Goal: Task Accomplishment & Management: Use online tool/utility

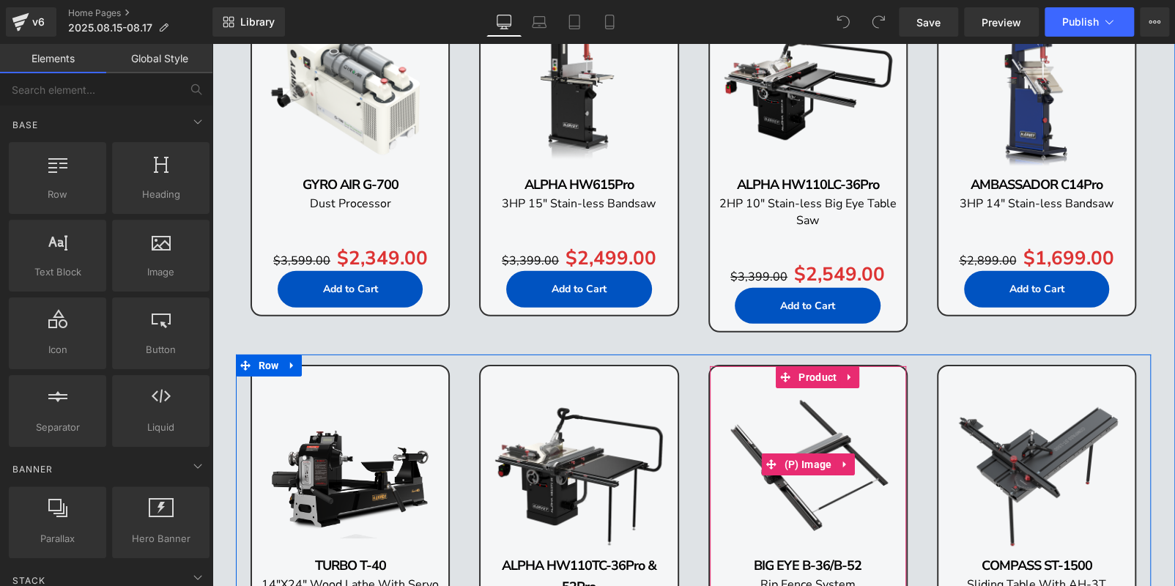
scroll to position [2270, 0]
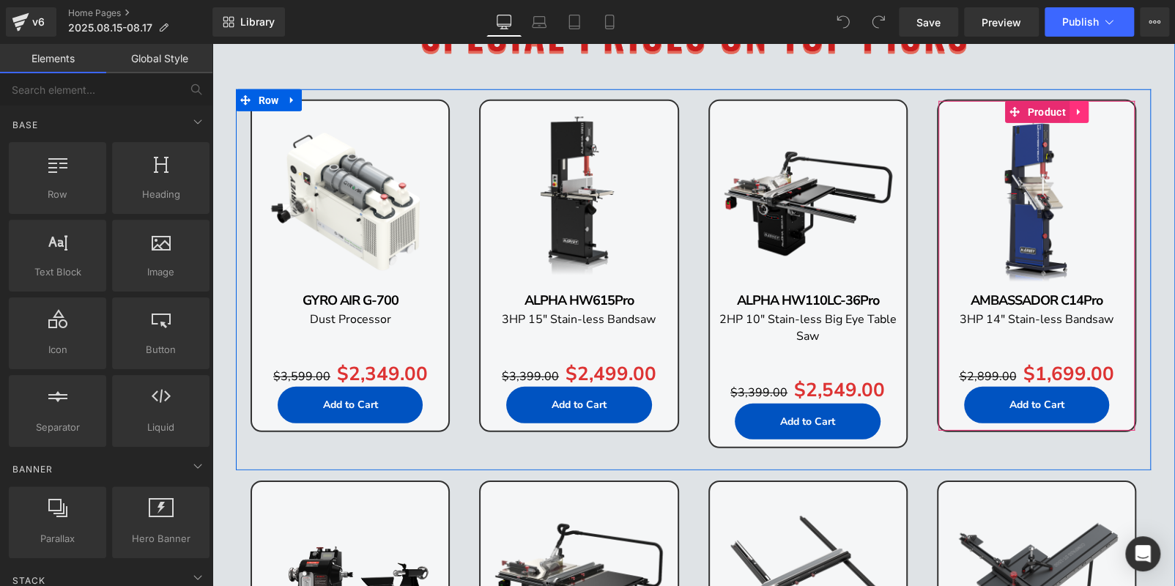
click at [1069, 109] on link at bounding box center [1078, 112] width 19 height 22
click at [1083, 110] on icon at bounding box center [1088, 112] width 10 height 10
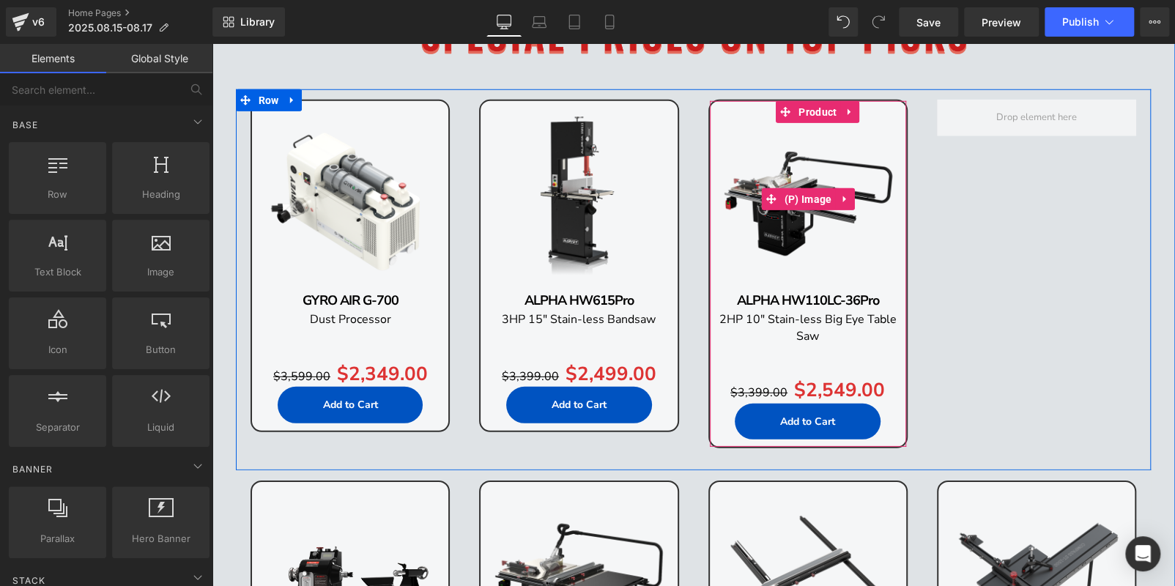
scroll to position [2275, 0]
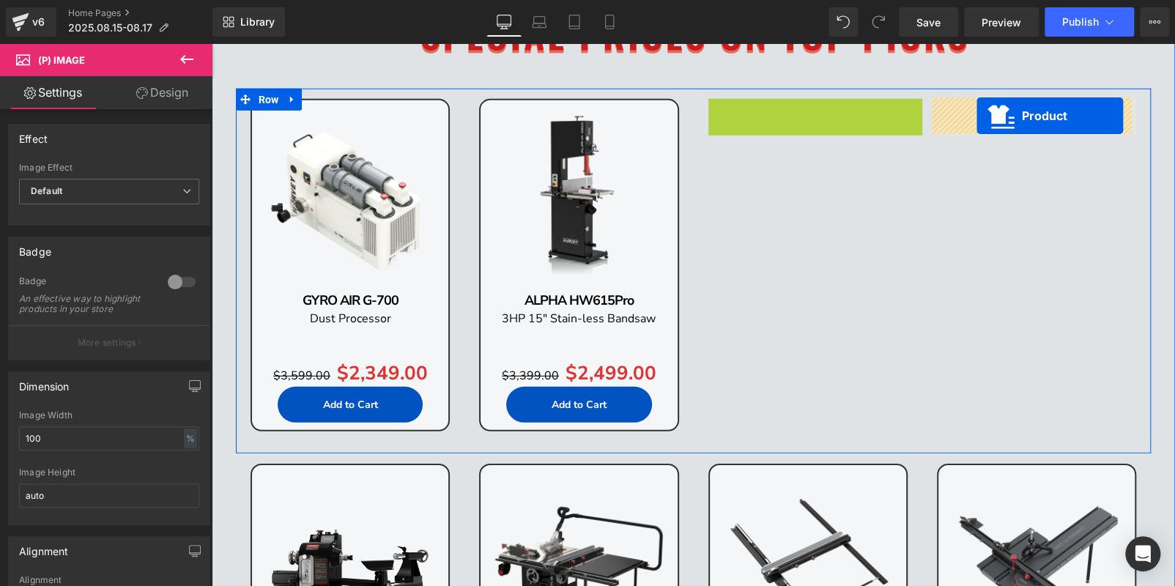
drag, startPoint x: 778, startPoint y: 113, endPoint x: 979, endPoint y: 116, distance: 200.6
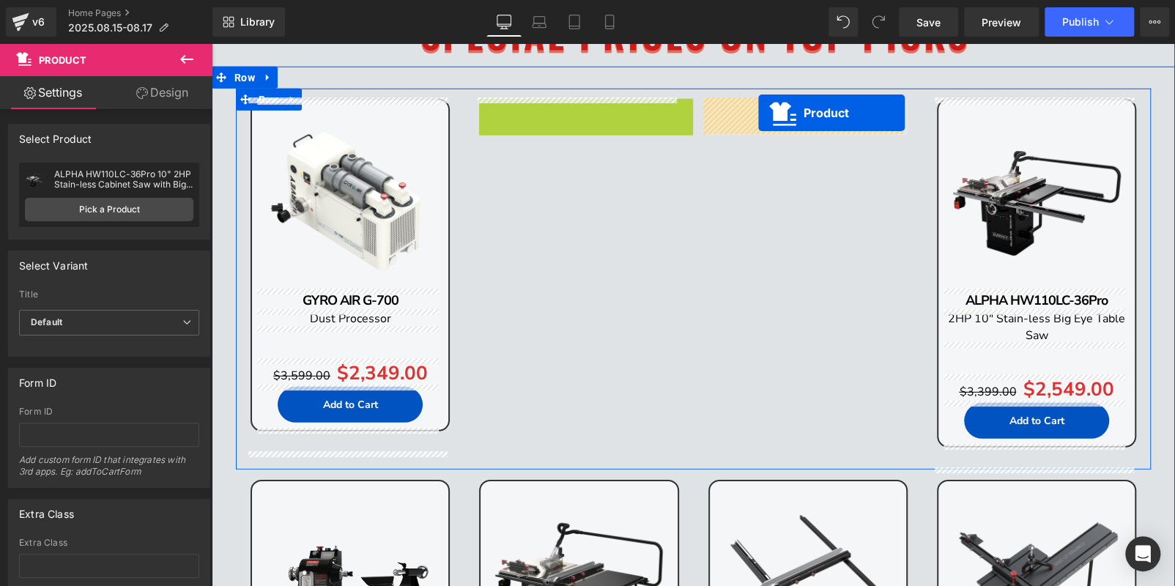
drag, startPoint x: 553, startPoint y: 108, endPoint x: 758, endPoint y: 113, distance: 205.1
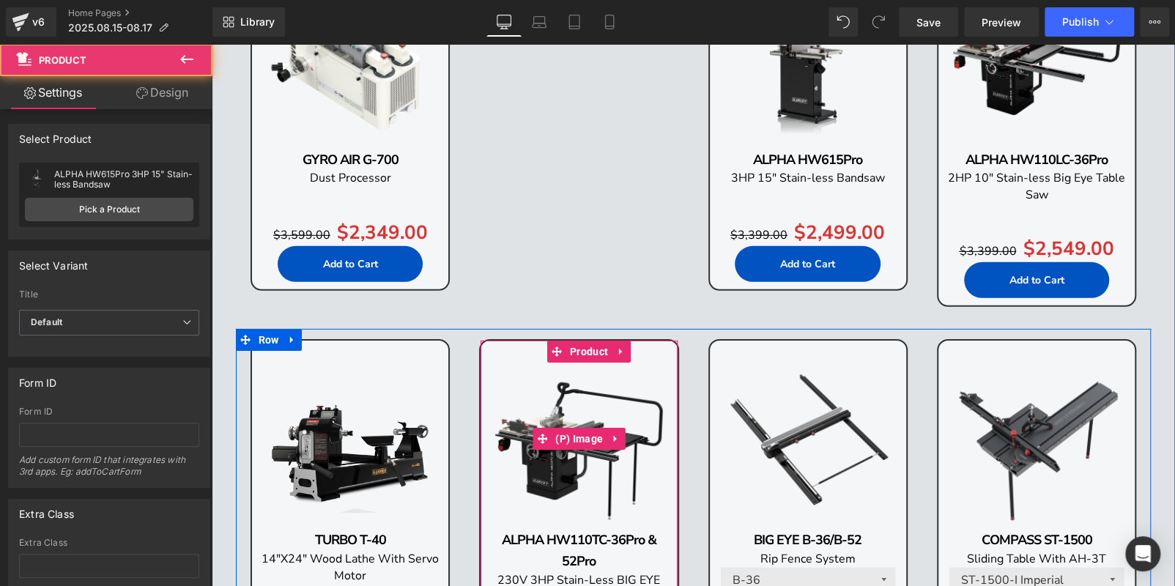
scroll to position [2421, 0]
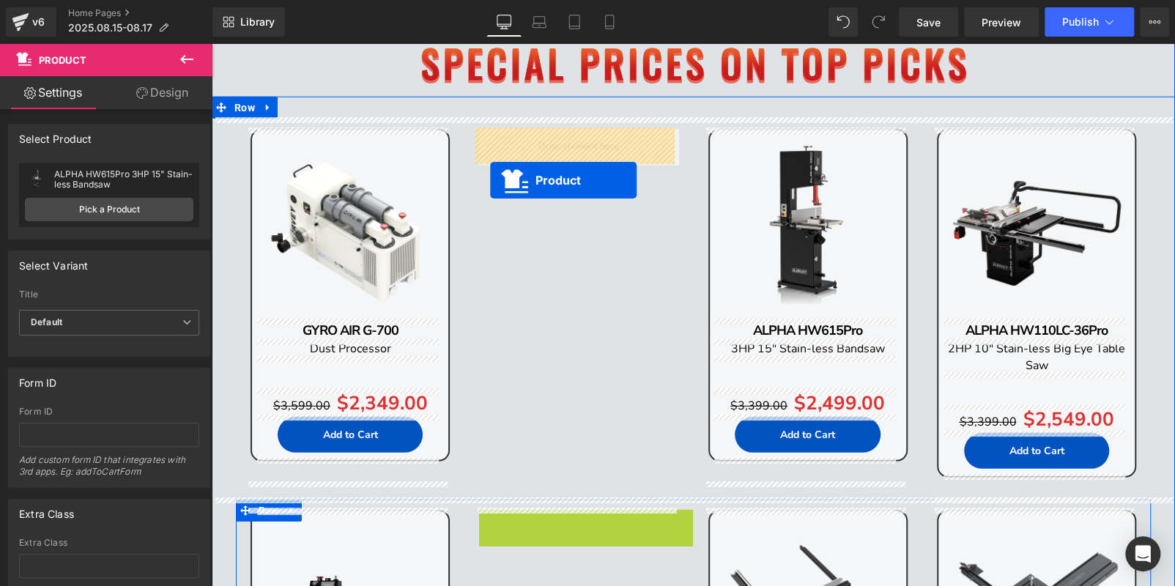
drag, startPoint x: 555, startPoint y: 343, endPoint x: 491, endPoint y: 177, distance: 178.0
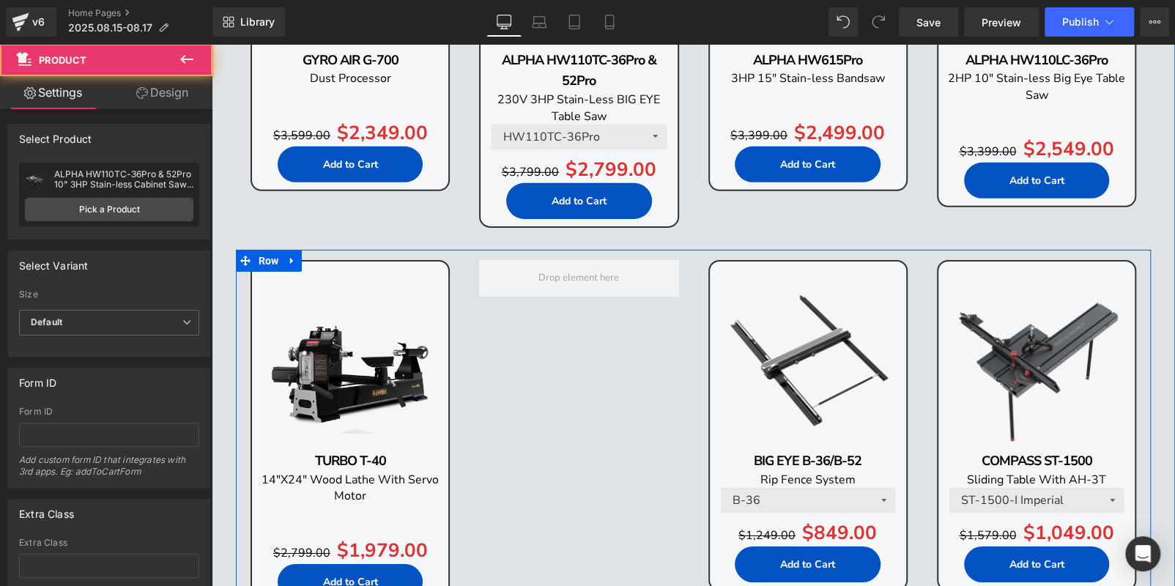
scroll to position [2538, 0]
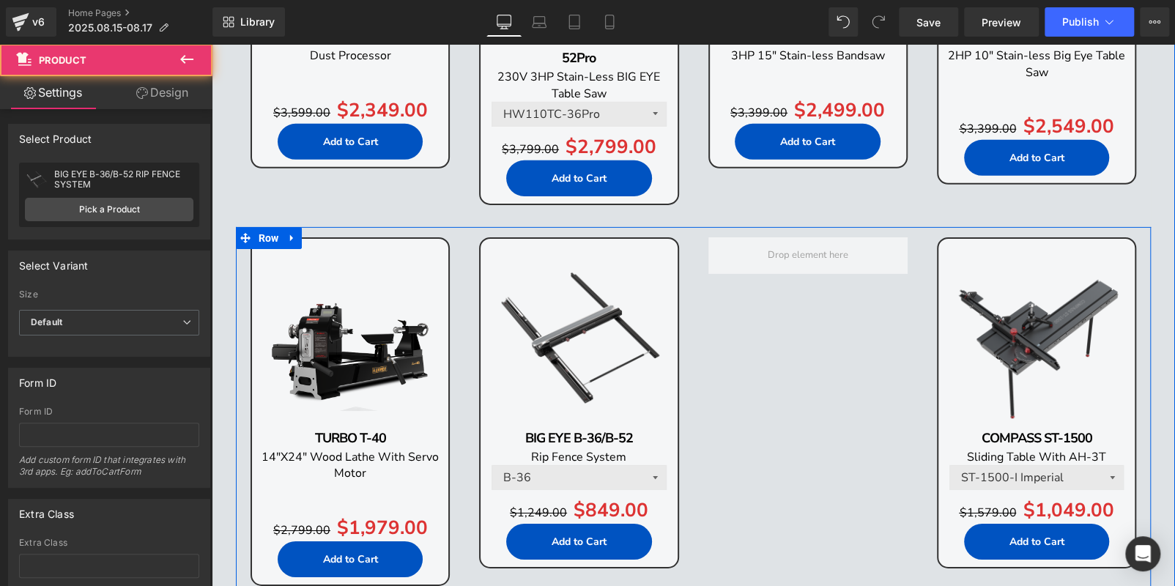
click at [964, 261] on img at bounding box center [1036, 337] width 182 height 182
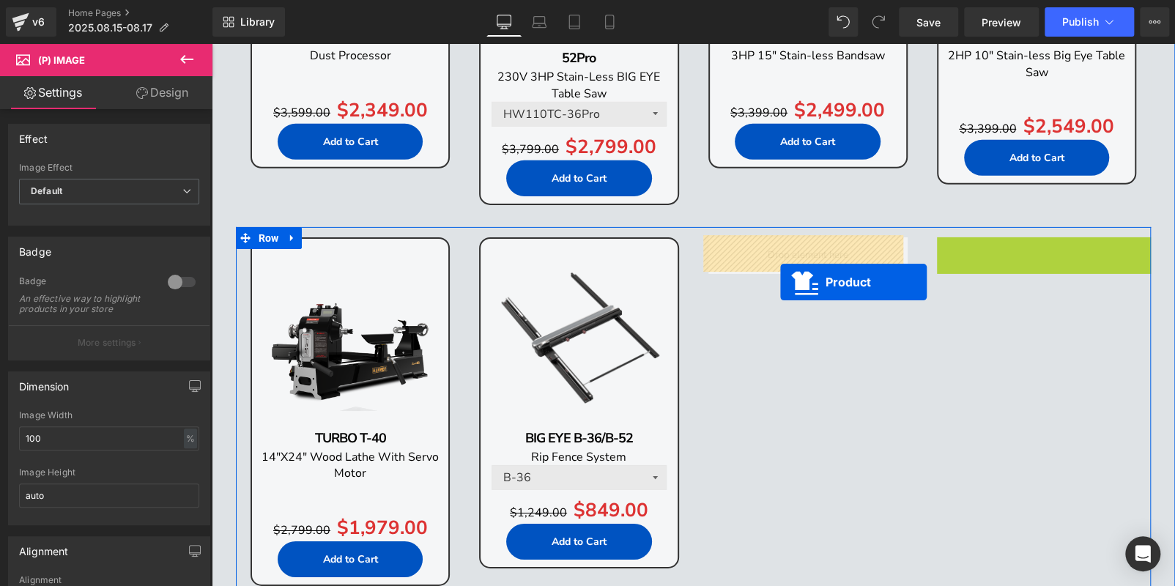
drag, startPoint x: 1000, startPoint y: 245, endPoint x: 745, endPoint y: 280, distance: 258.0
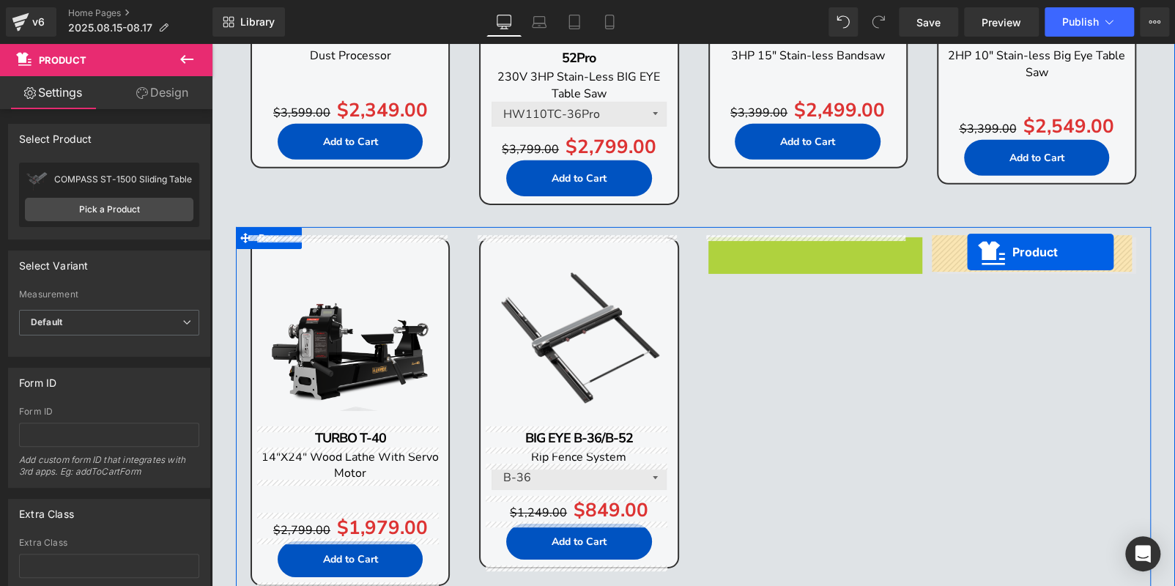
drag, startPoint x: 783, startPoint y: 245, endPoint x: 986, endPoint y: 252, distance: 203.0
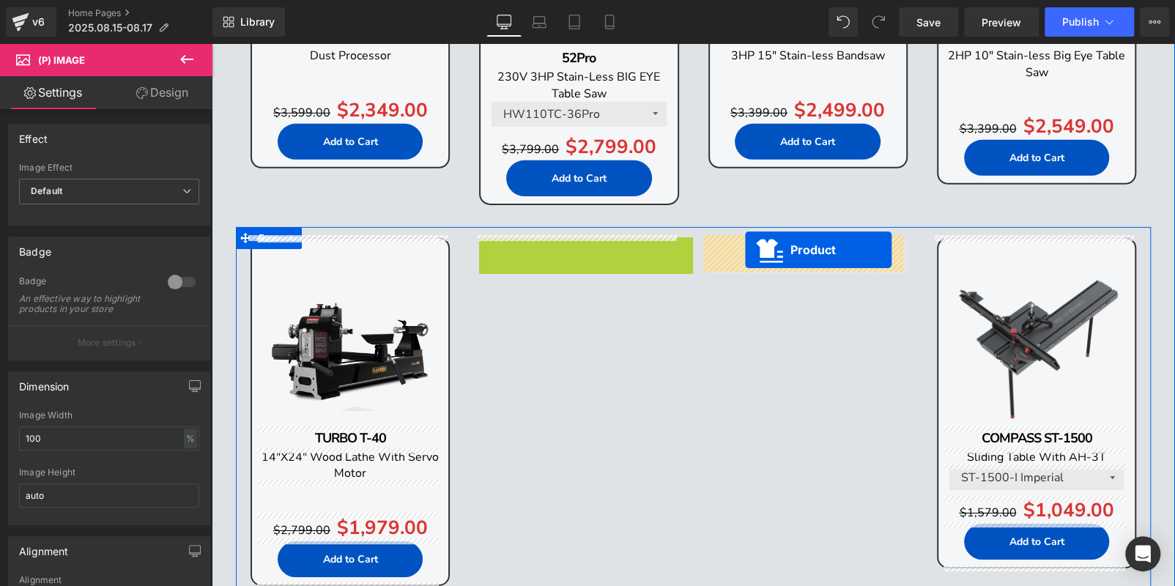
drag, startPoint x: 546, startPoint y: 245, endPoint x: 745, endPoint y: 250, distance: 199.2
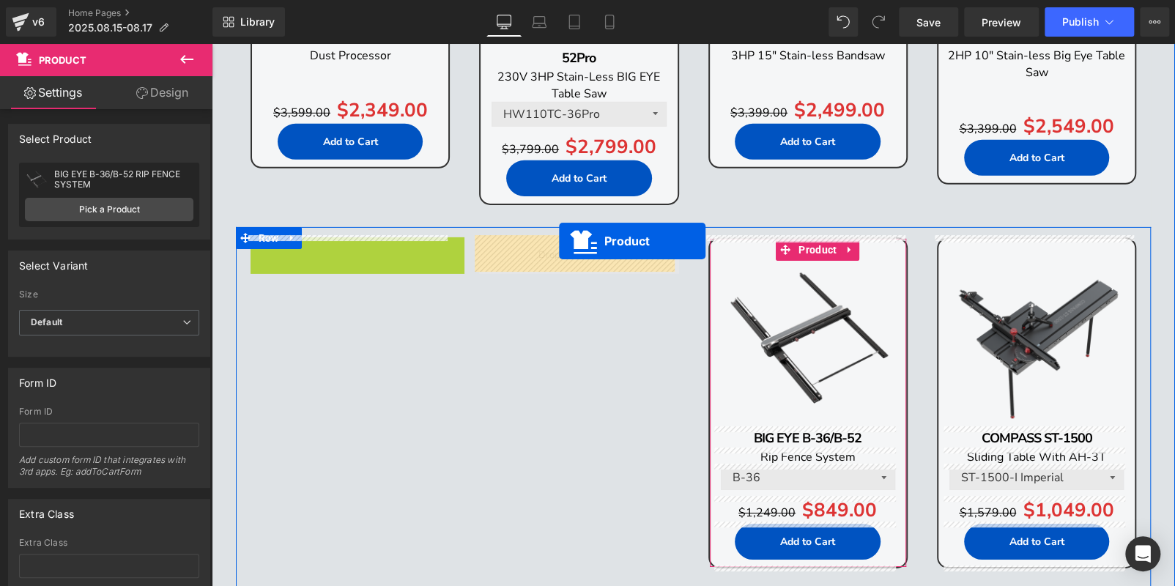
drag, startPoint x: 322, startPoint y: 249, endPoint x: 559, endPoint y: 241, distance: 236.6
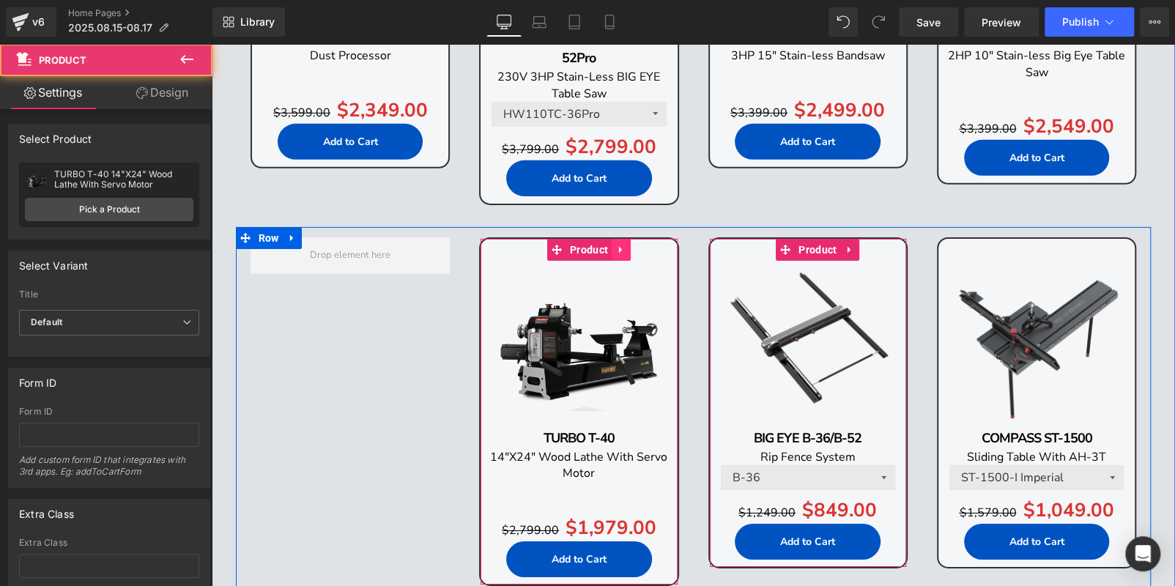
click at [617, 248] on icon at bounding box center [621, 249] width 10 height 11
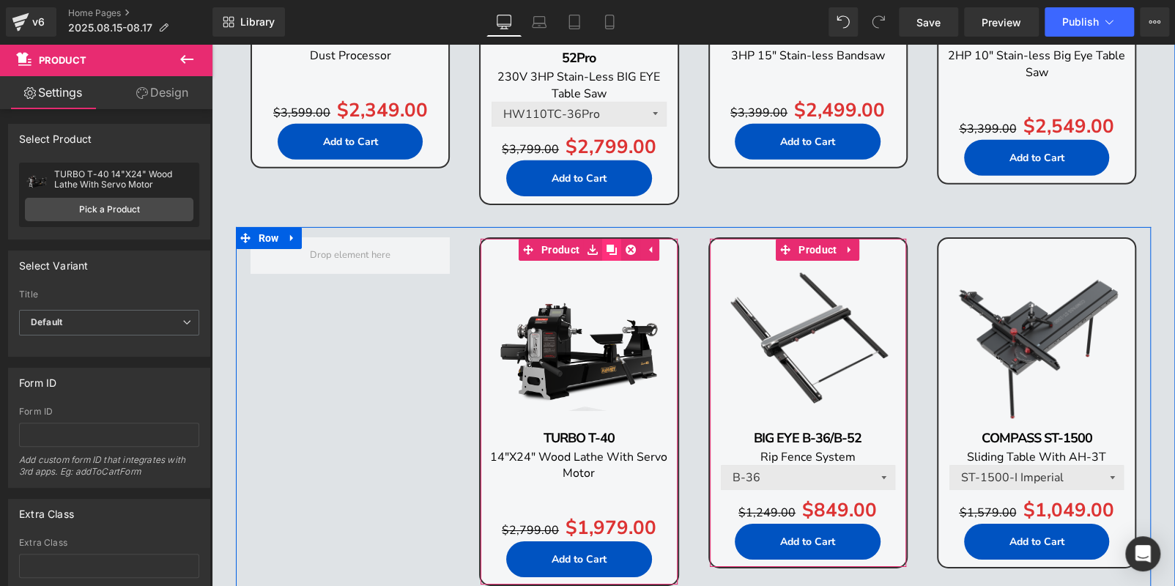
click at [606, 248] on icon at bounding box center [611, 250] width 10 height 10
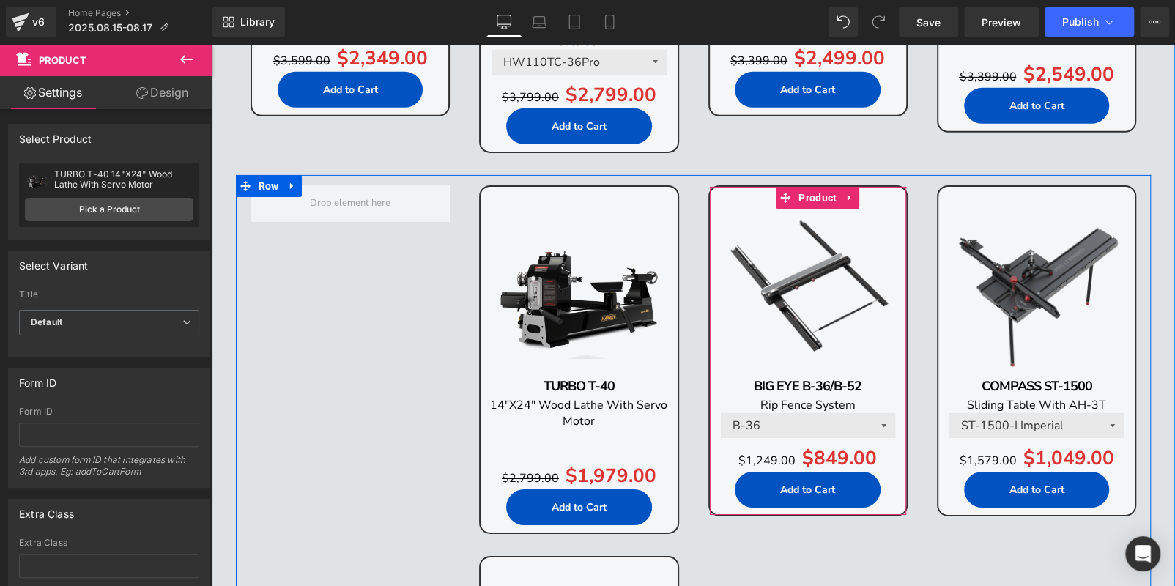
scroll to position [2528, 0]
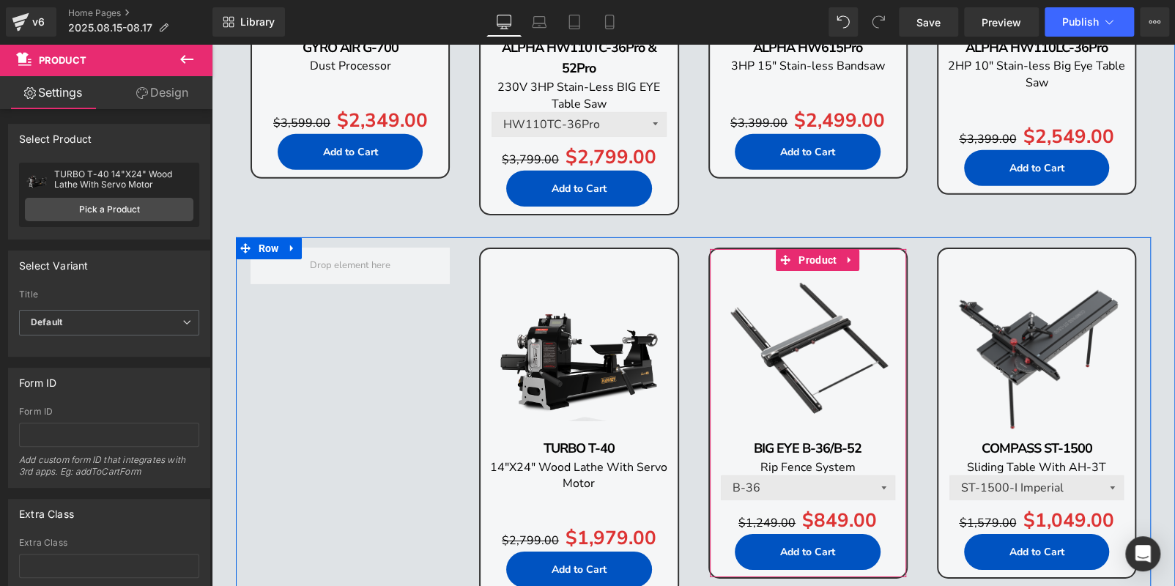
click at [515, 276] on img at bounding box center [579, 347] width 182 height 182
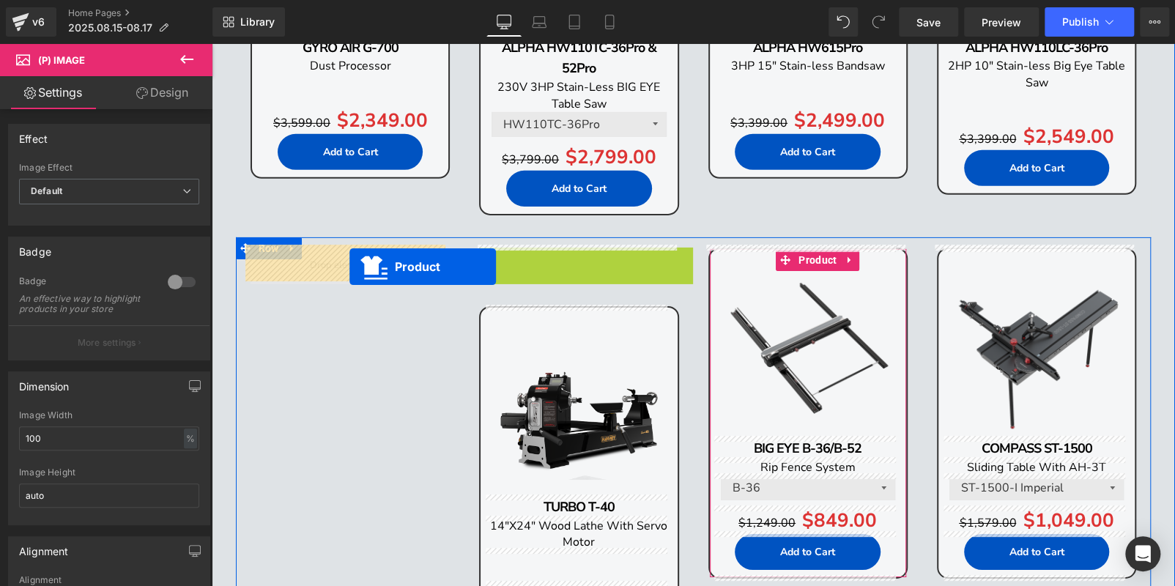
drag, startPoint x: 507, startPoint y: 259, endPoint x: 349, endPoint y: 267, distance: 157.6
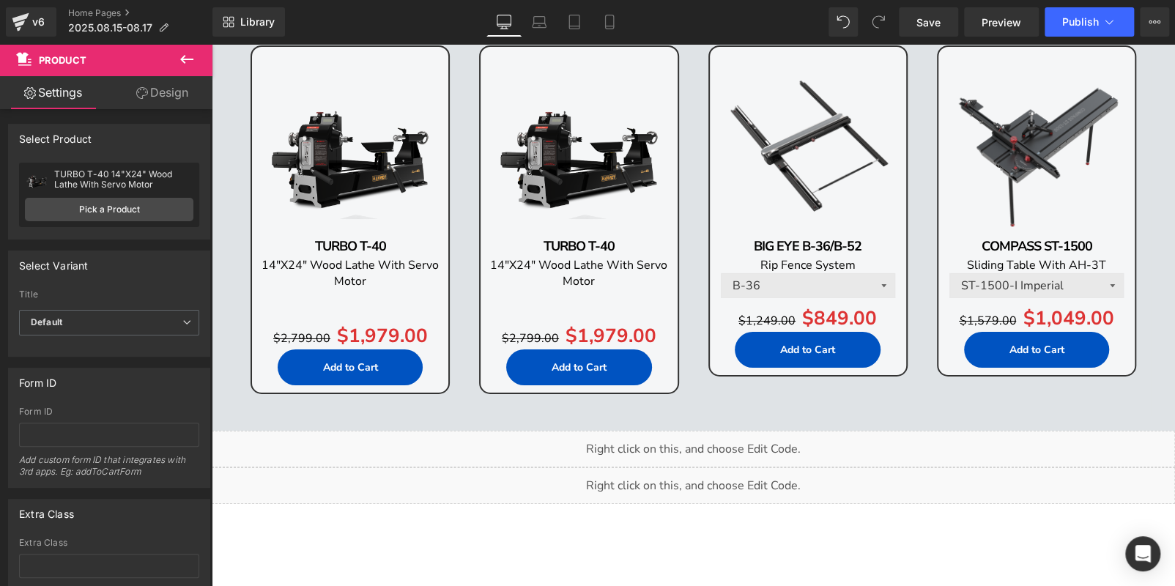
scroll to position [2674, 0]
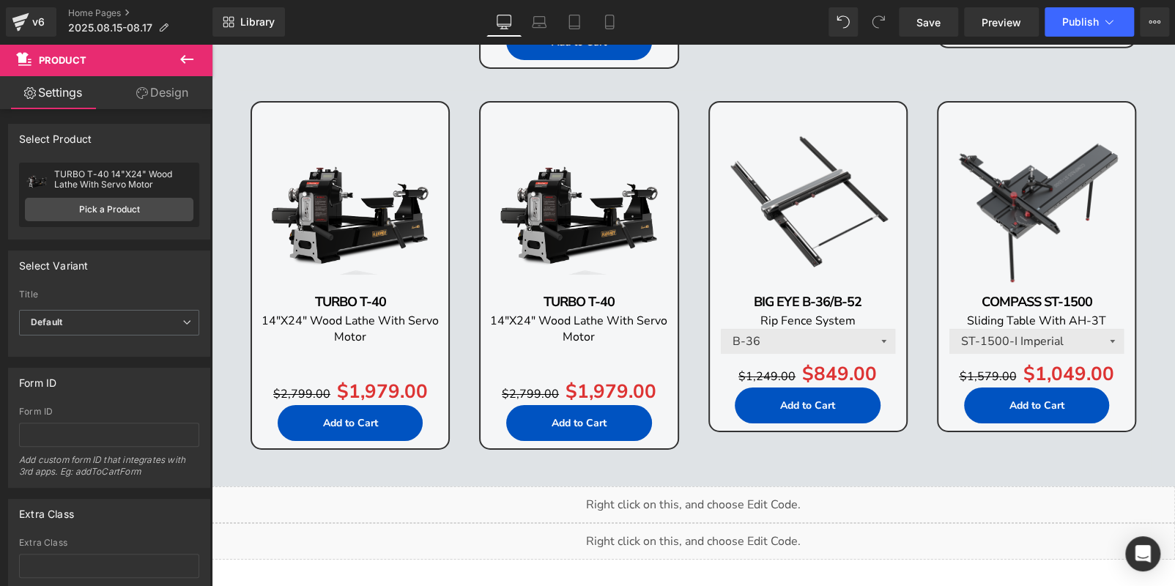
click at [557, 139] on img at bounding box center [579, 201] width 182 height 182
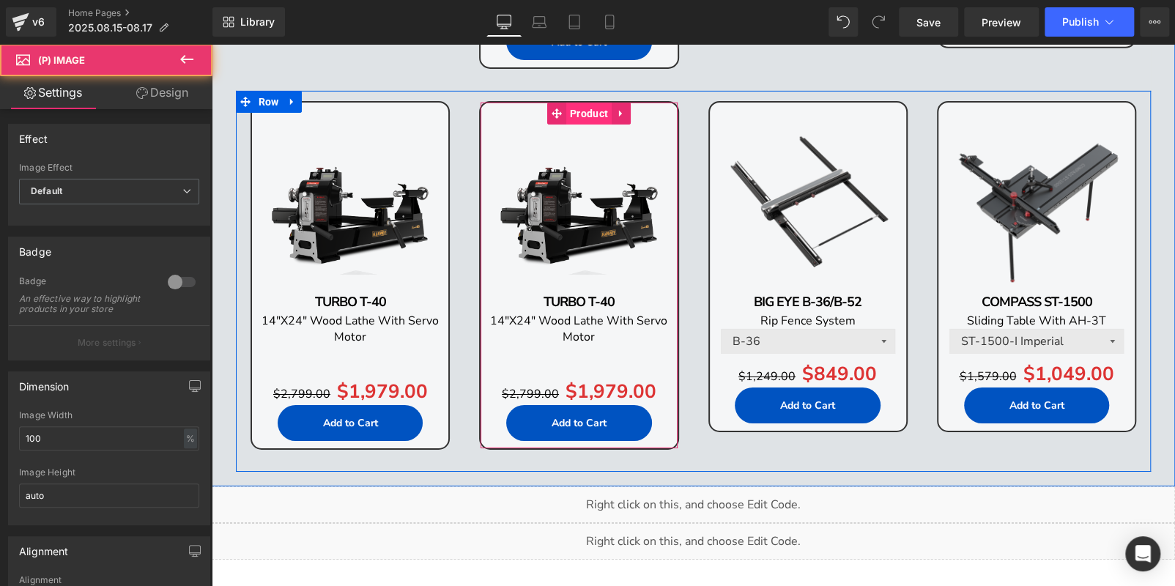
click at [567, 110] on span "Product" at bounding box center [588, 114] width 45 height 22
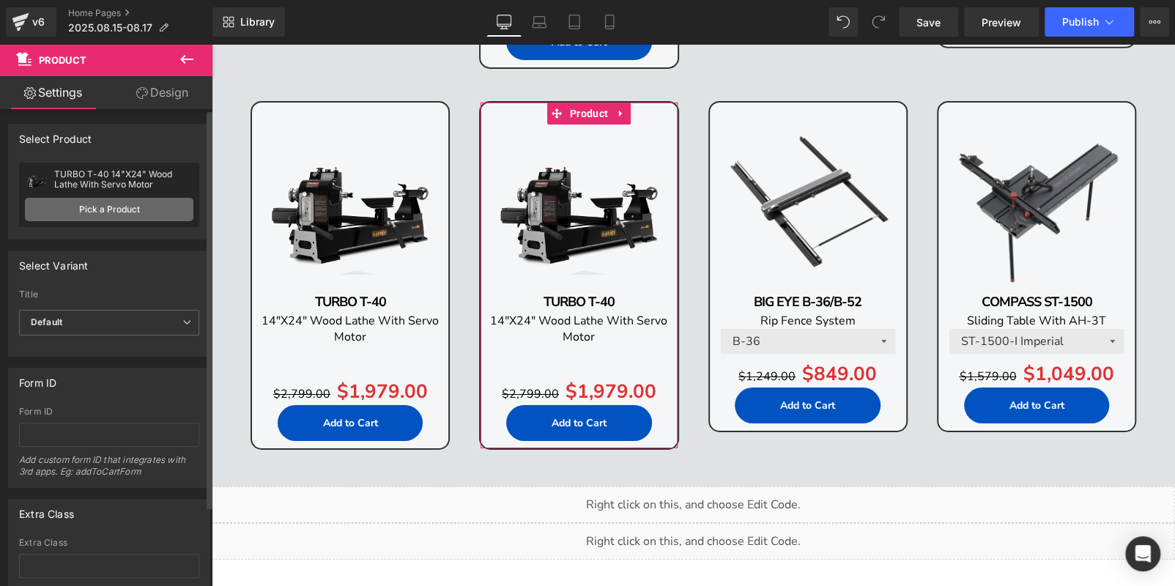
click at [126, 219] on link "Pick a Product" at bounding box center [109, 209] width 168 height 23
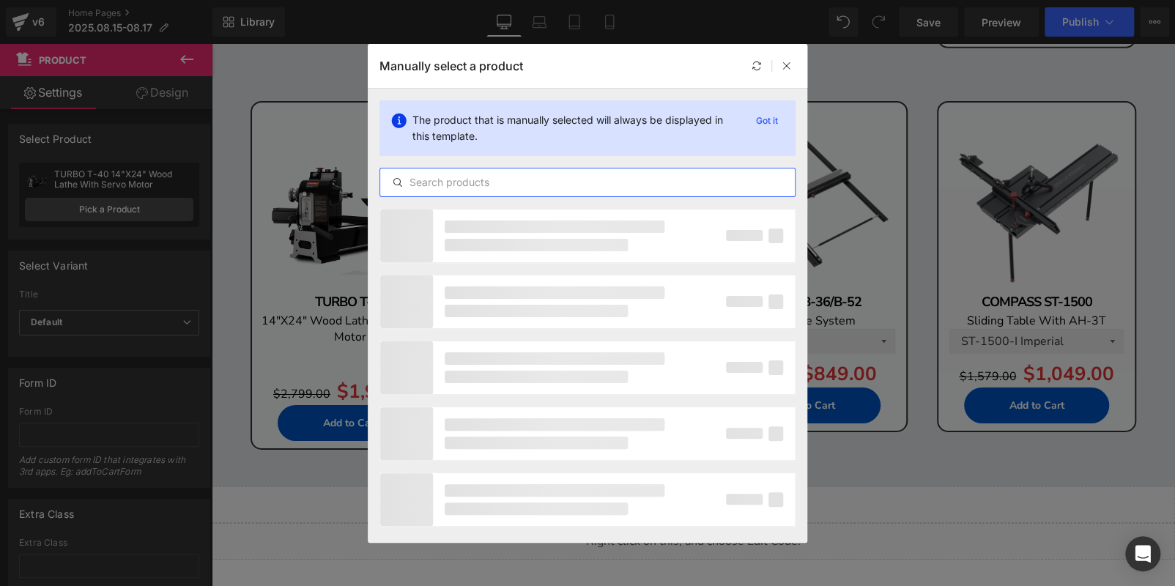
click at [606, 187] on input "text" at bounding box center [587, 183] width 414 height 18
paste input "GYRO AIR G-800Pro"
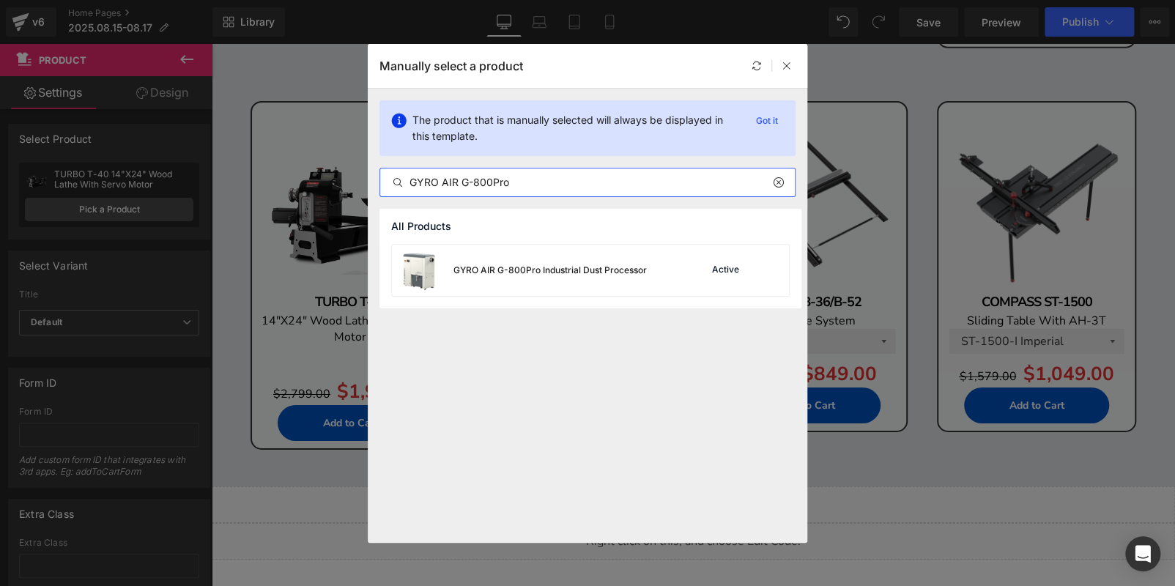
type input "GYRO AIR G-800Pro"
click at [622, 257] on div "GYRO AIR G-800Pro Industrial Dust Processor" at bounding box center [519, 270] width 255 height 51
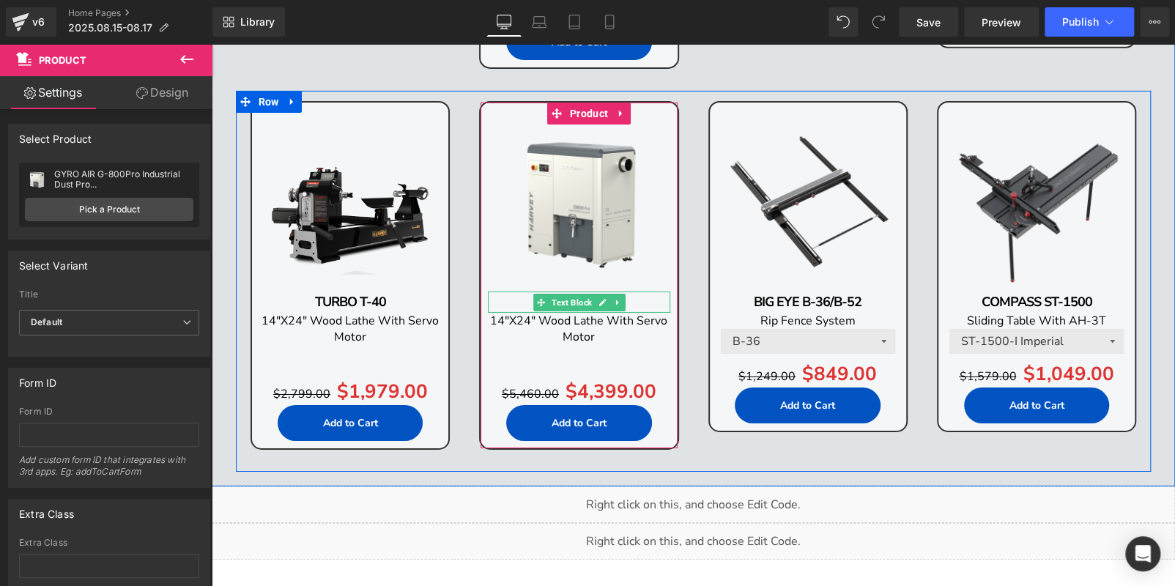
click at [638, 302] on p "TURBO T-40" at bounding box center [579, 301] width 182 height 21
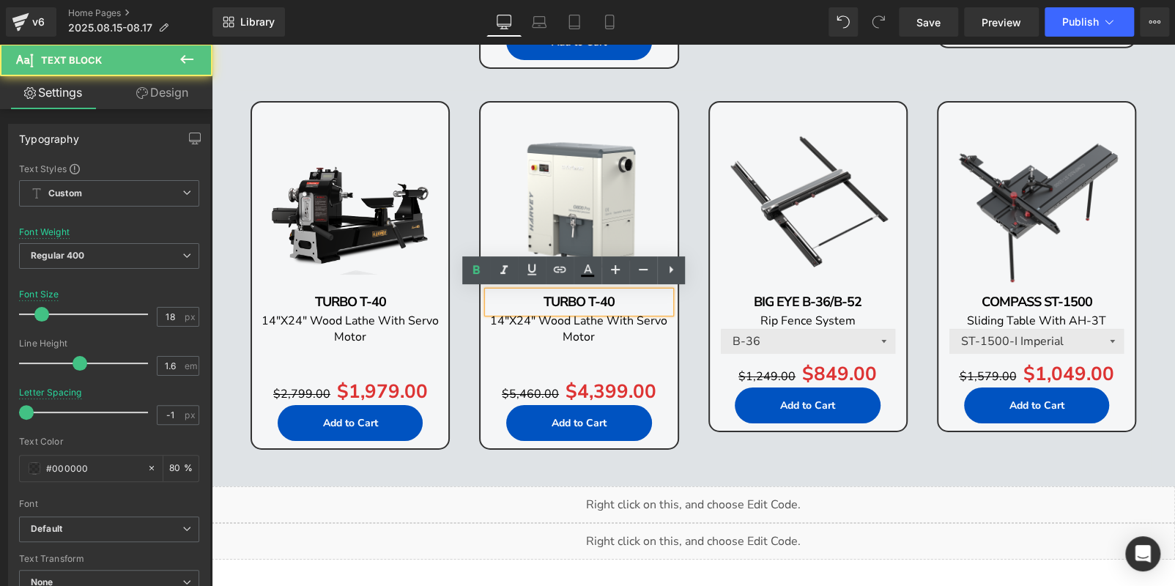
click at [636, 297] on p "TURBO T-40" at bounding box center [579, 301] width 182 height 21
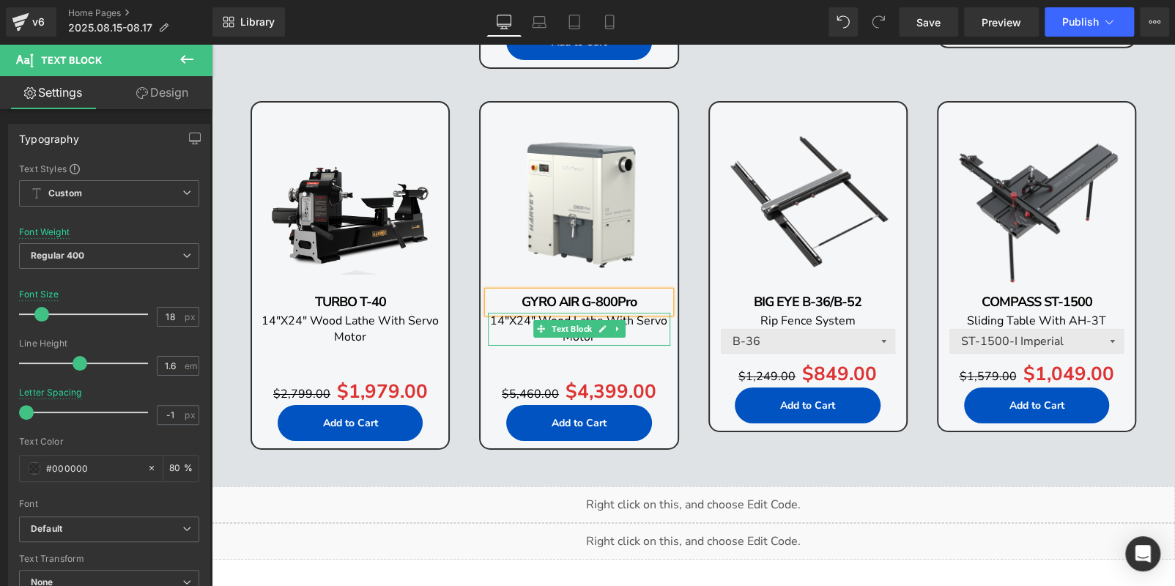
click at [650, 331] on p "14"X24" Wood Lathe With Servo Motor" at bounding box center [579, 329] width 182 height 33
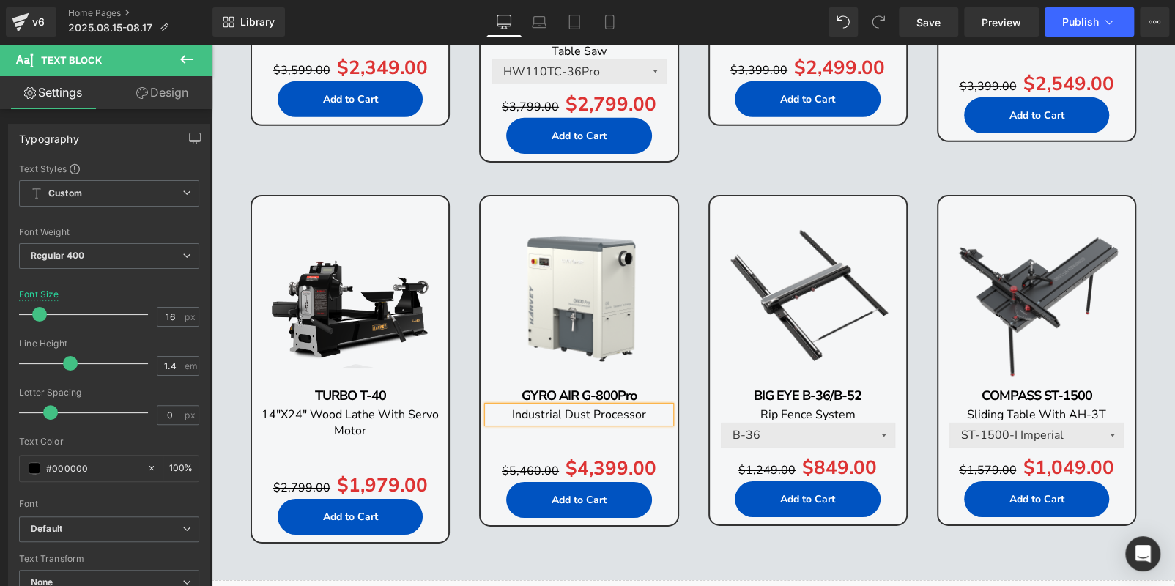
scroll to position [2528, 0]
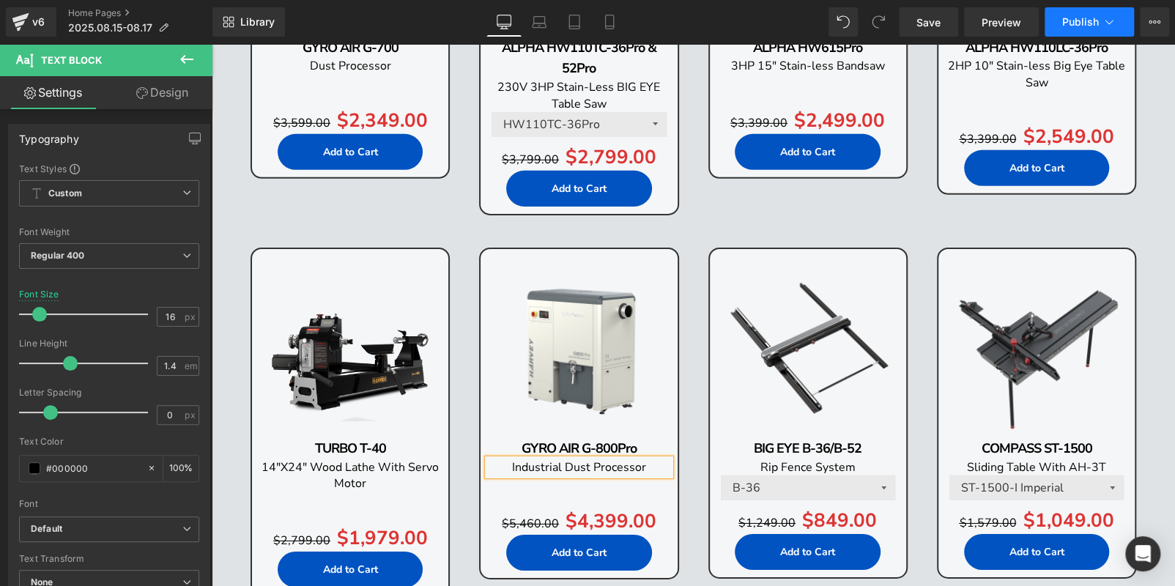
click at [1054, 28] on button "Publish" at bounding box center [1088, 21] width 89 height 29
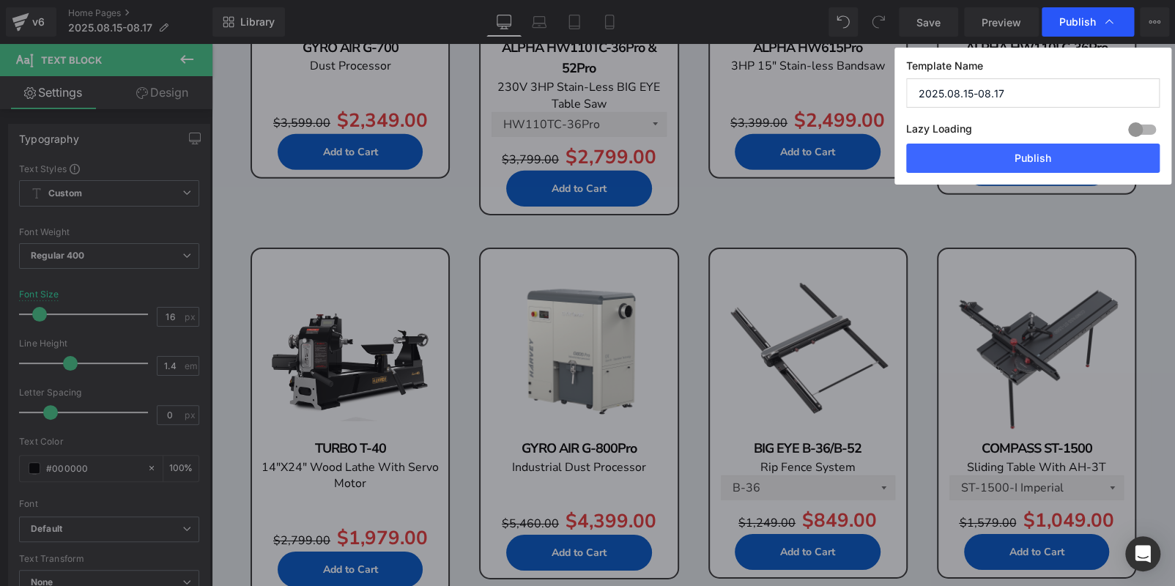
click at [1059, 18] on span "Publish" at bounding box center [1077, 21] width 37 height 13
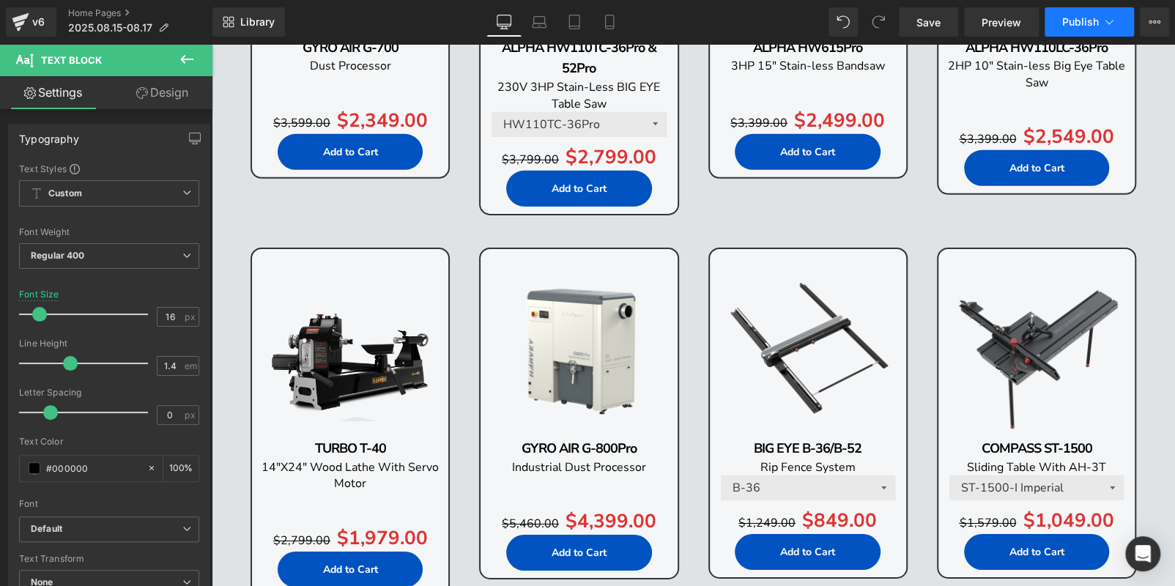
click at [1098, 16] on span "Publish" at bounding box center [1080, 22] width 37 height 12
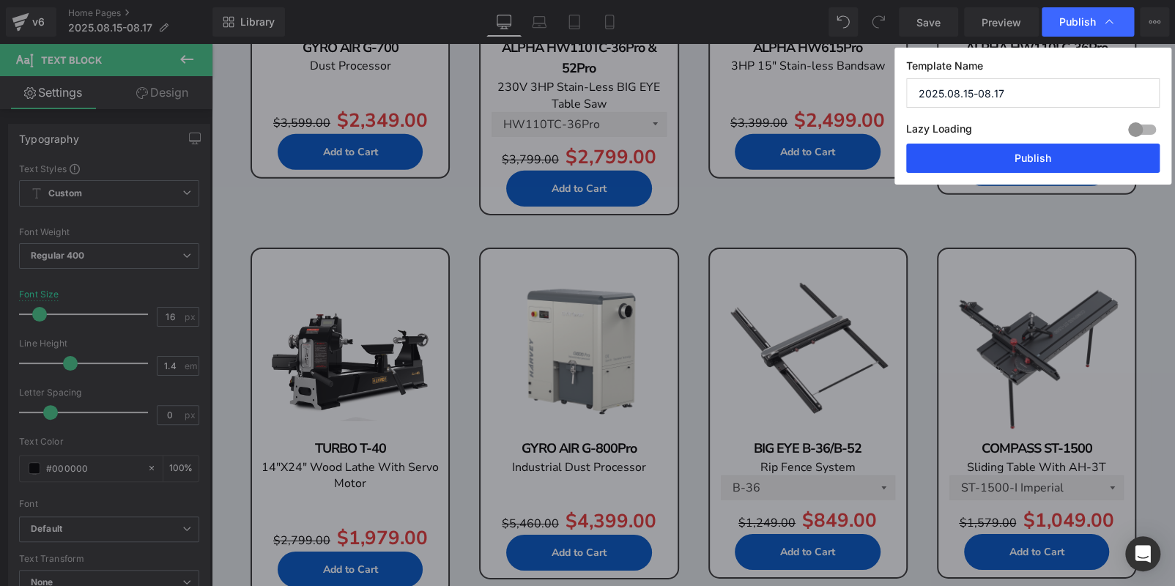
drag, startPoint x: 1057, startPoint y: 171, endPoint x: 844, endPoint y: 124, distance: 218.0
click at [1057, 171] on button "Publish" at bounding box center [1032, 158] width 253 height 29
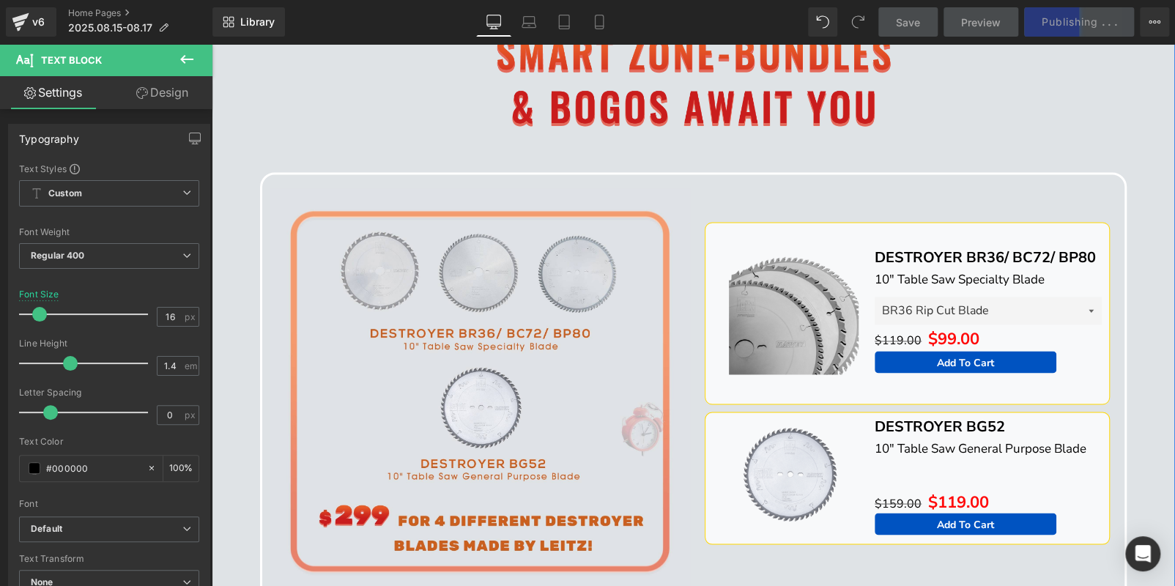
scroll to position [1356, 0]
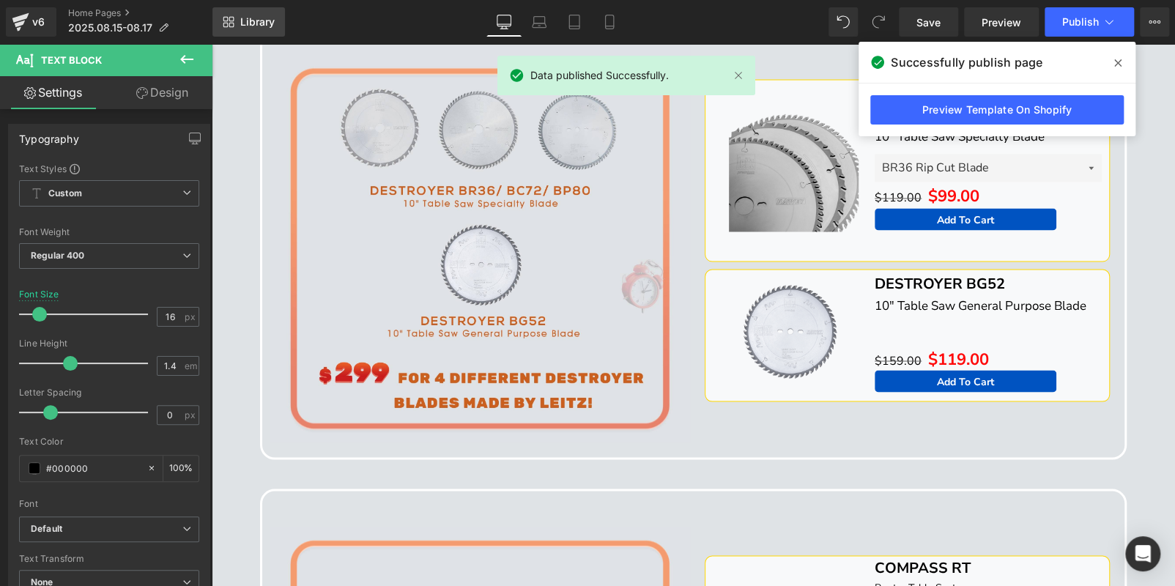
click at [269, 12] on link "Library" at bounding box center [248, 21] width 72 height 29
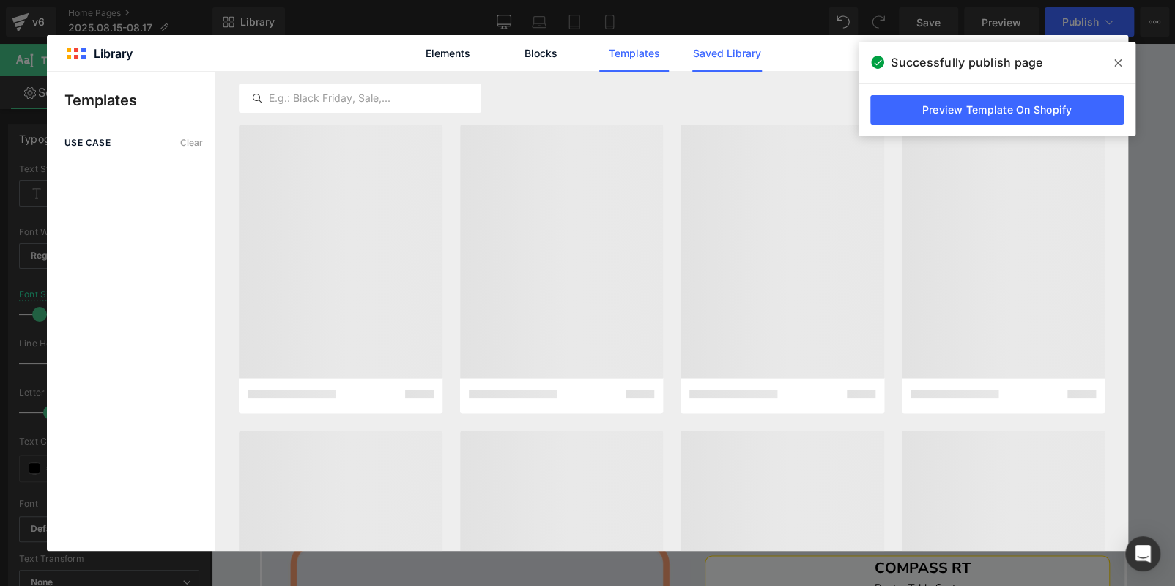
click at [725, 55] on link "Saved Library" at bounding box center [727, 53] width 70 height 37
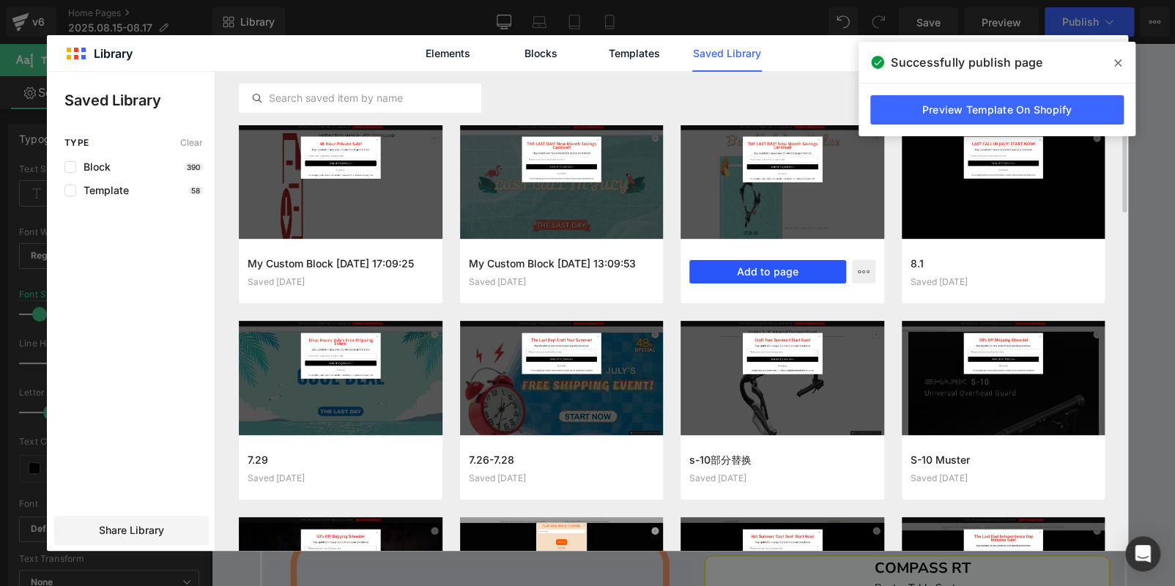
click at [760, 263] on button "Add to page" at bounding box center [767, 271] width 157 height 23
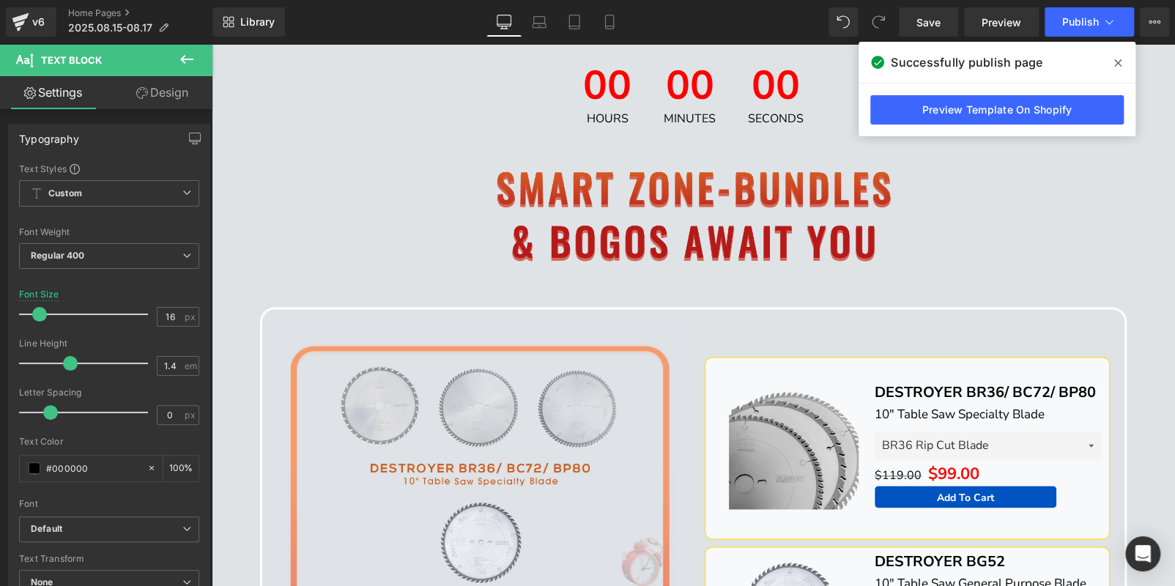
scroll to position [859, 0]
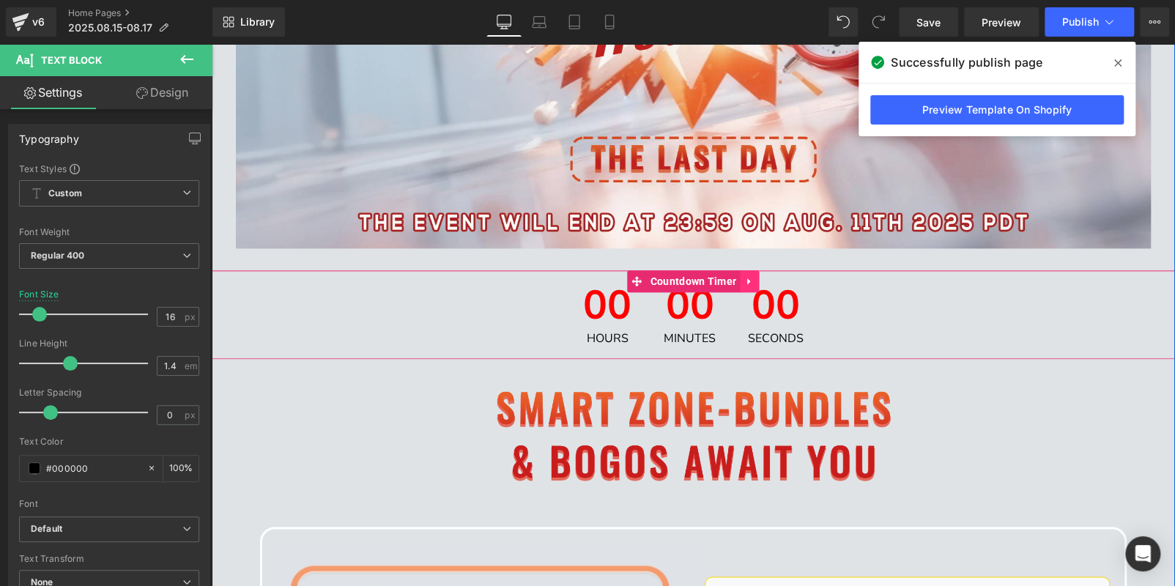
click at [754, 287] on link at bounding box center [749, 281] width 19 height 22
click at [759, 281] on icon at bounding box center [758, 281] width 10 height 10
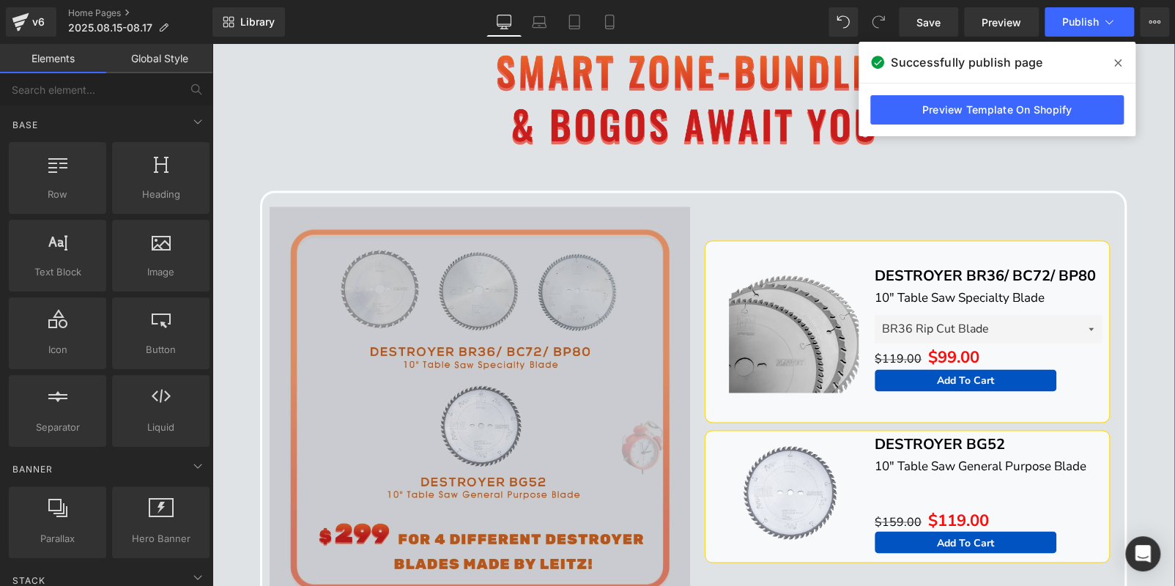
scroll to position [1079, 0]
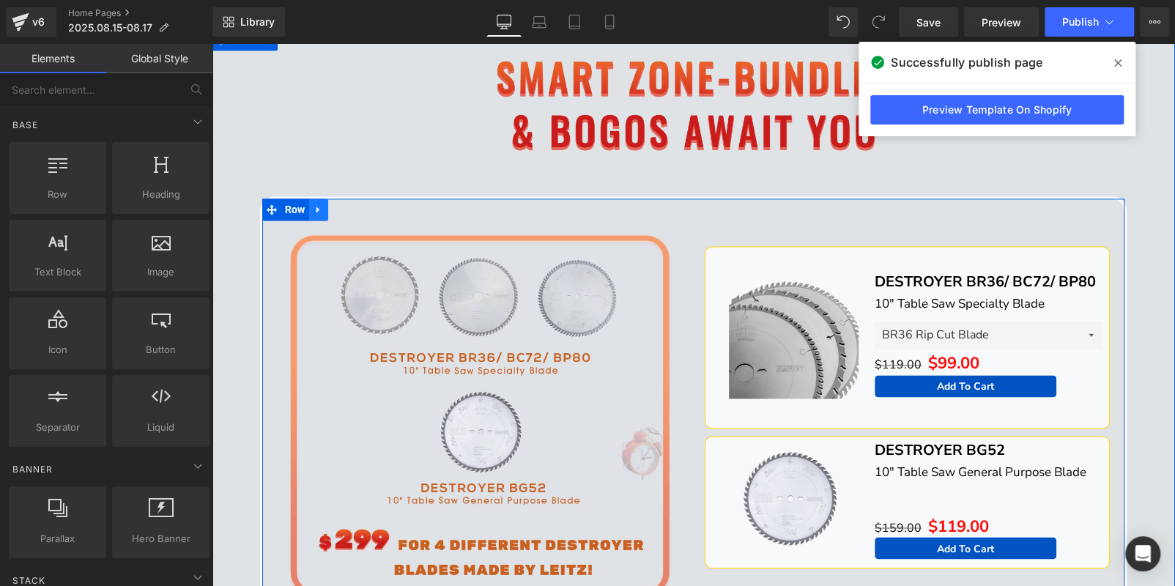
click at [320, 207] on link at bounding box center [318, 209] width 19 height 22
click at [353, 204] on icon at bounding box center [356, 209] width 10 height 10
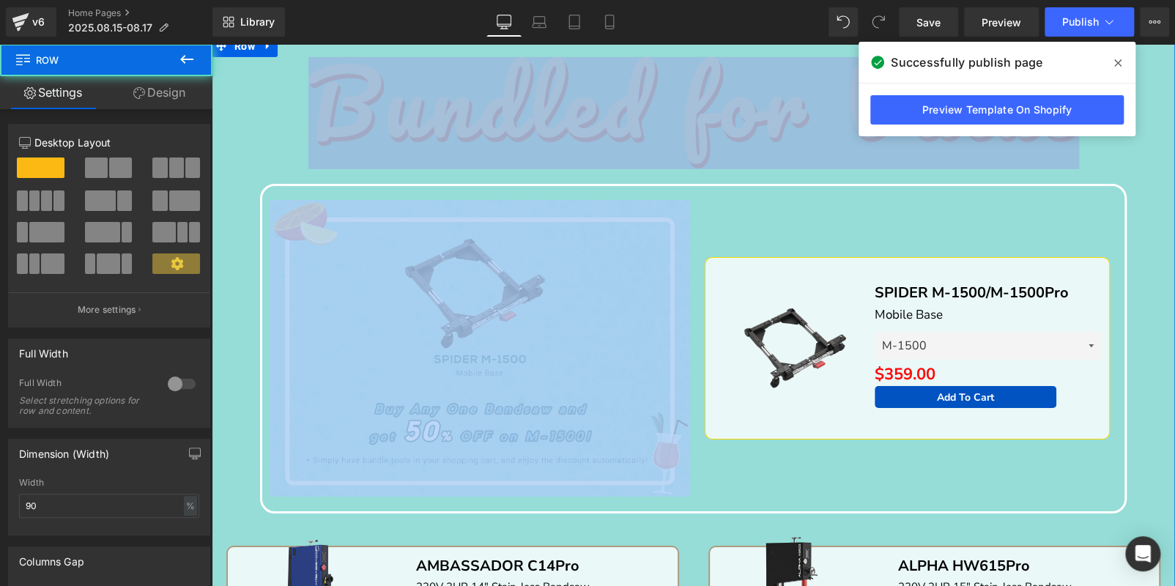
scroll to position [2690, 0]
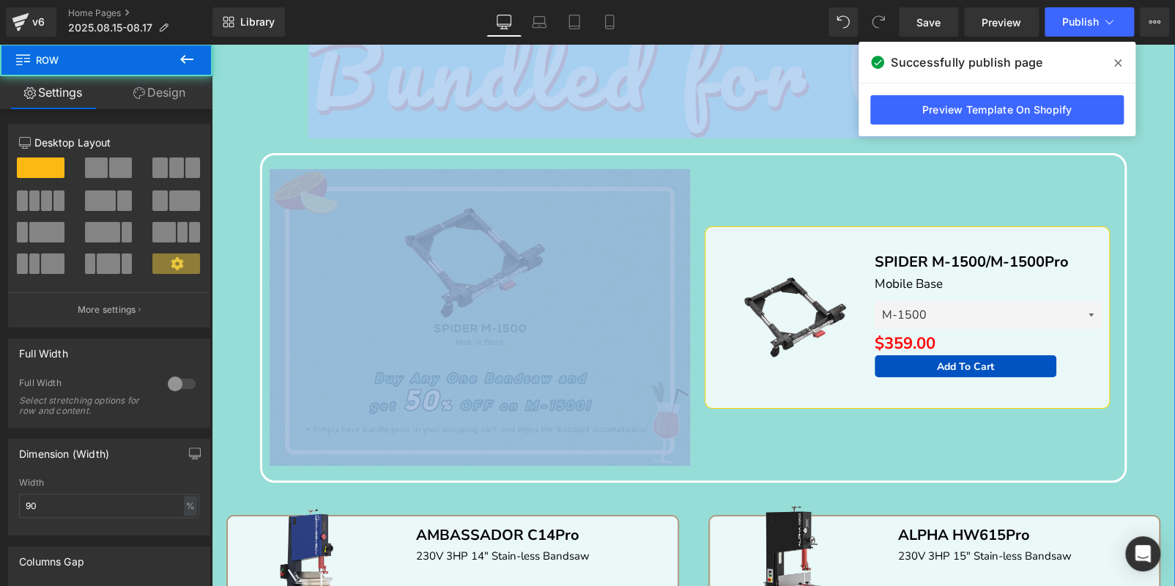
drag, startPoint x: 255, startPoint y: 234, endPoint x: 365, endPoint y: 169, distance: 128.3
click at [420, 140] on div "Image Image Sale Off (P) Image SPIDER M-1500/M-1500Pro Text Block Mobile Base T…" at bounding box center [693, 578] width 963 height 1105
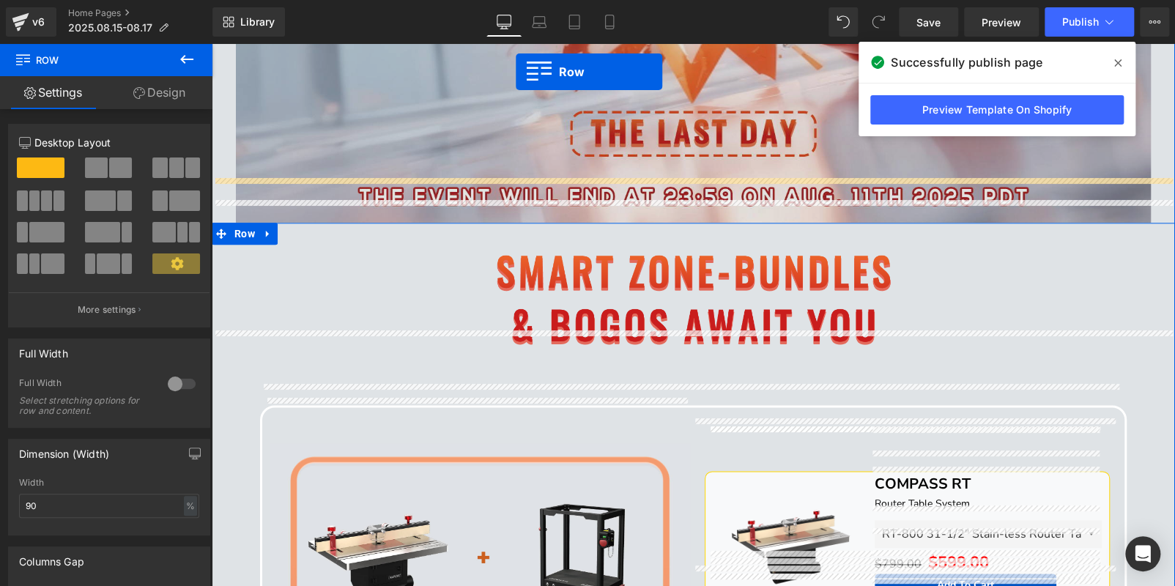
scroll to position [870, 0]
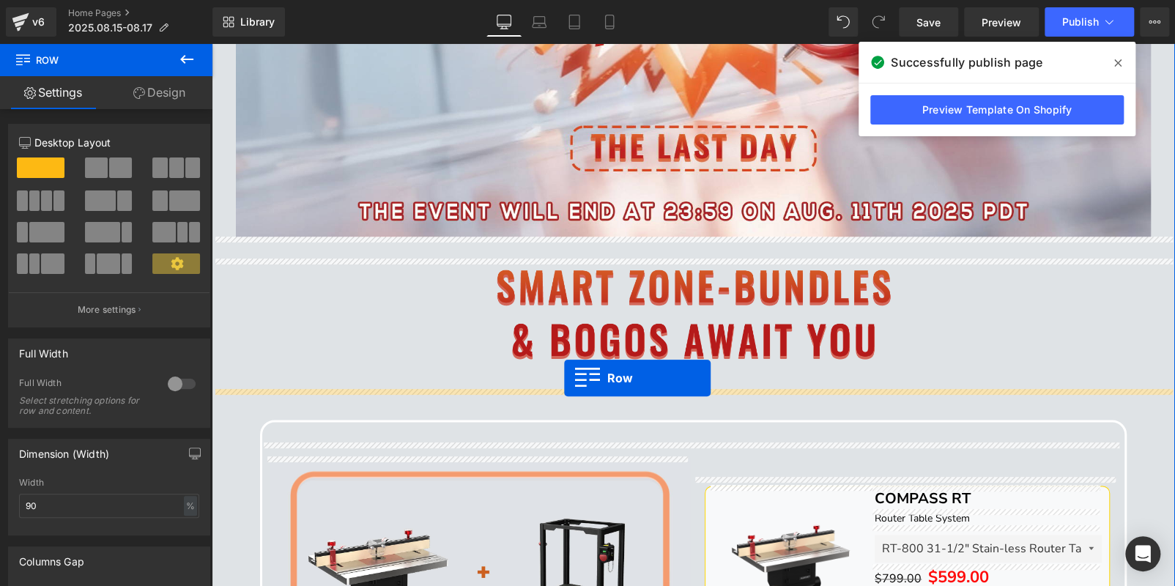
drag, startPoint x: 267, startPoint y: 168, endPoint x: 564, endPoint y: 378, distance: 363.6
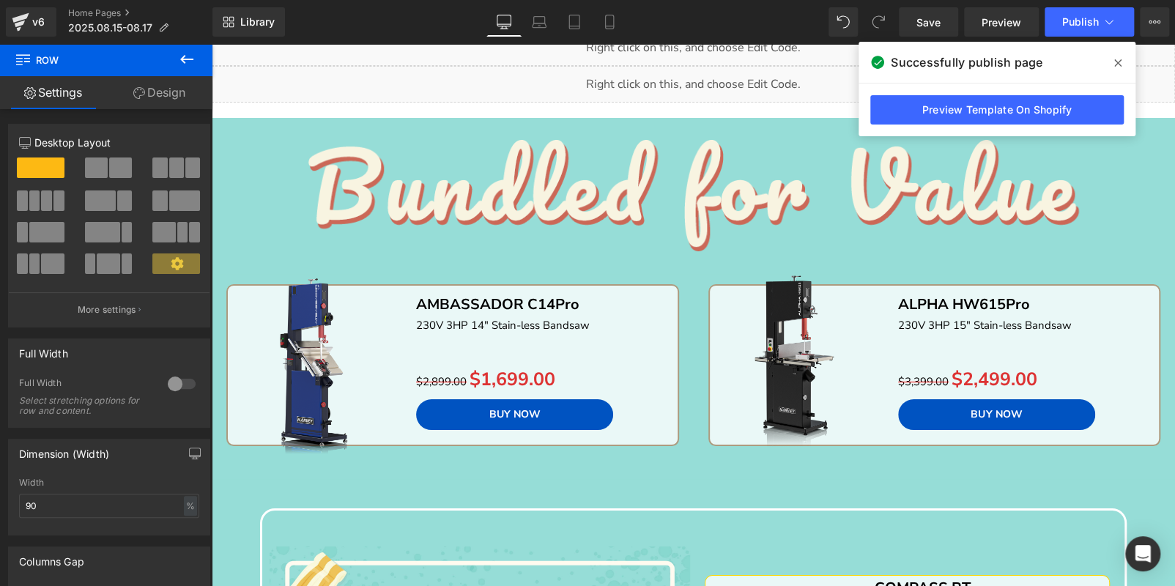
scroll to position [2921, 0]
click at [247, 292] on div "Sale Off (P) Image AMBASSADOR C14Pro Text Block 230V 3HP 14" Stain-less Bandsaw…" at bounding box center [452, 368] width 435 height 152
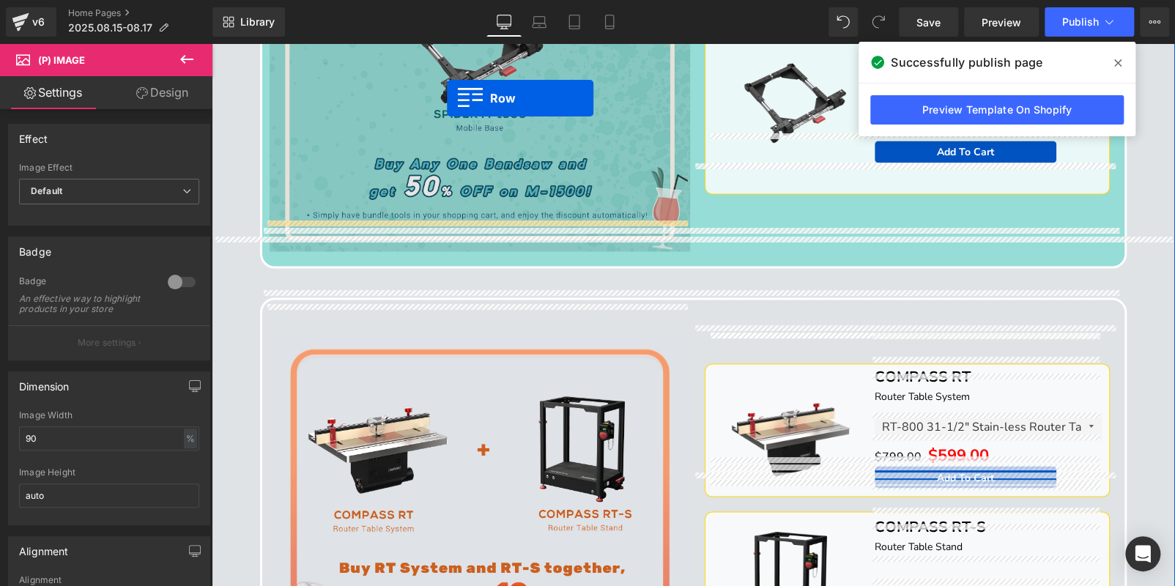
scroll to position [1278, 0]
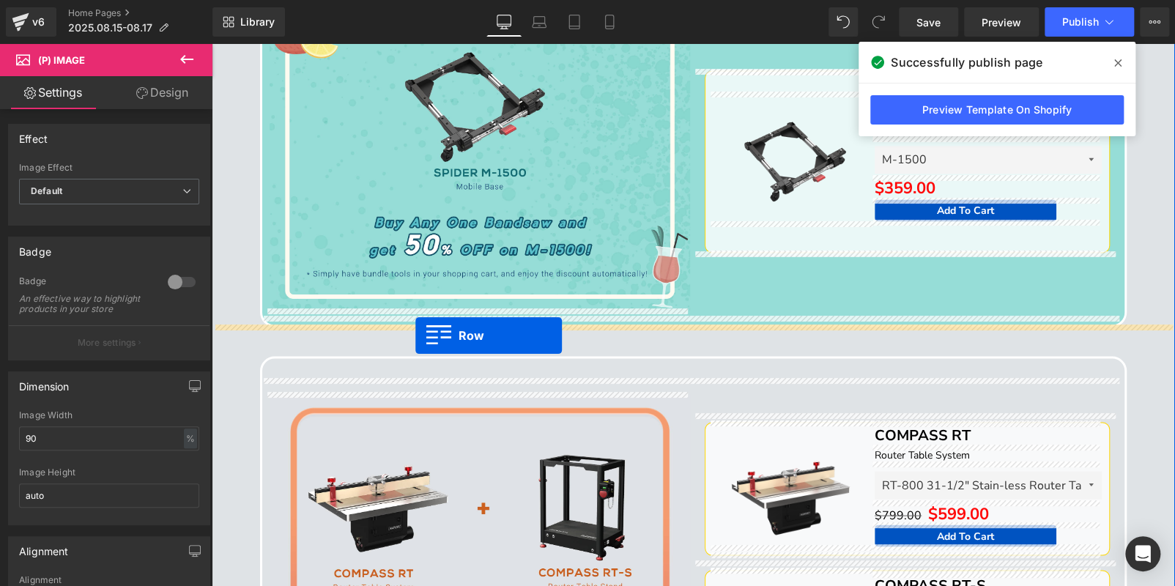
drag, startPoint x: 221, startPoint y: 284, endPoint x: 415, endPoint y: 335, distance: 200.7
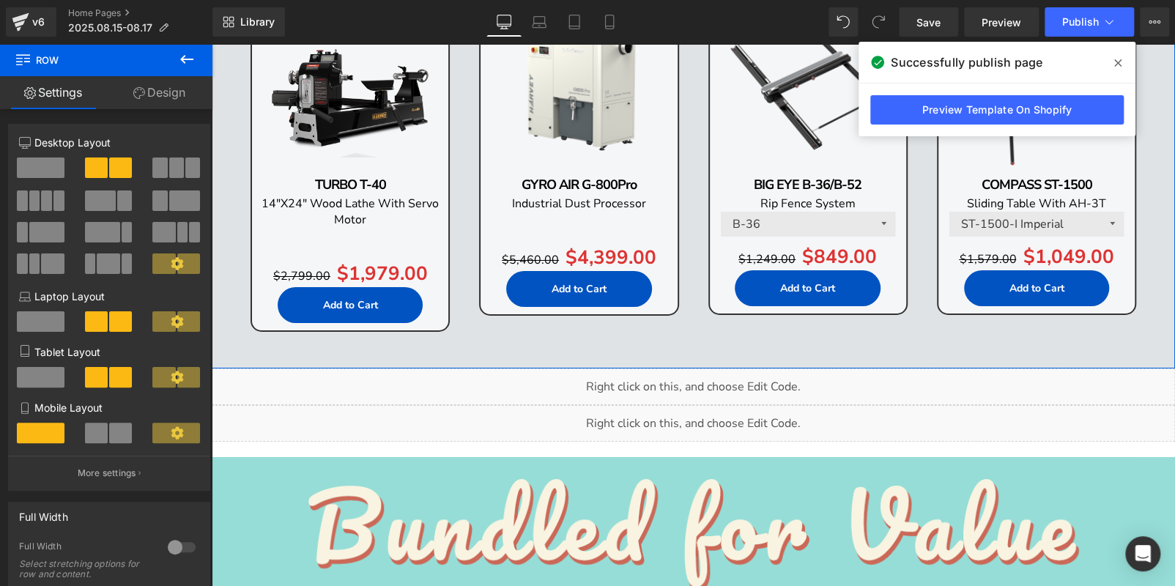
scroll to position [2889, 0]
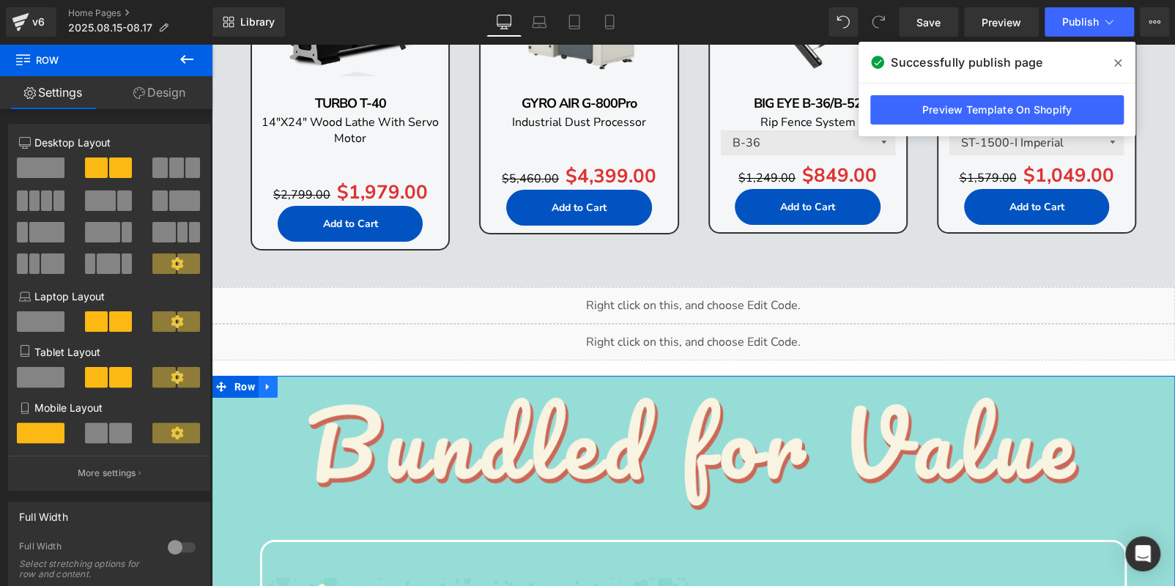
click at [266, 387] on icon at bounding box center [268, 386] width 10 height 11
click at [297, 381] on link at bounding box center [306, 387] width 19 height 22
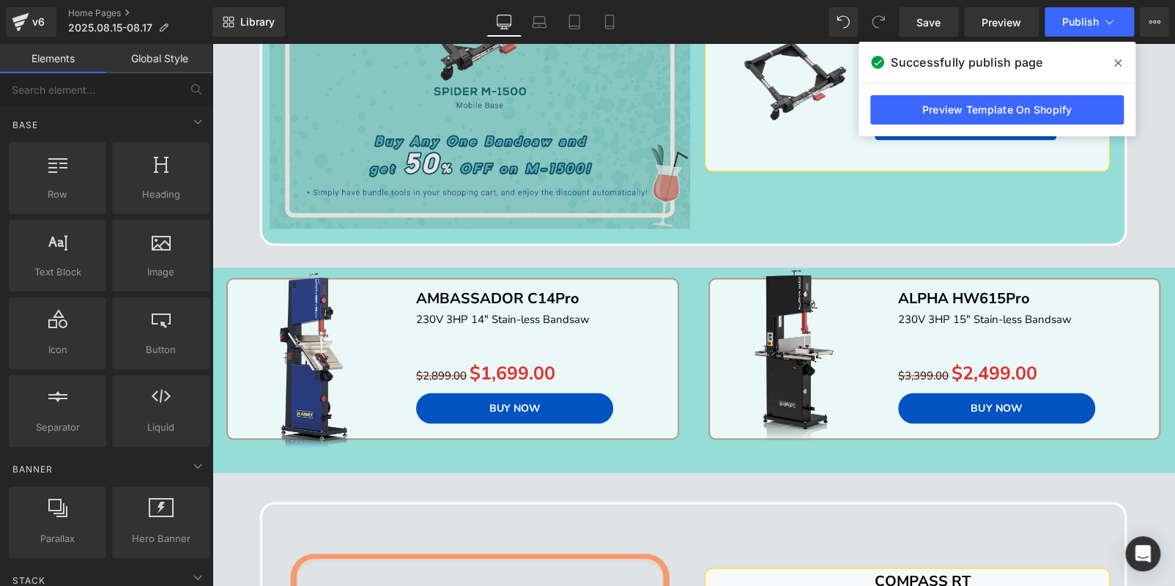
scroll to position [1058, 0]
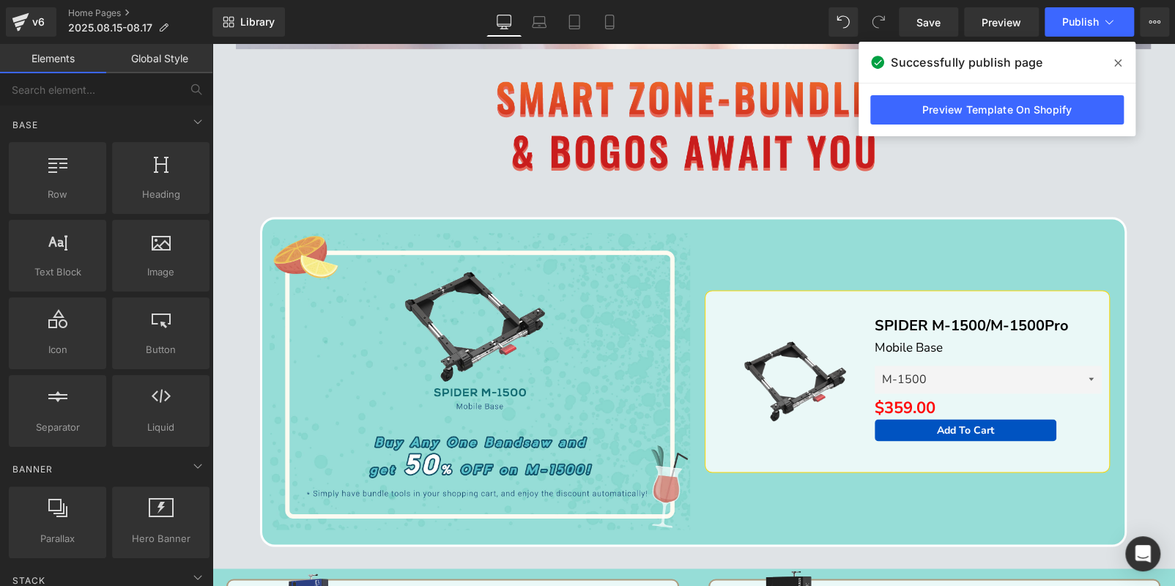
click at [253, 145] on div at bounding box center [693, 136] width 963 height 131
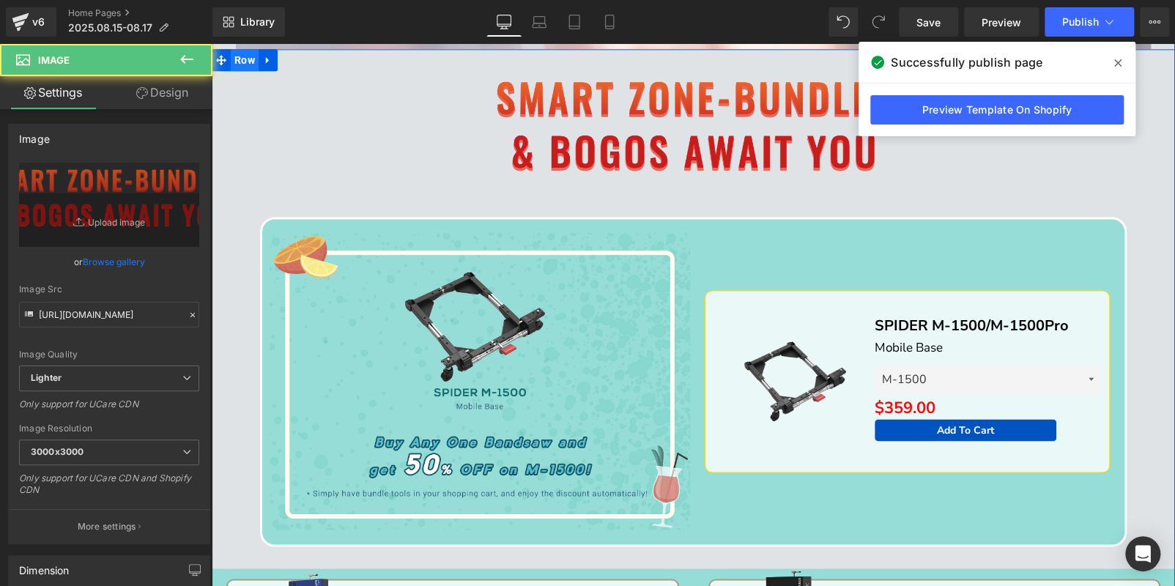
click at [247, 53] on span "Row" at bounding box center [245, 60] width 28 height 22
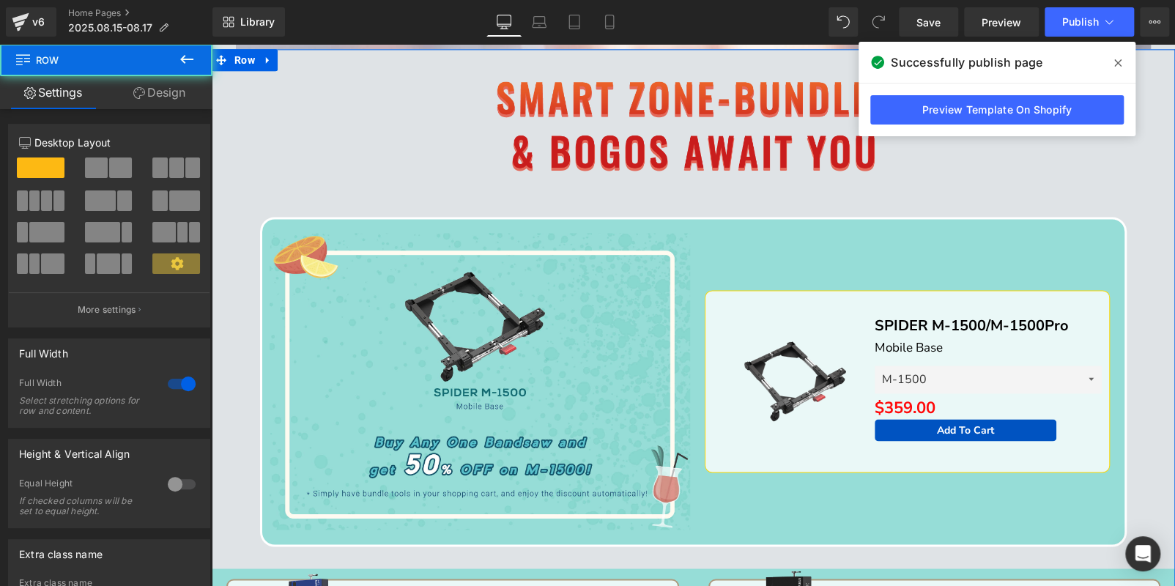
click at [163, 89] on link "Design" at bounding box center [159, 92] width 106 height 33
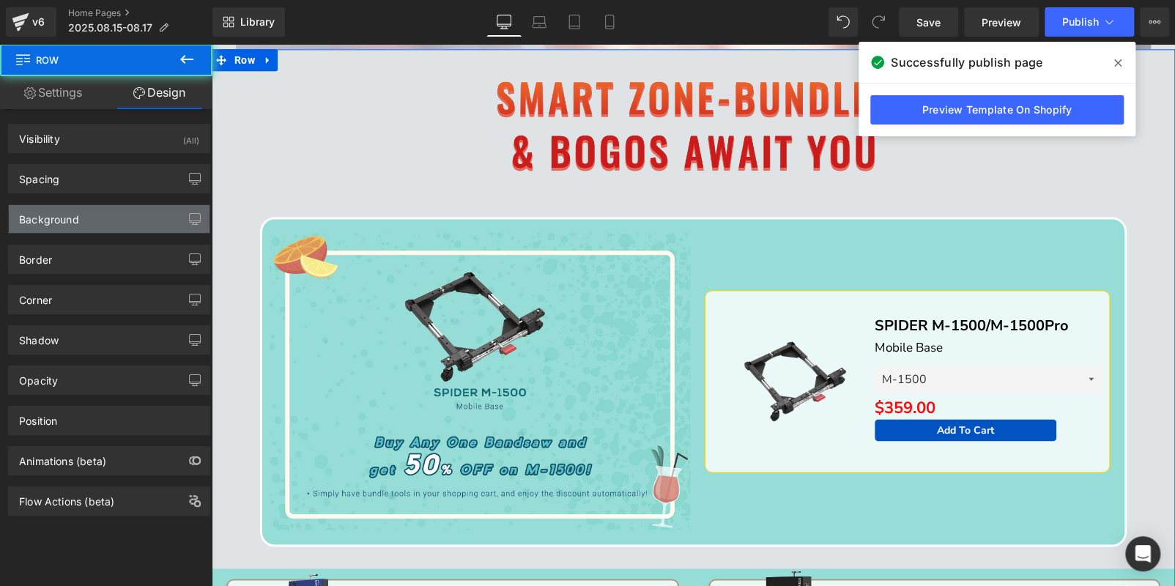
click at [131, 218] on div "Background" at bounding box center [109, 219] width 201 height 28
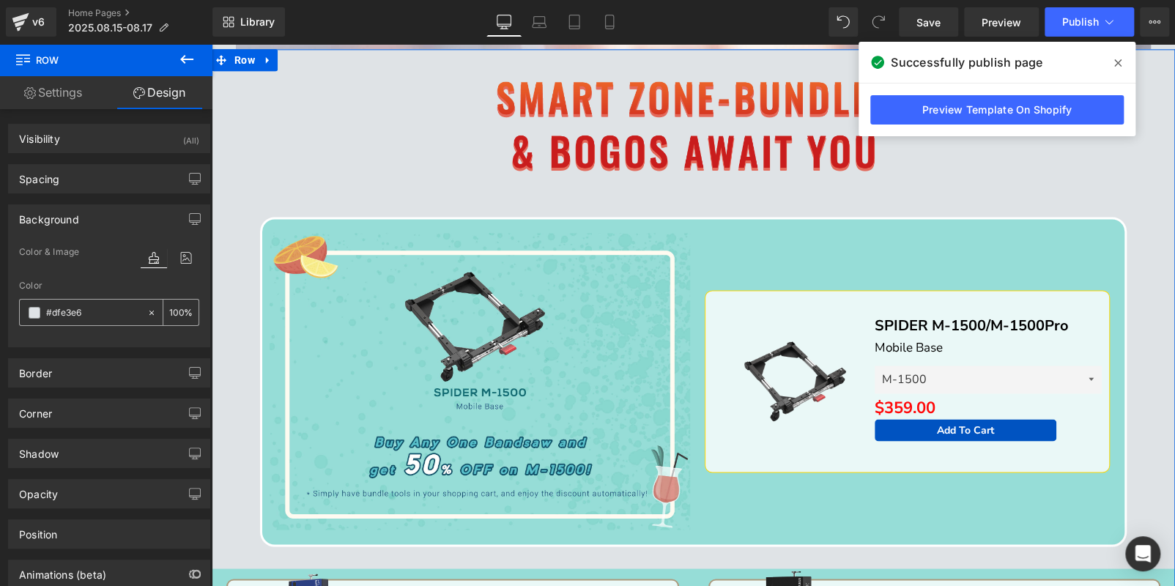
click at [106, 306] on input "#dfe3e6" at bounding box center [93, 313] width 94 height 16
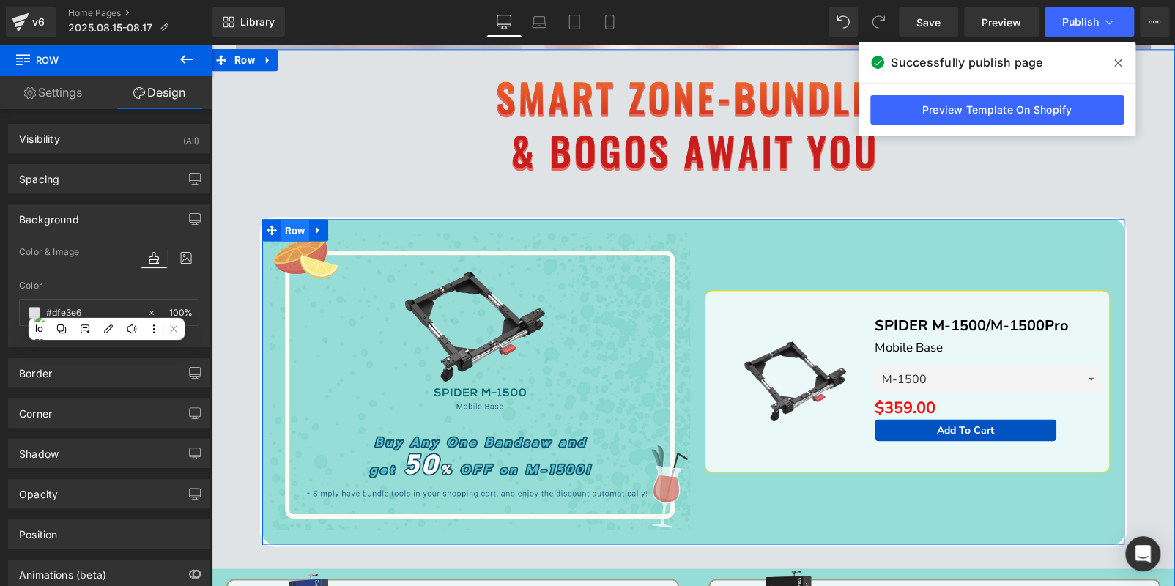
click at [297, 224] on span "Row" at bounding box center [295, 231] width 28 height 22
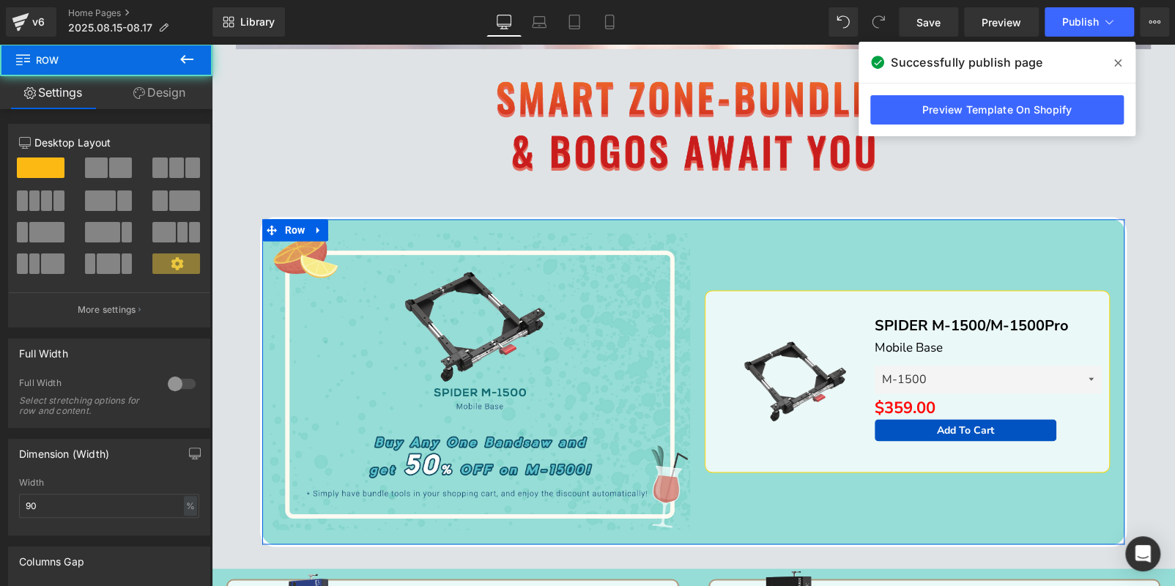
click at [156, 97] on link "Design" at bounding box center [159, 92] width 106 height 33
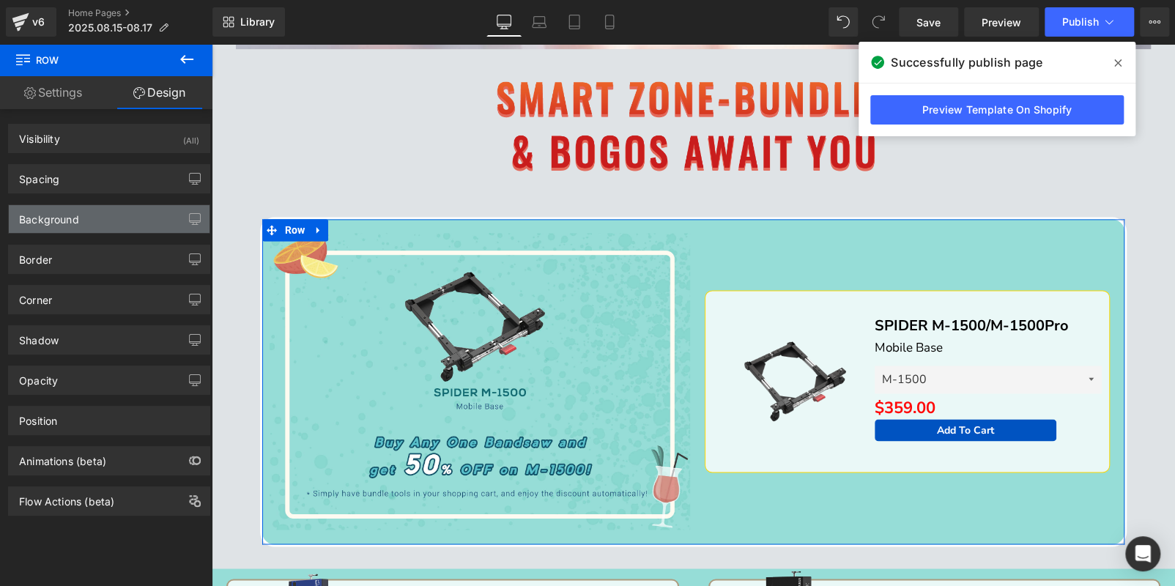
click at [75, 215] on div "Background" at bounding box center [49, 215] width 60 height 21
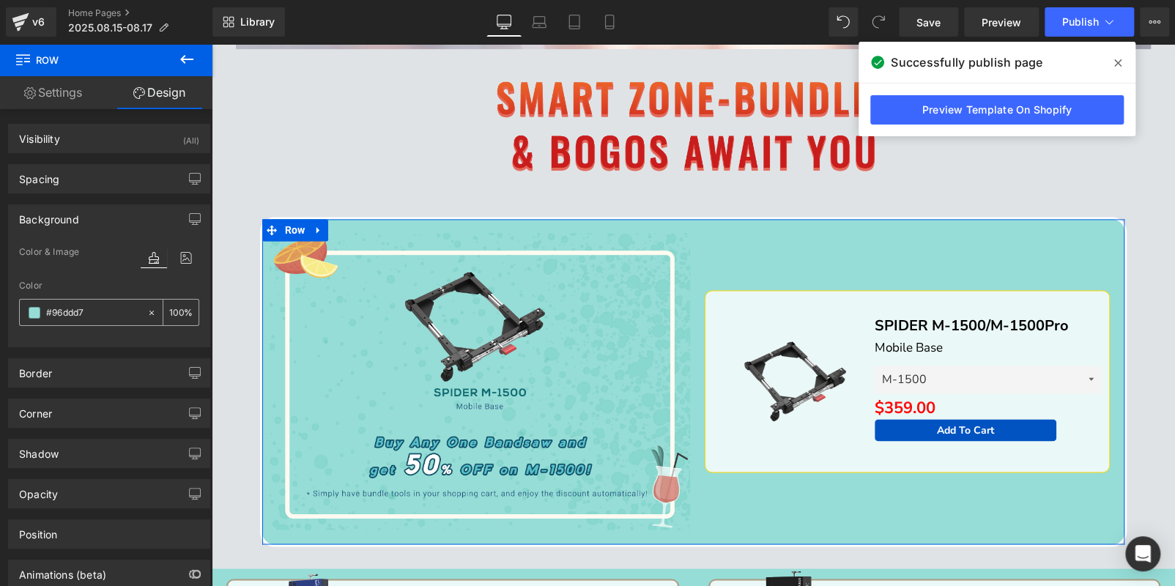
click at [102, 312] on input "#96ddd7" at bounding box center [93, 313] width 94 height 16
paste input "dfe3e6"
type input "#dfe3e6"
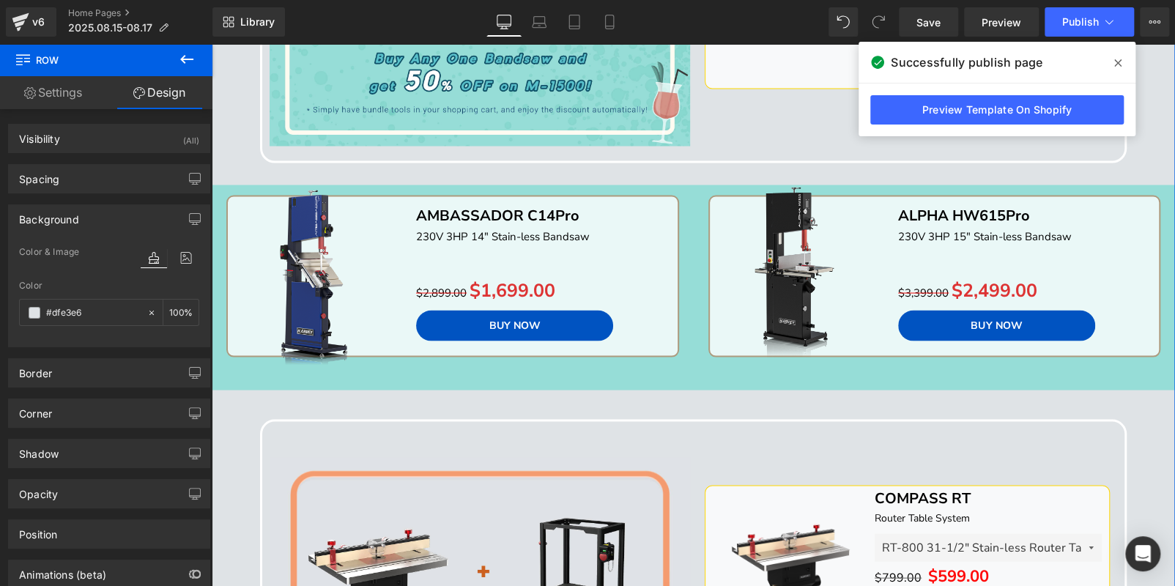
scroll to position [1497, 0]
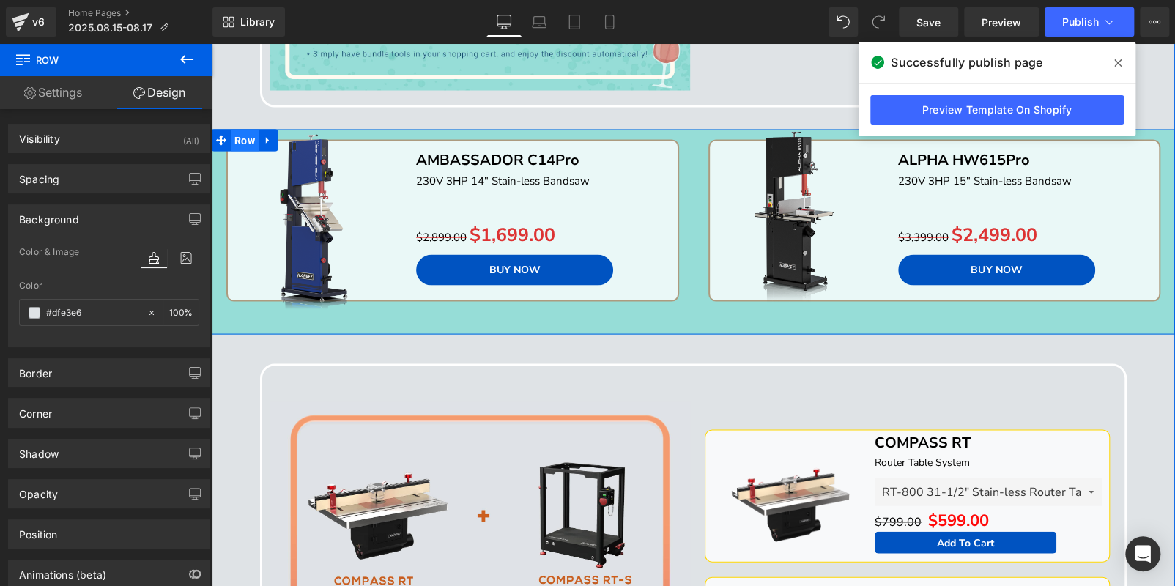
click at [238, 140] on span "Row" at bounding box center [245, 140] width 28 height 22
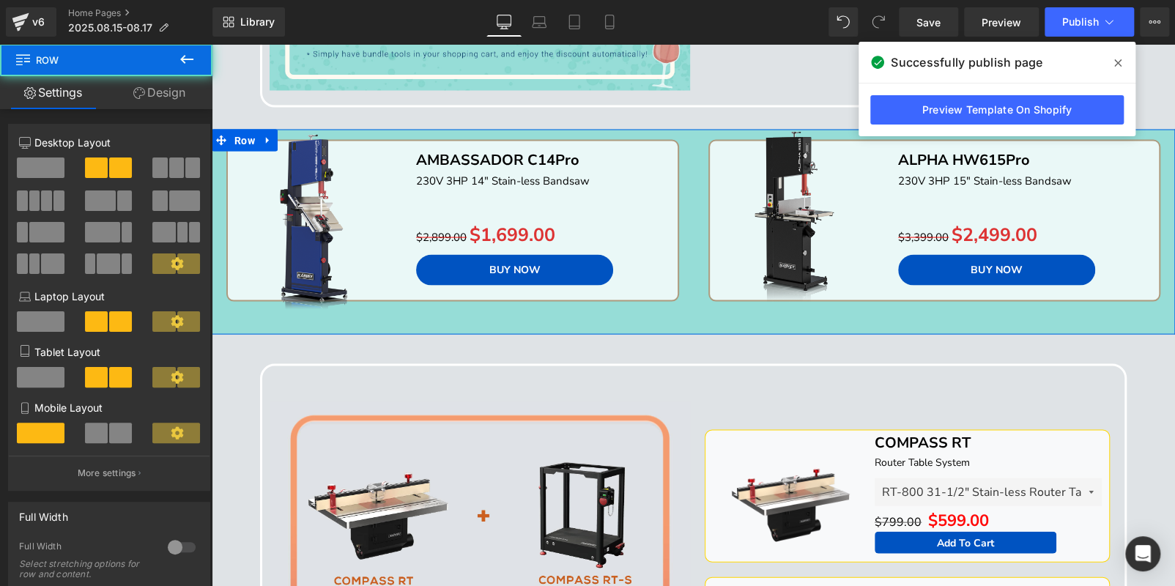
click at [176, 94] on link "Design" at bounding box center [159, 92] width 106 height 33
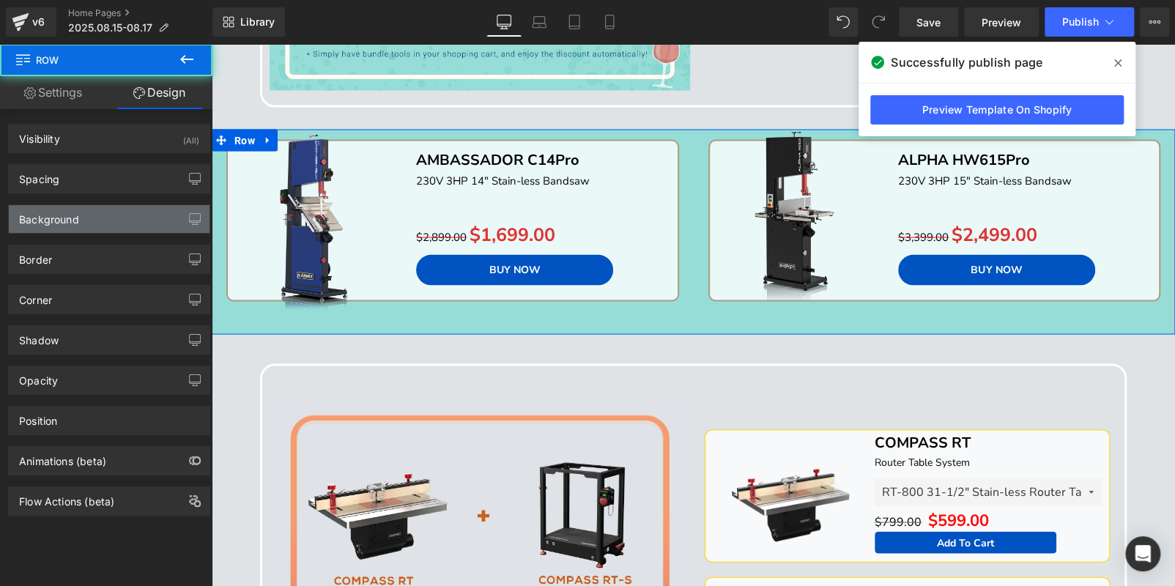
click at [92, 220] on div "Background" at bounding box center [109, 219] width 201 height 28
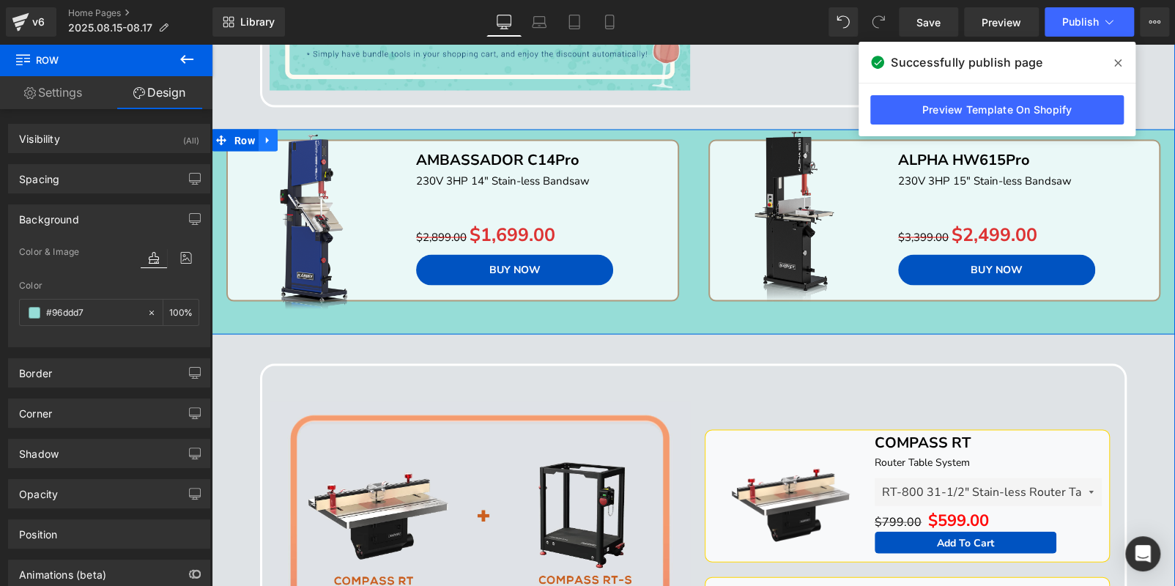
click at [266, 138] on icon at bounding box center [268, 140] width 10 height 11
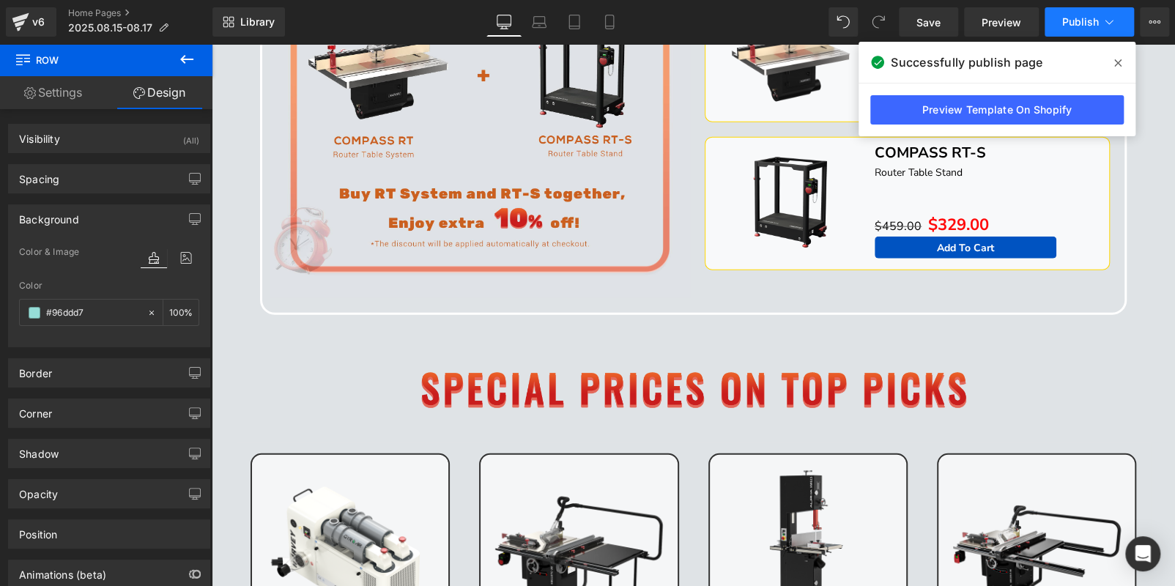
click at [1064, 18] on span "Publish" at bounding box center [1080, 22] width 37 height 12
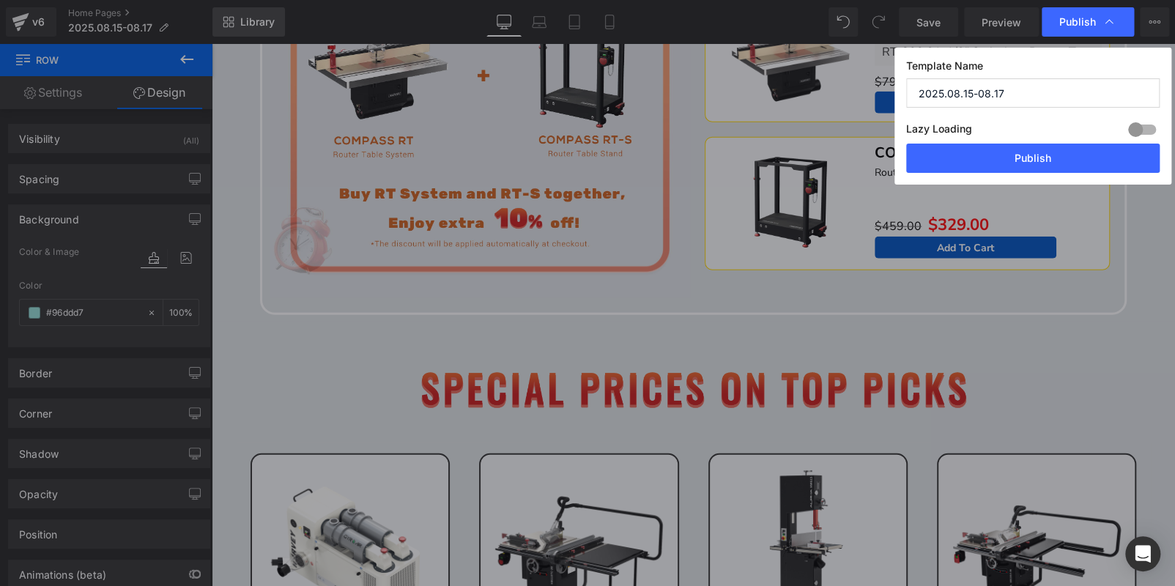
drag, startPoint x: 1063, startPoint y: 164, endPoint x: 250, endPoint y: 13, distance: 826.7
click at [1062, 163] on button "Publish" at bounding box center [1032, 158] width 253 height 29
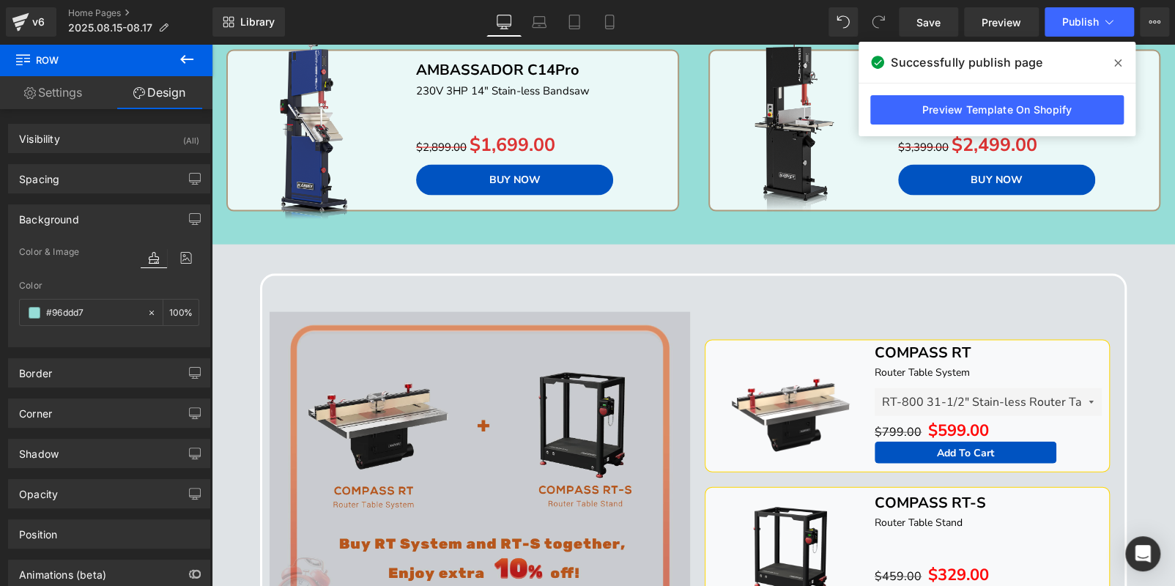
scroll to position [1497, 0]
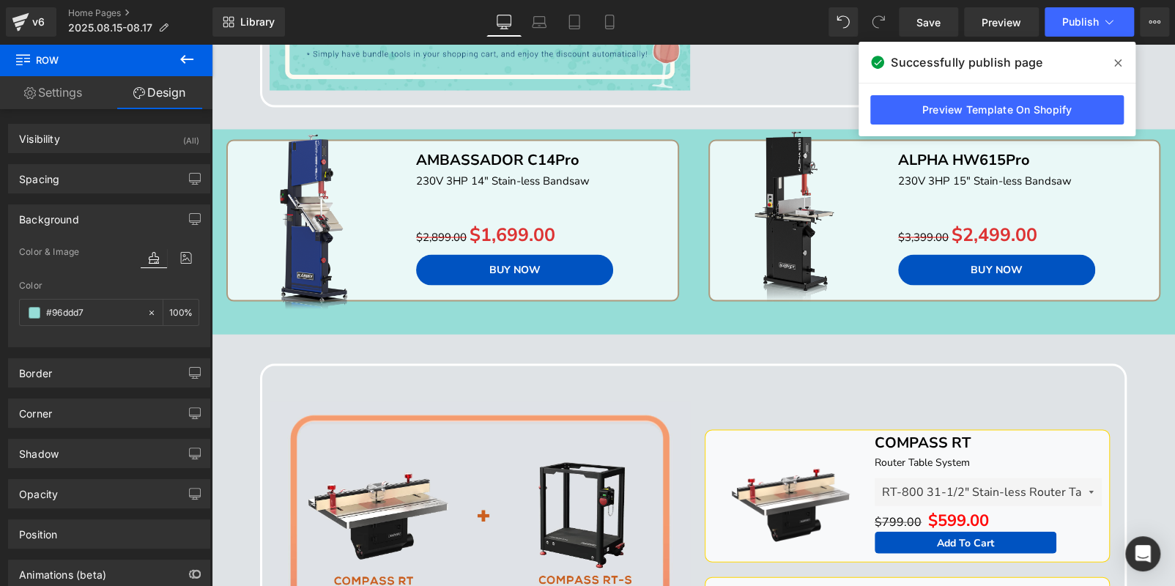
drag, startPoint x: 1119, startPoint y: 61, endPoint x: 907, endPoint y: 14, distance: 216.7
click at [1119, 61] on icon at bounding box center [1117, 62] width 7 height 7
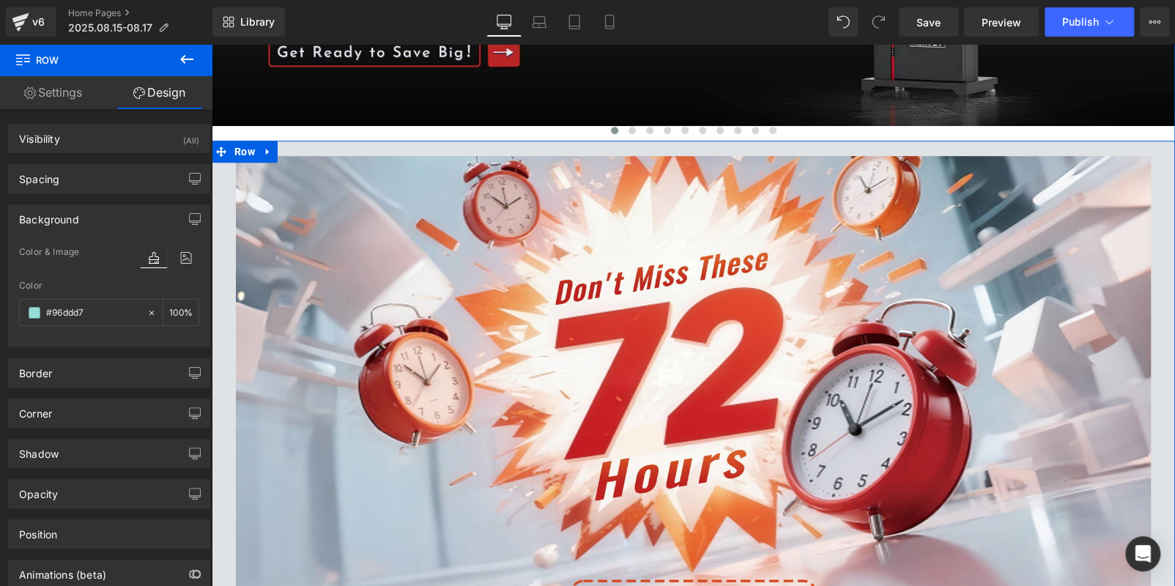
scroll to position [399, 0]
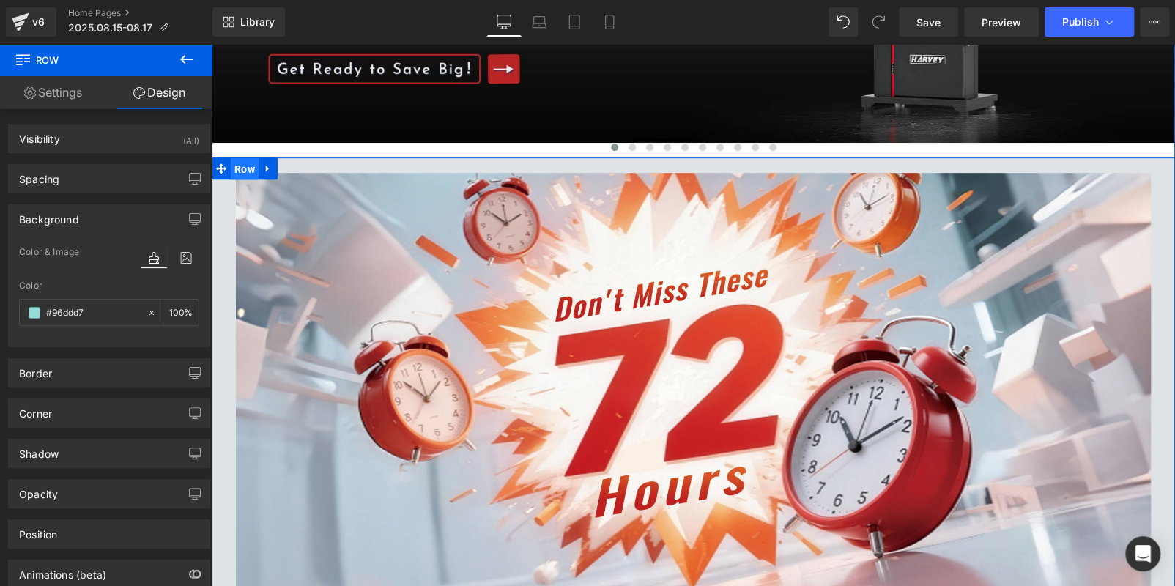
click at [234, 168] on span "Row" at bounding box center [245, 169] width 28 height 22
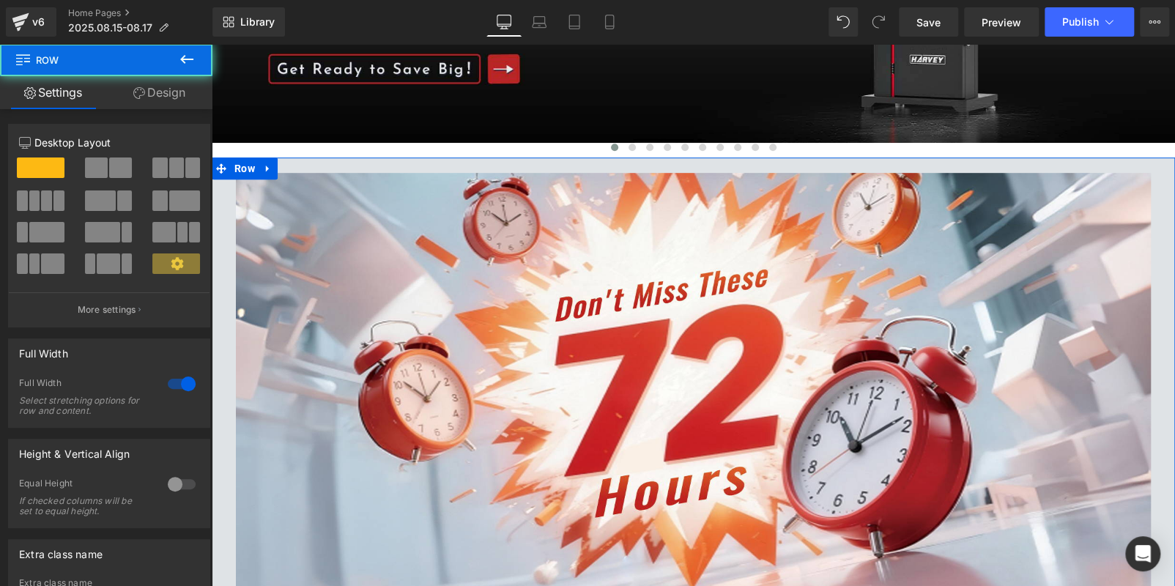
click at [124, 94] on link "Design" at bounding box center [159, 92] width 106 height 33
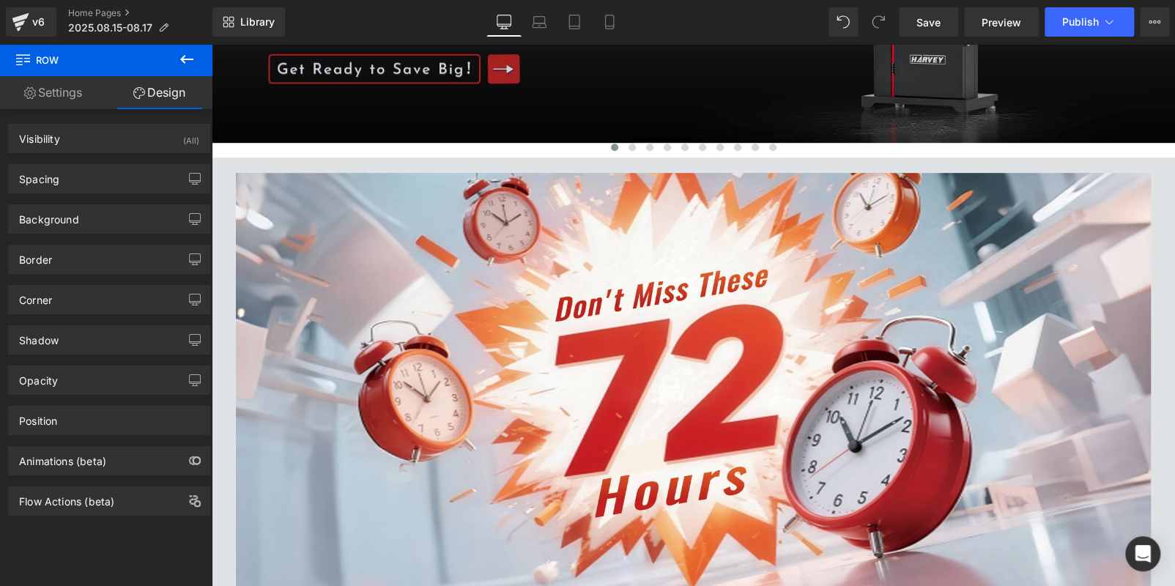
scroll to position [33, 0]
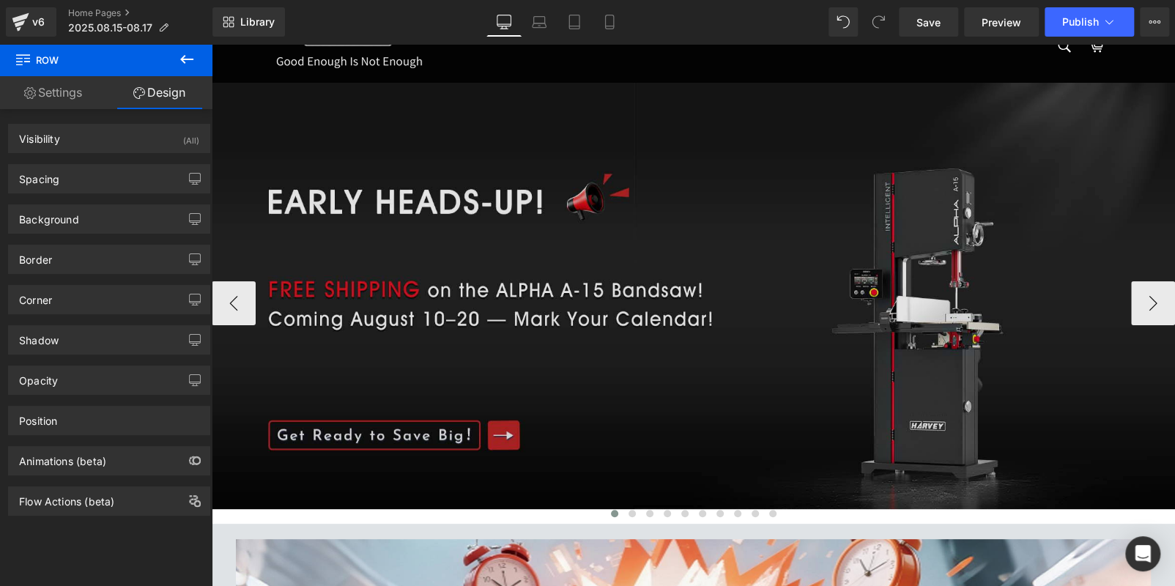
click at [462, 272] on img at bounding box center [693, 296] width 963 height 426
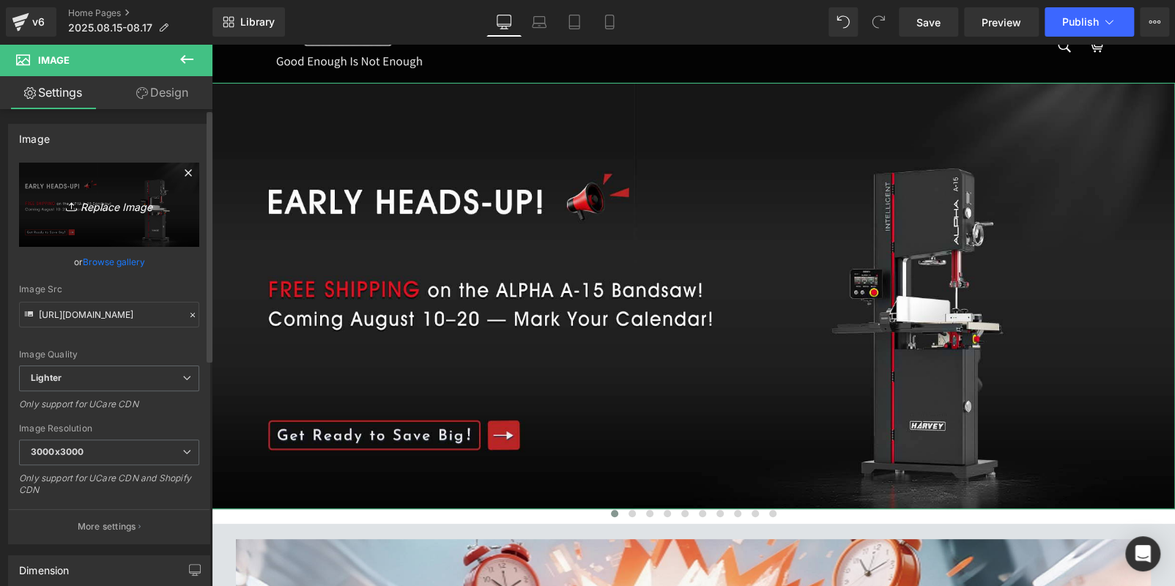
click at [70, 210] on icon at bounding box center [73, 206] width 15 height 15
type input "C:\fakepath\0715C316FF865F094185B29859305A7E.jpg"
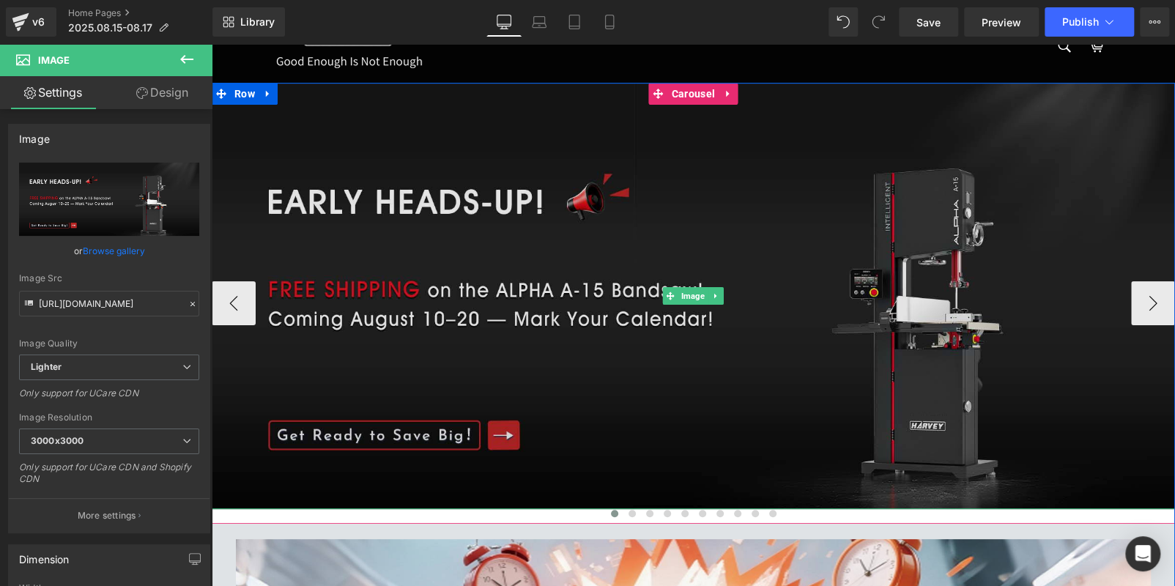
click at [472, 236] on img at bounding box center [693, 296] width 963 height 426
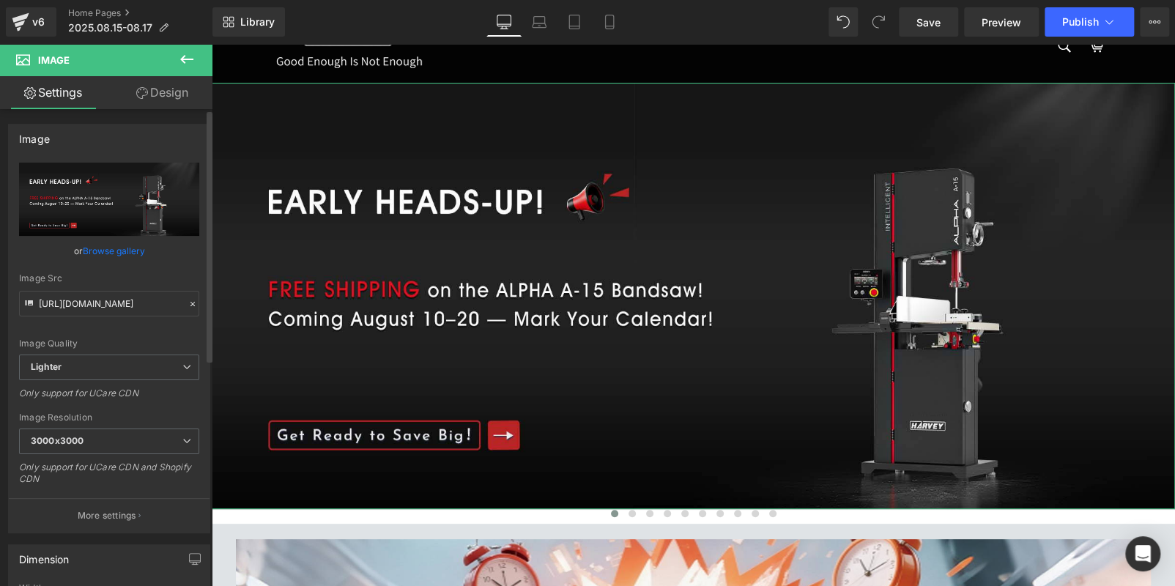
click at [118, 222] on input "file" at bounding box center [109, 199] width 180 height 73
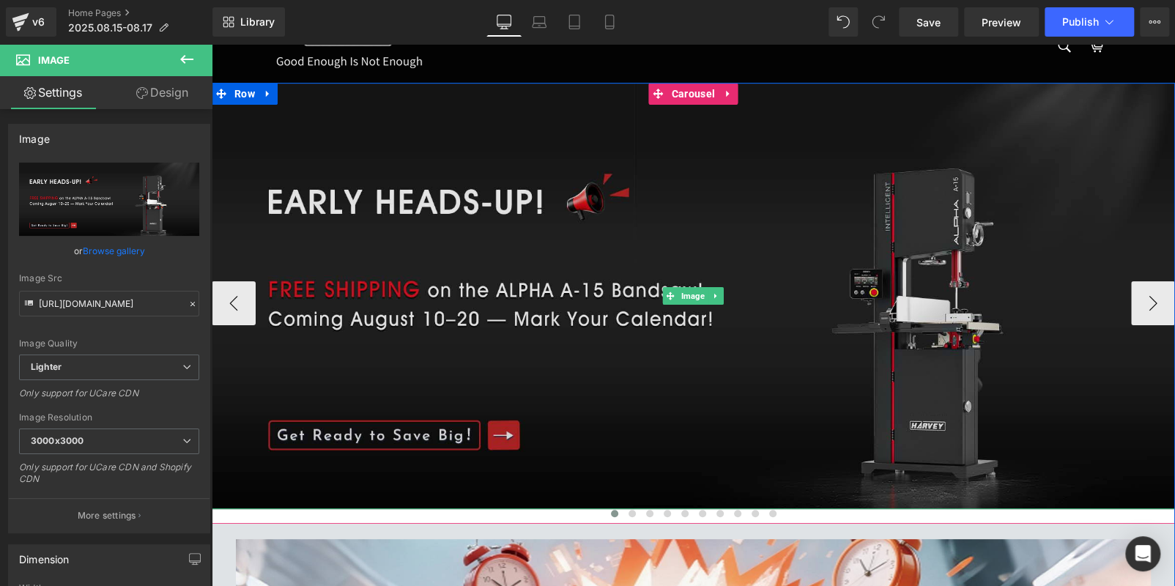
click at [577, 247] on img at bounding box center [693, 296] width 963 height 426
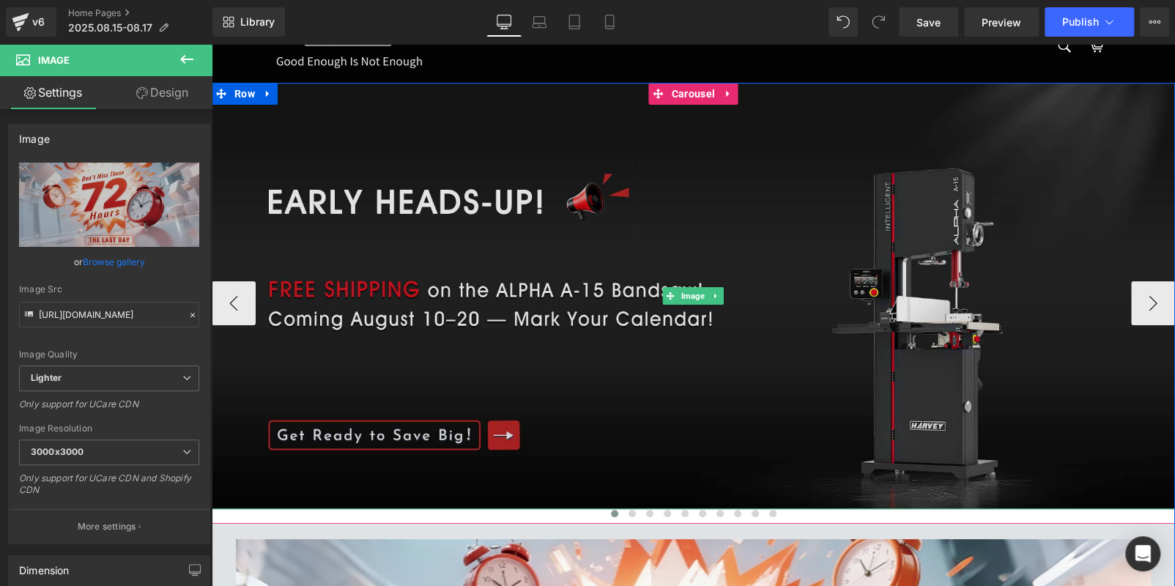
click at [505, 224] on img at bounding box center [693, 296] width 963 height 426
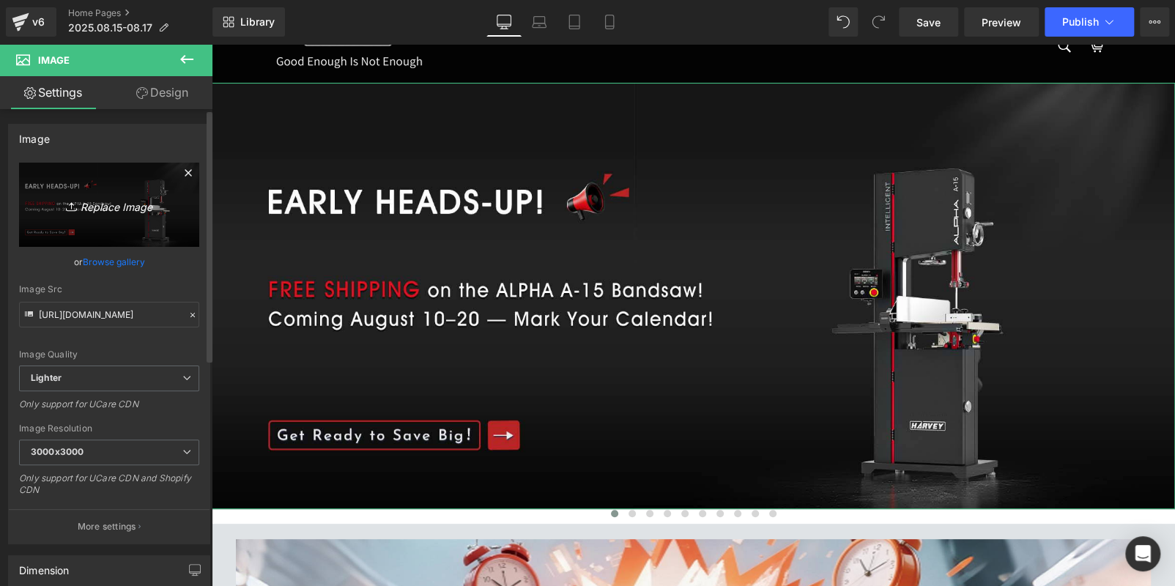
click at [124, 204] on icon "Replace Image" at bounding box center [109, 205] width 117 height 18
type input "C:\fakepath\0715C316FF865F094185B29859305A7E.jpg"
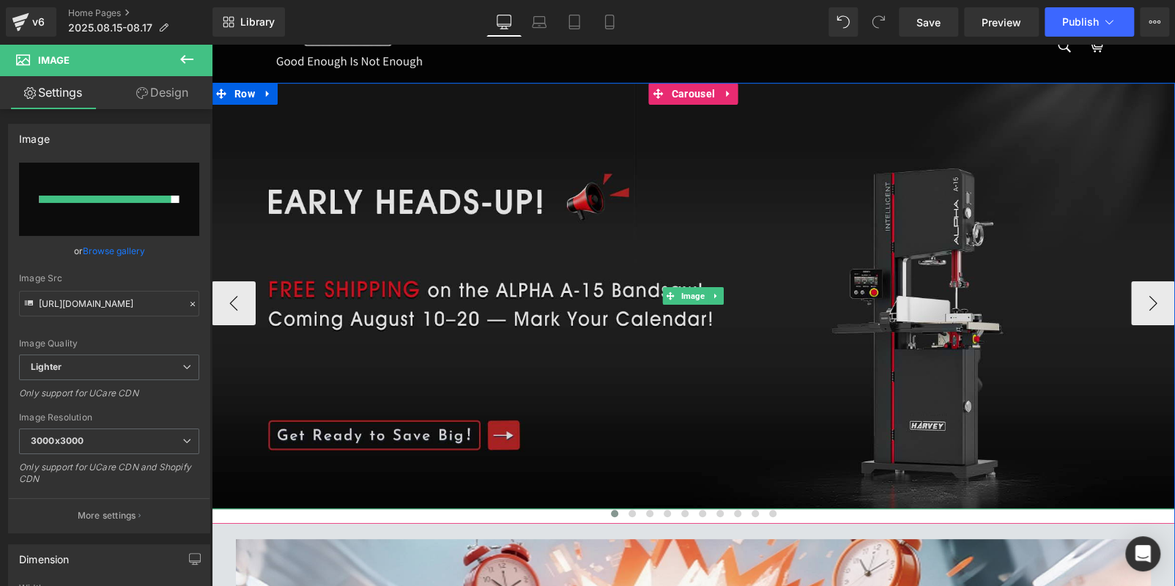
type input "https://ucarecdn.com/72dbda8e-b479-40eb-ae79-28350def13d5/-/format/auto/-/previ…"
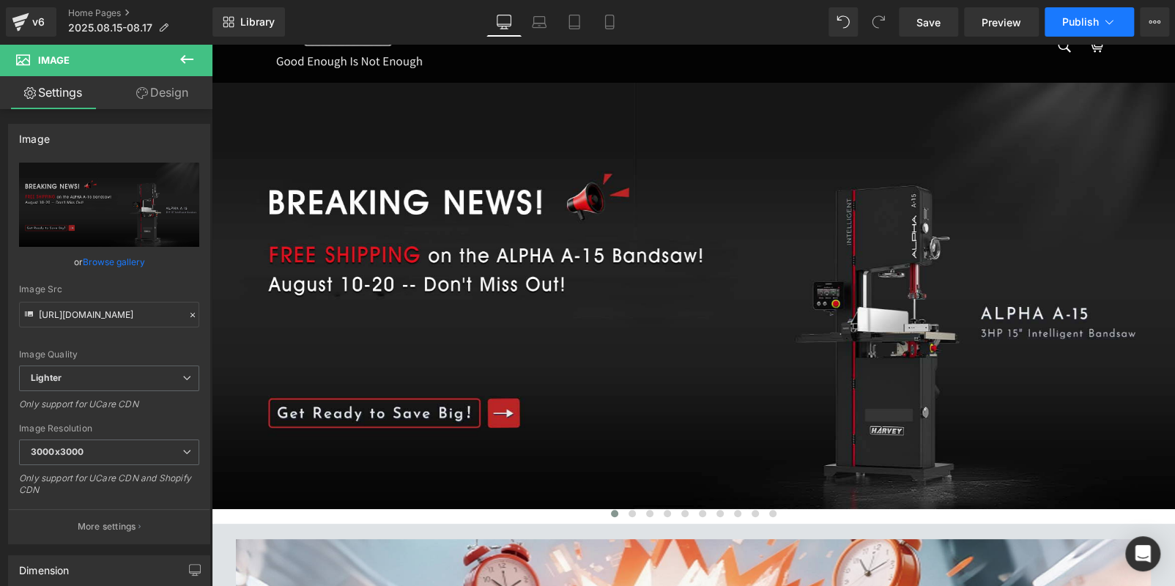
click at [1087, 23] on span "Publish" at bounding box center [1080, 22] width 37 height 12
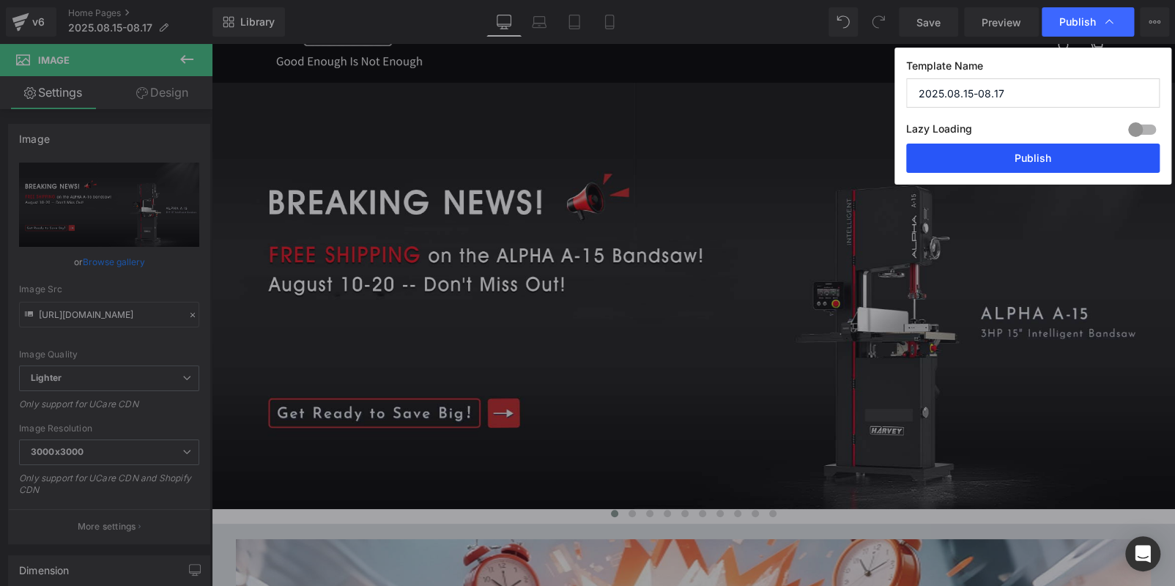
drag, startPoint x: 1076, startPoint y: 158, endPoint x: 581, endPoint y: 180, distance: 495.5
click at [1076, 158] on button "Publish" at bounding box center [1032, 158] width 253 height 29
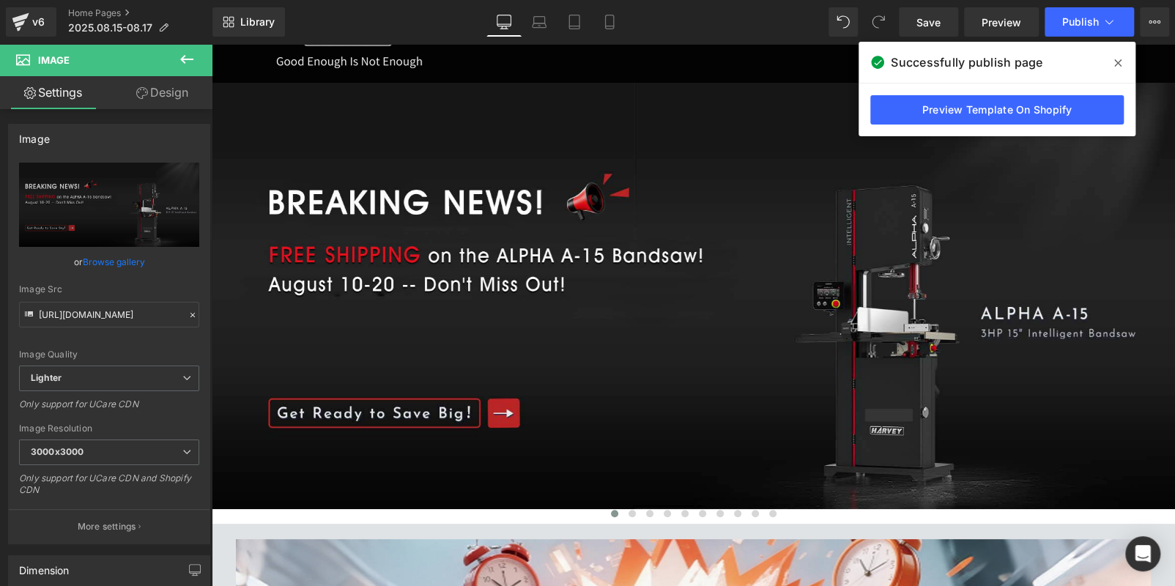
click at [1117, 60] on icon at bounding box center [1117, 63] width 7 height 12
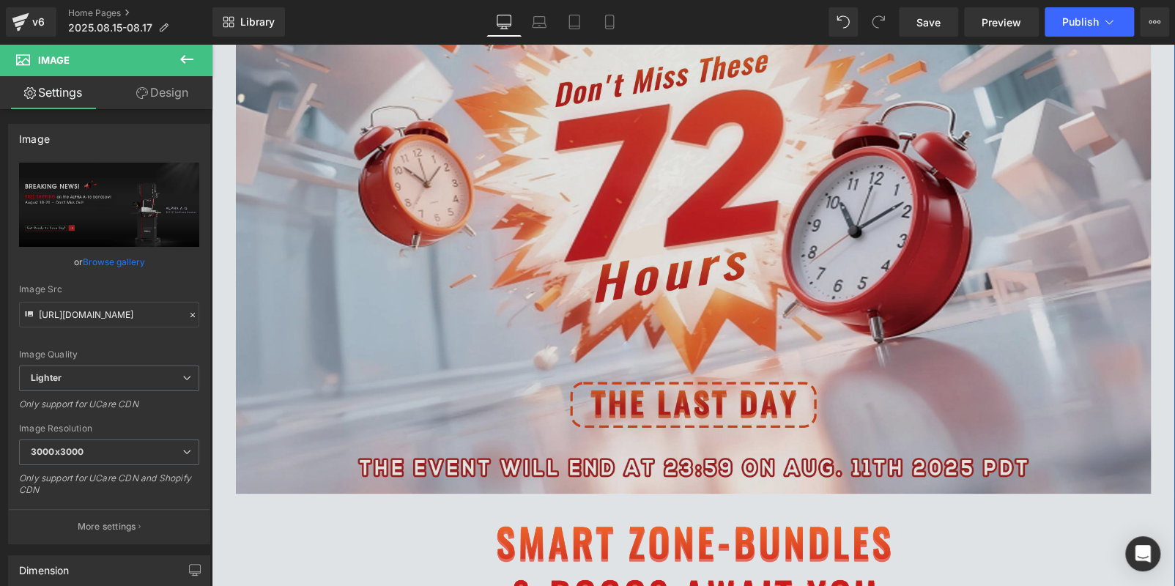
scroll to position [513, 0]
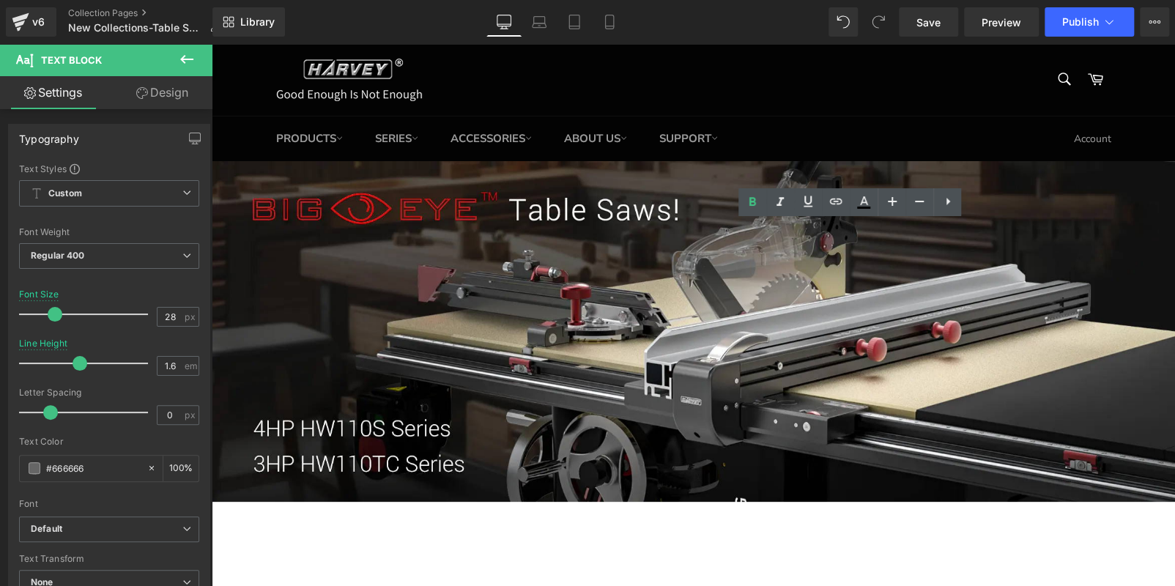
scroll to position [2102, 0]
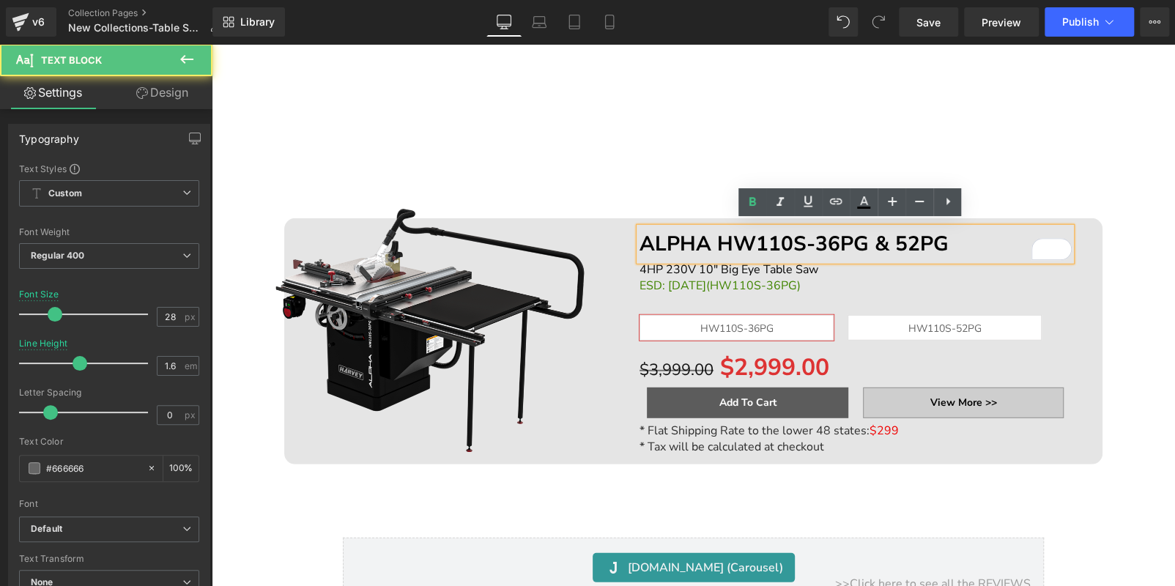
click at [848, 243] on b "ALPHA HW110S-36PG & 52PG" at bounding box center [793, 244] width 309 height 28
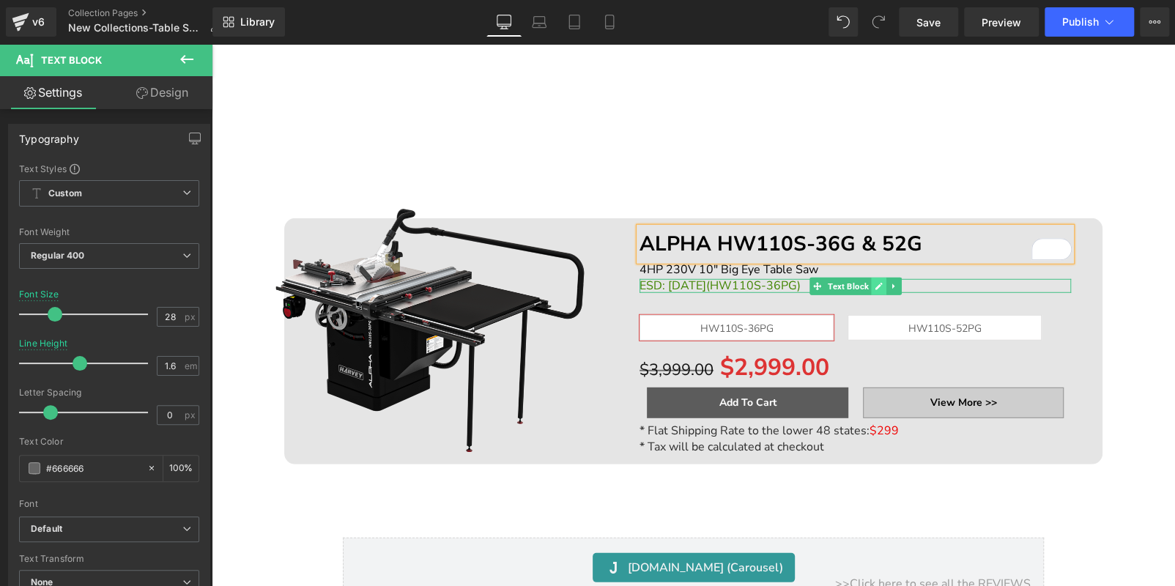
click at [874, 282] on icon at bounding box center [878, 286] width 8 height 9
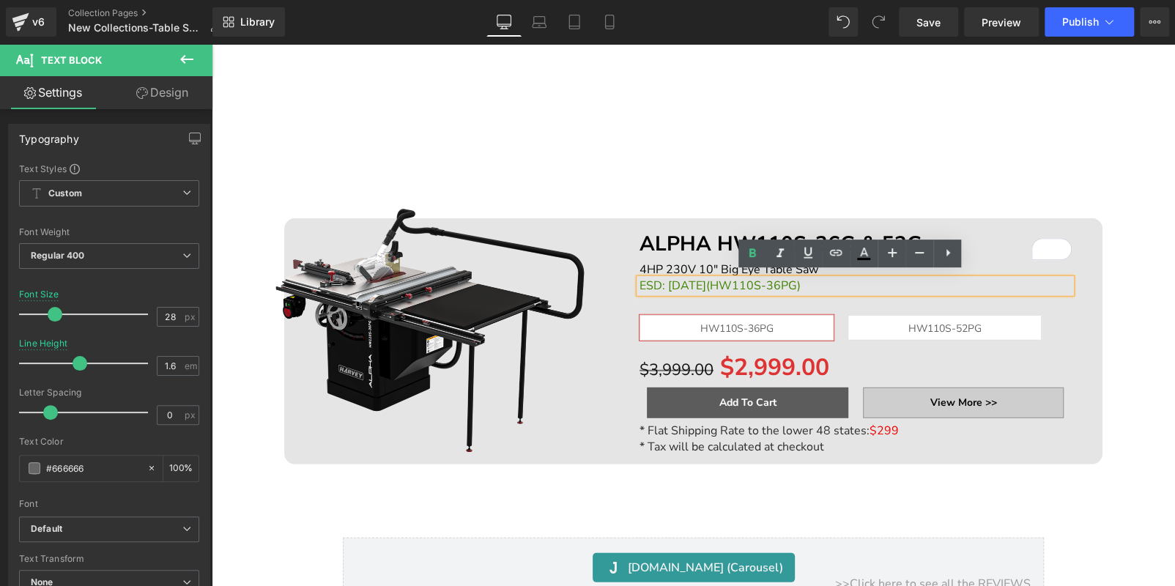
click at [800, 280] on span "ESD: [DATE](HW110S-36PG)" at bounding box center [719, 286] width 161 height 16
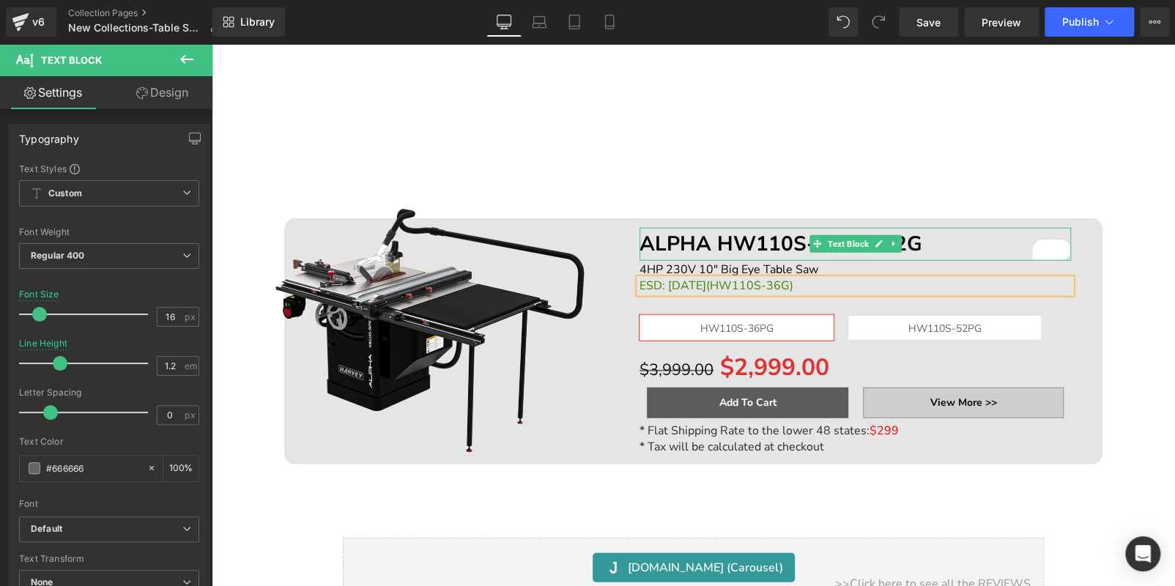
click at [953, 235] on p "ALPHA HW110S-36G & 52G" at bounding box center [854, 244] width 431 height 33
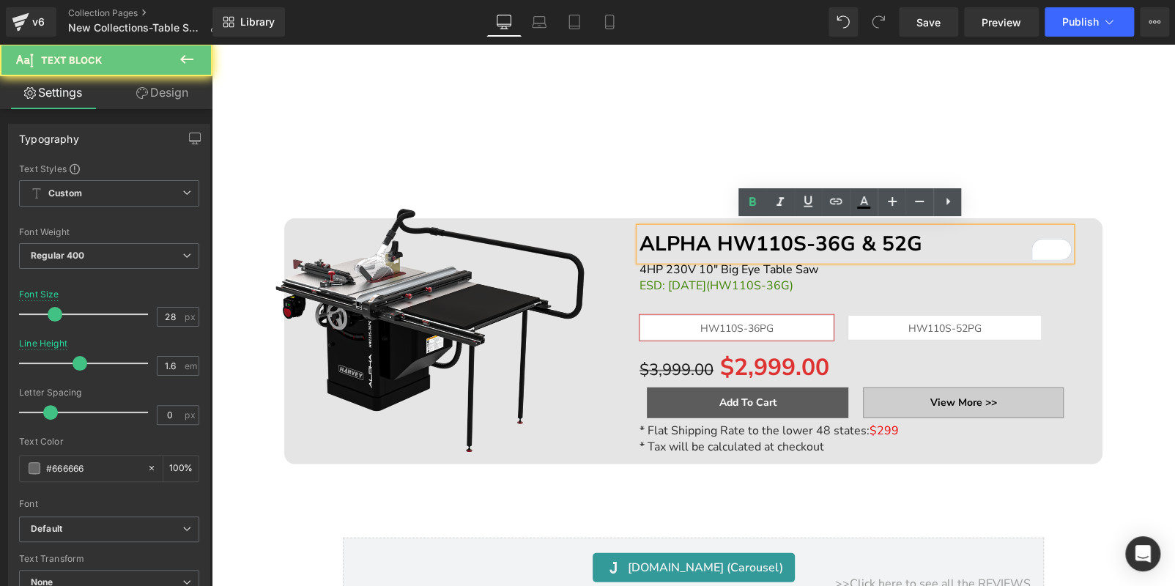
click at [953, 235] on p "ALPHA HW110S-36G & 52G" at bounding box center [854, 244] width 431 height 33
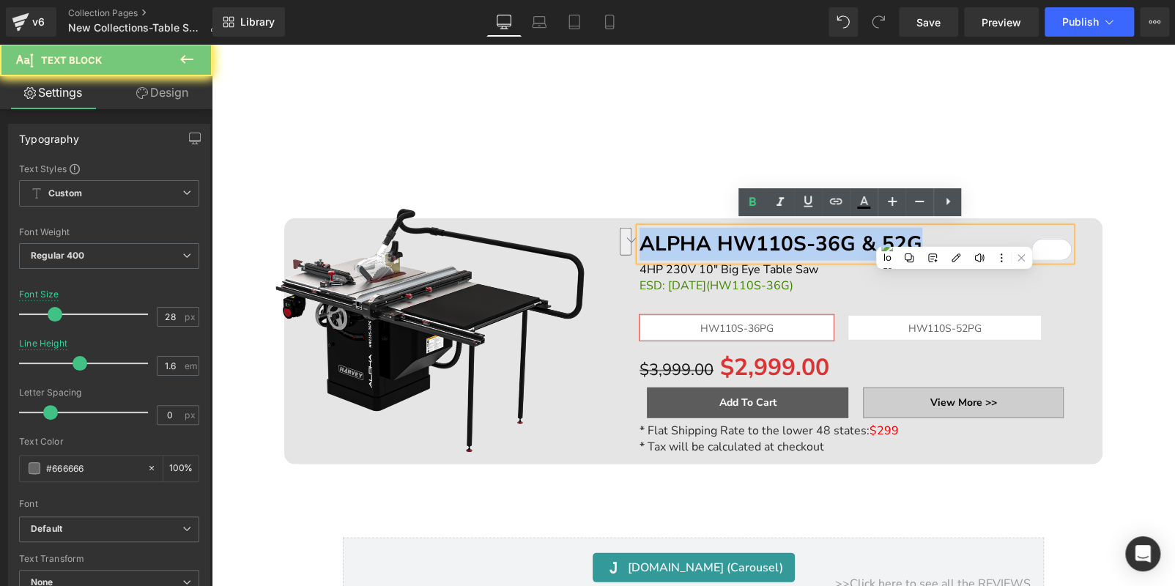
copy b "ALPHA HW110S-36G & 52G"
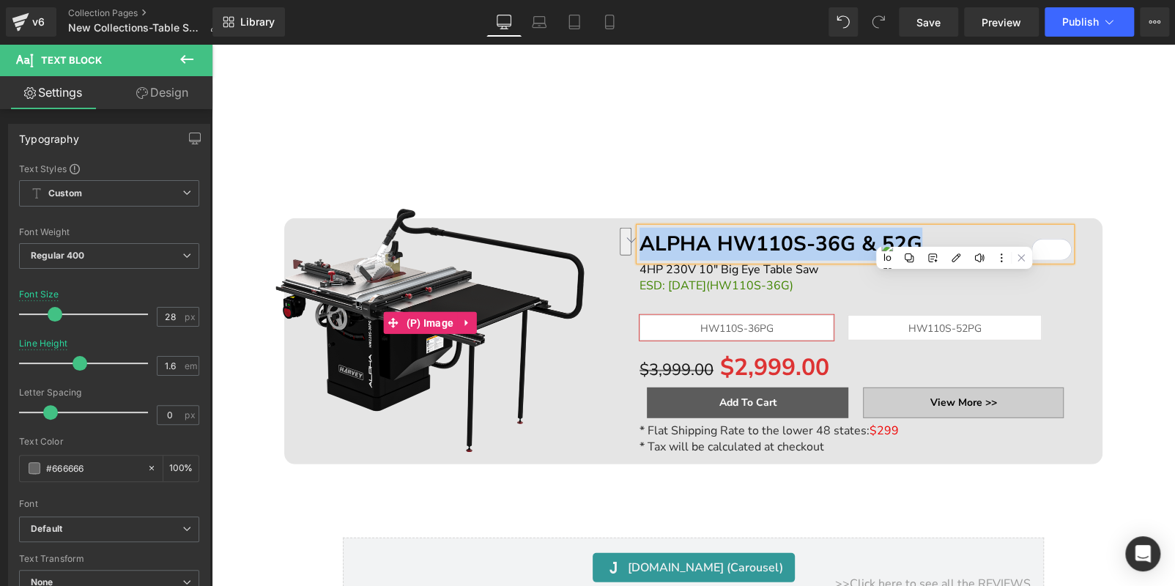
click at [463, 148] on img at bounding box center [429, 322] width 375 height 375
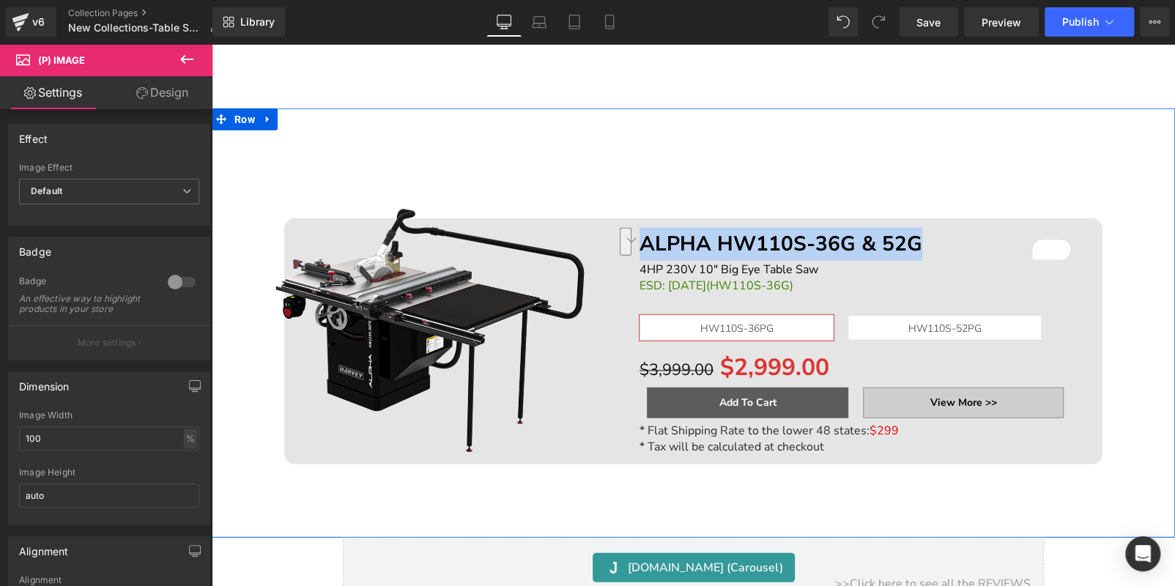
click at [1137, 505] on div "ON SALE (P) Image ALPHA HW110S-36G & 52G Text Block 4HP 230V 10" Big Eye Table …" at bounding box center [693, 322] width 963 height 429
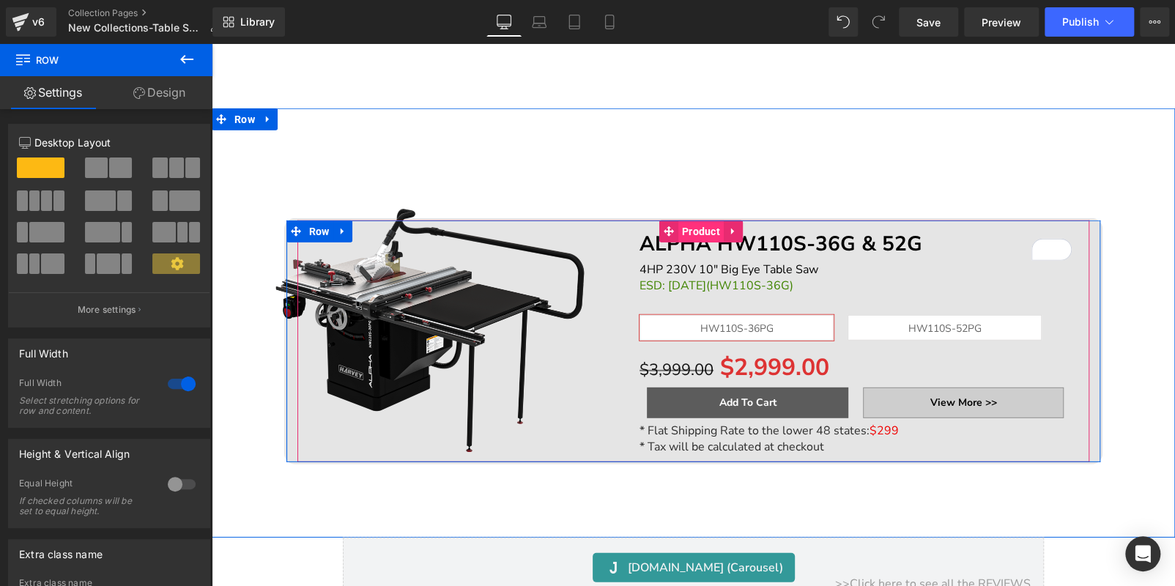
click at [692, 224] on span "Product" at bounding box center [700, 231] width 45 height 22
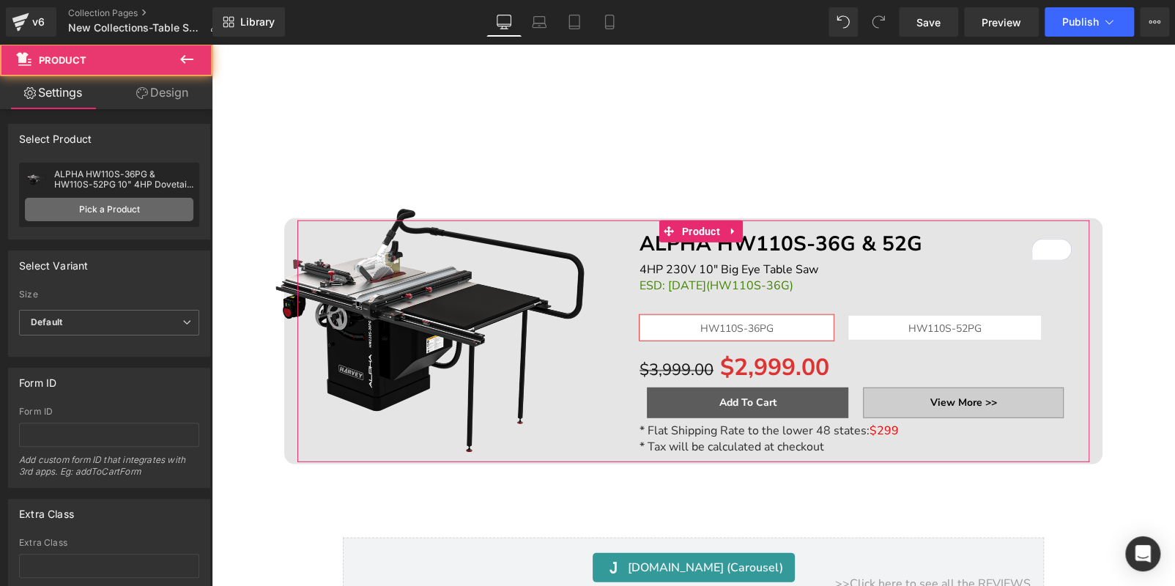
click at [119, 211] on link "Pick a Product" at bounding box center [109, 209] width 168 height 23
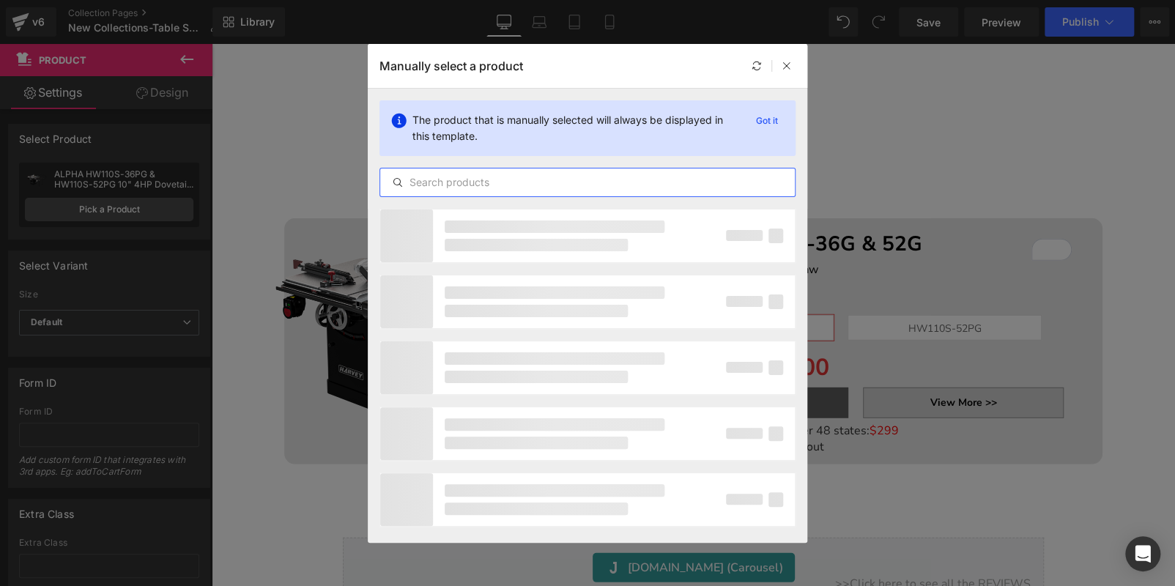
click at [458, 178] on input "text" at bounding box center [587, 183] width 414 height 18
paste input "ALPHA HW110S-36G & 52G"
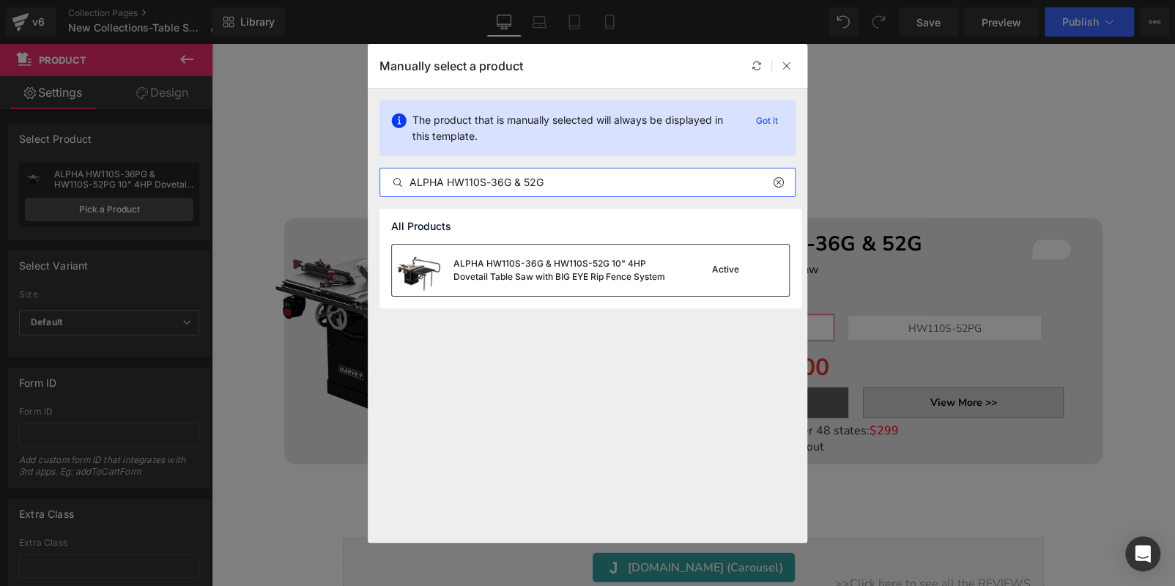
type input "ALPHA HW110S-36G & 52G"
click at [547, 276] on div "ALPHA HW110S-36G & HW110S-52G 10" 4HP Dovetail Table Saw with BIG EYE Rip Fence…" at bounding box center [563, 270] width 220 height 26
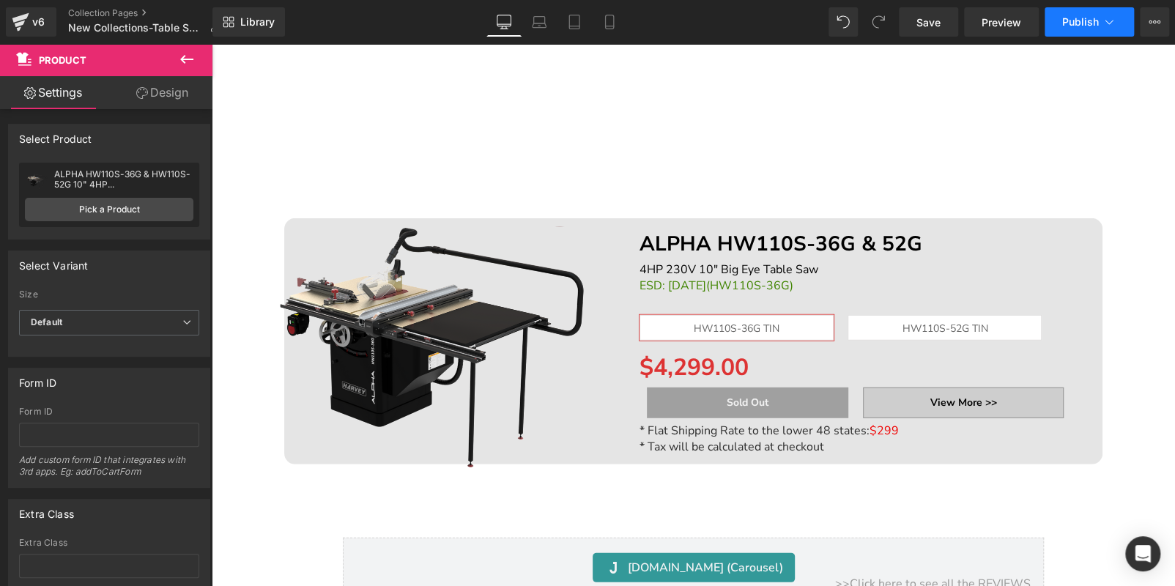
click at [1070, 26] on span "Publish" at bounding box center [1080, 22] width 37 height 12
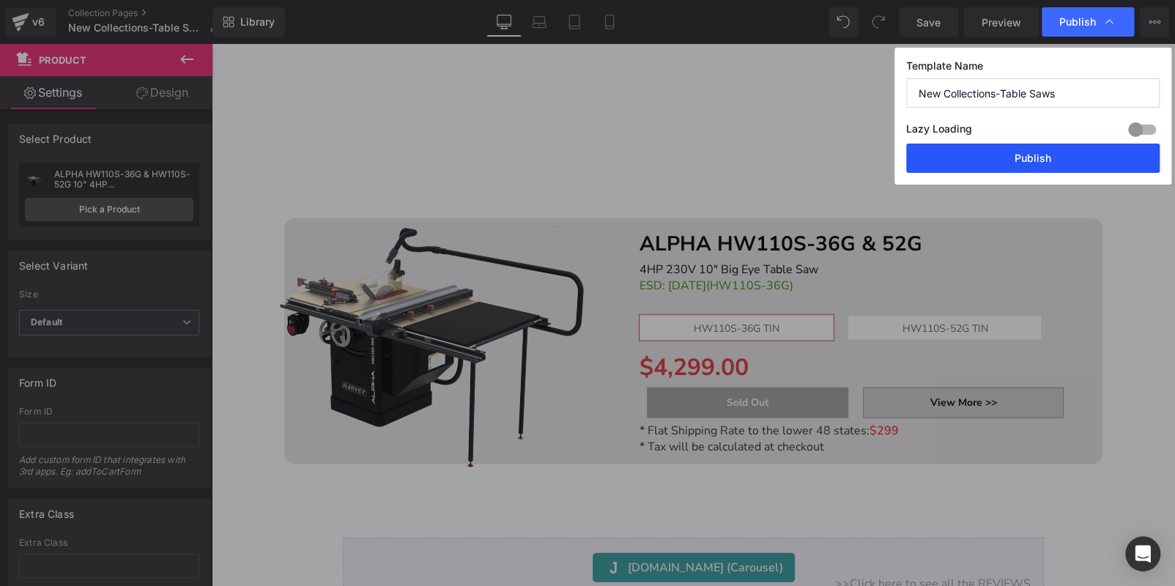
click at [989, 160] on button "Publish" at bounding box center [1032, 158] width 253 height 29
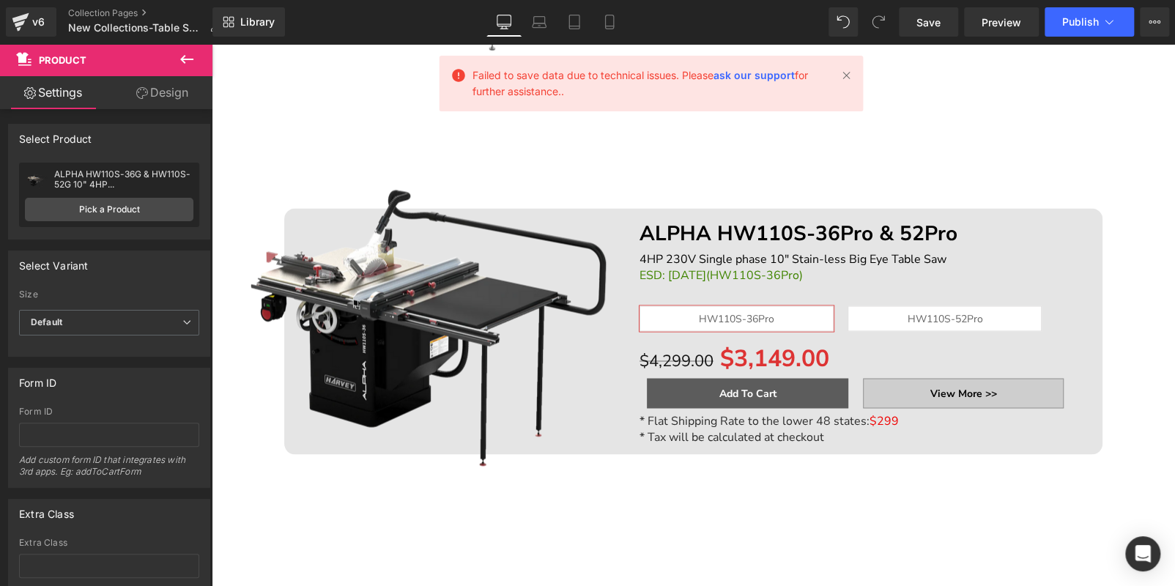
scroll to position [1224, 0]
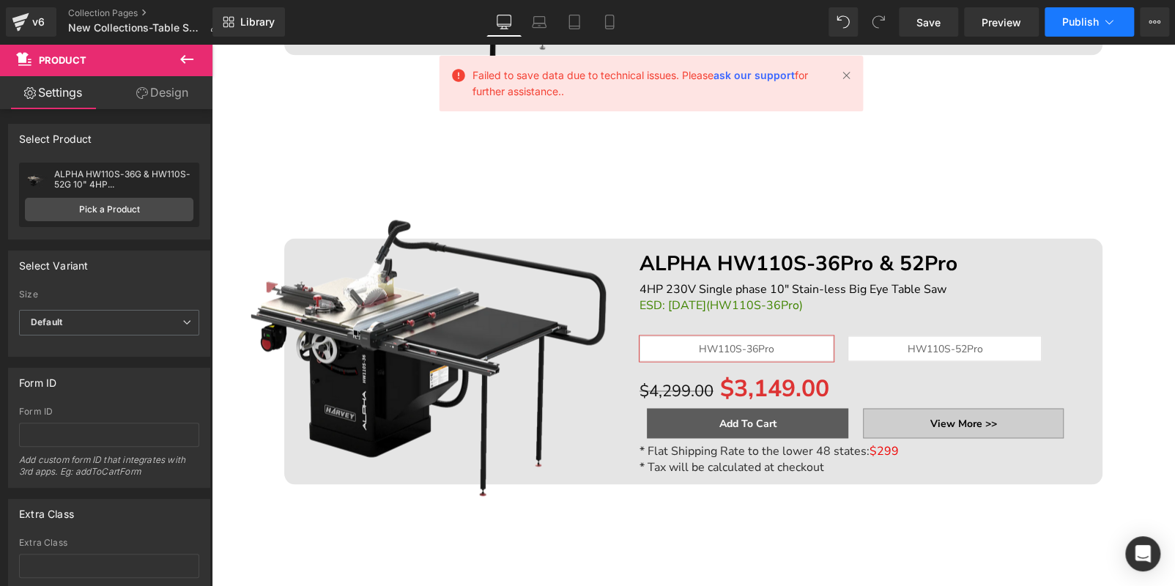
click at [1073, 10] on button "Publish" at bounding box center [1088, 21] width 89 height 29
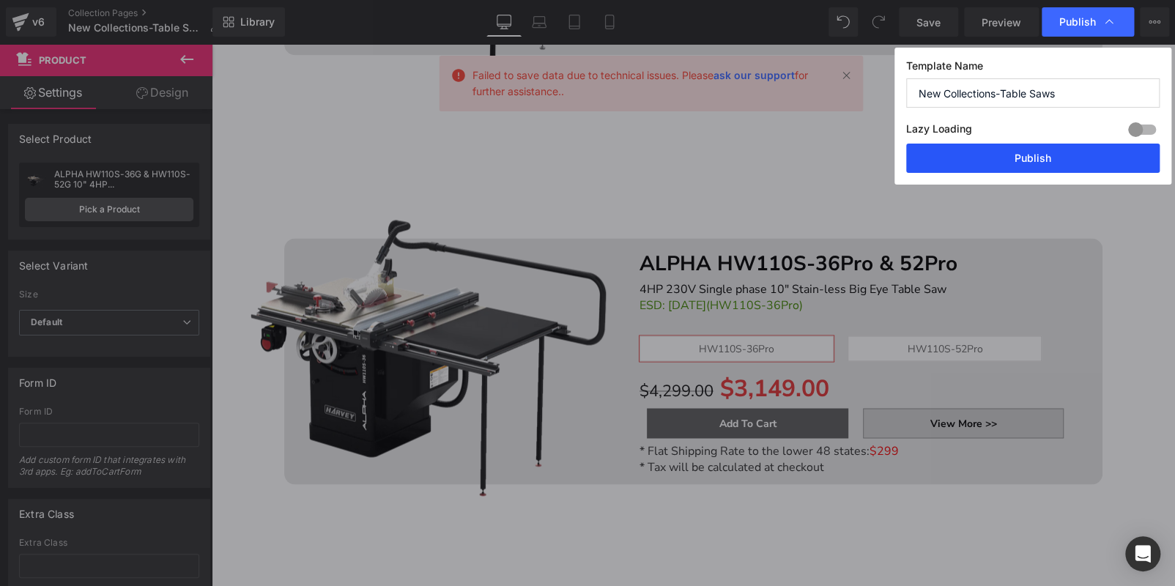
click at [1055, 162] on button "Publish" at bounding box center [1032, 158] width 253 height 29
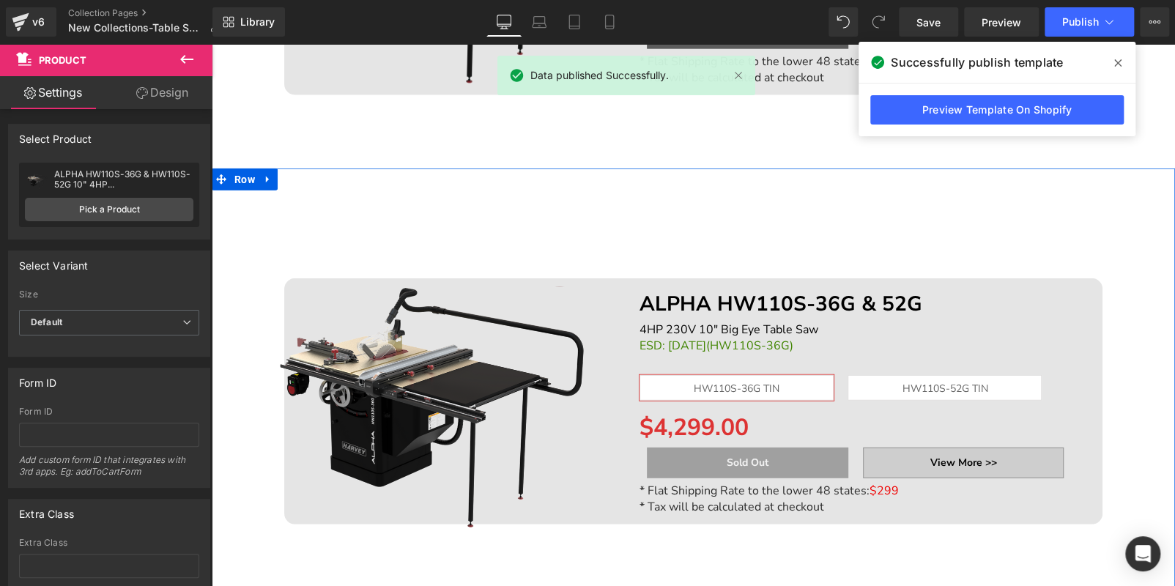
scroll to position [2029, 0]
